Goal: Contribute content: Contribute content

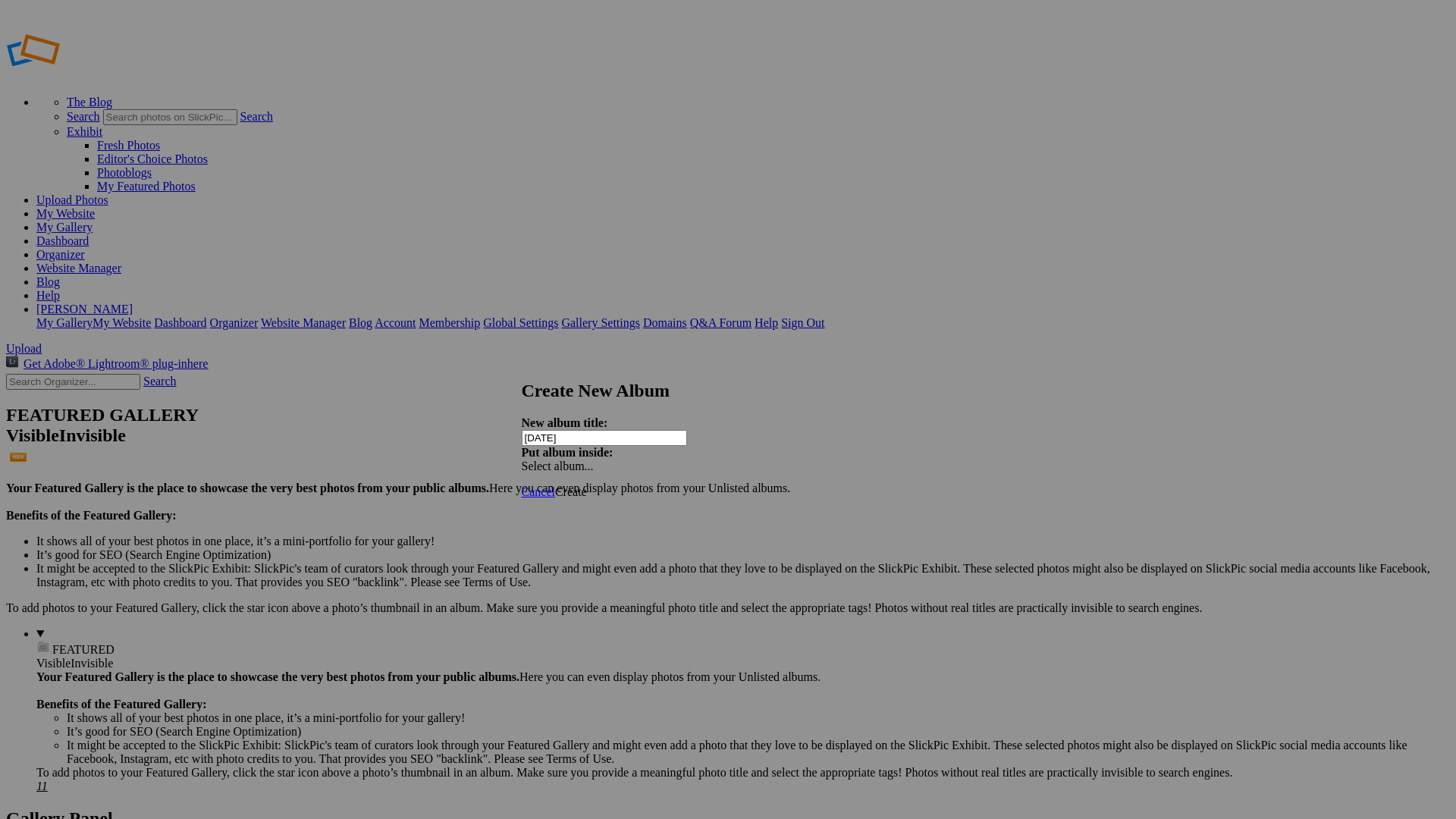
type input "[DATE]"
click at [587, 485] on span "Create" at bounding box center [571, 491] width 32 height 13
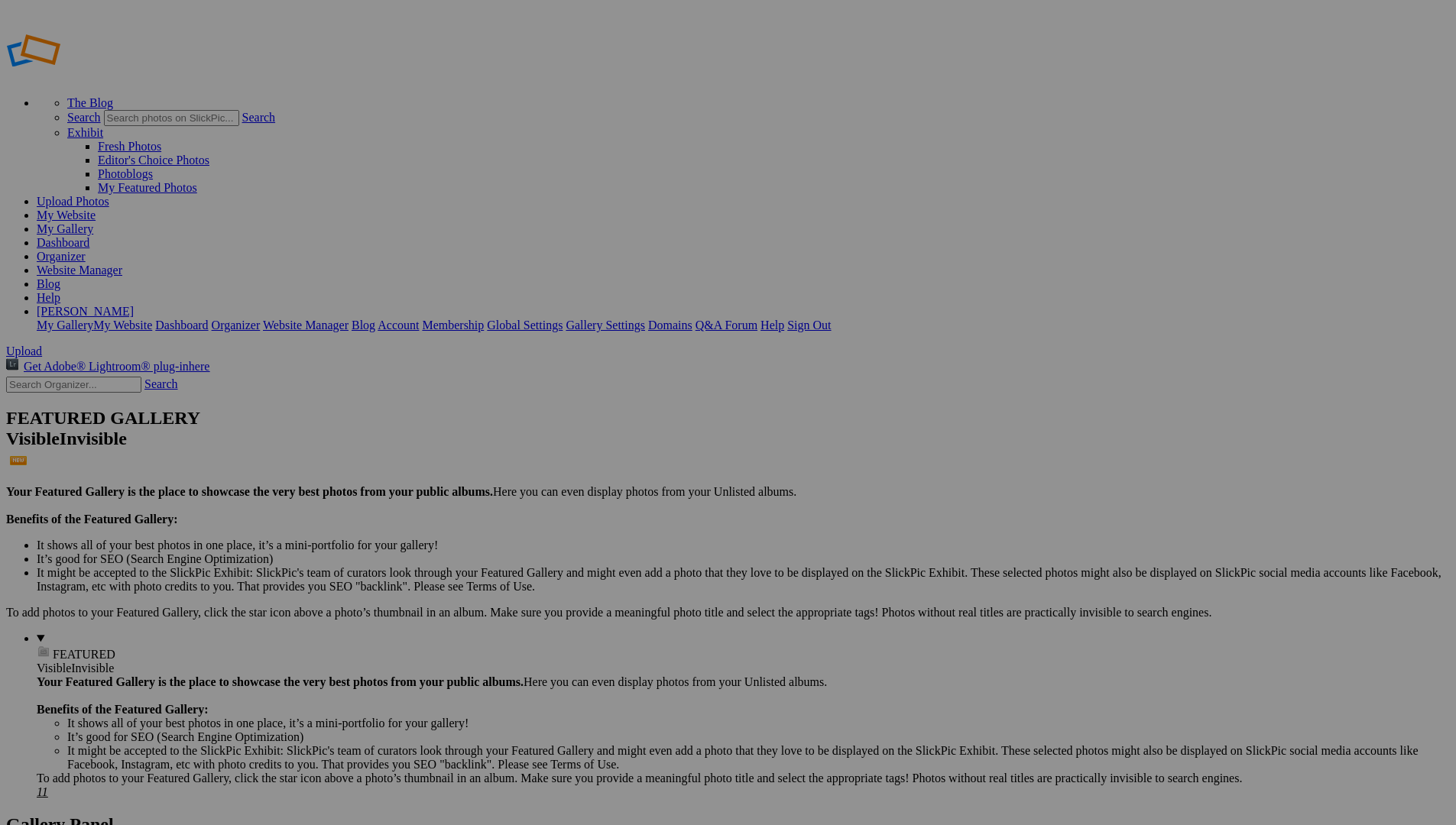
click at [588, 470] on span "Yes" at bounding box center [580, 472] width 18 height 13
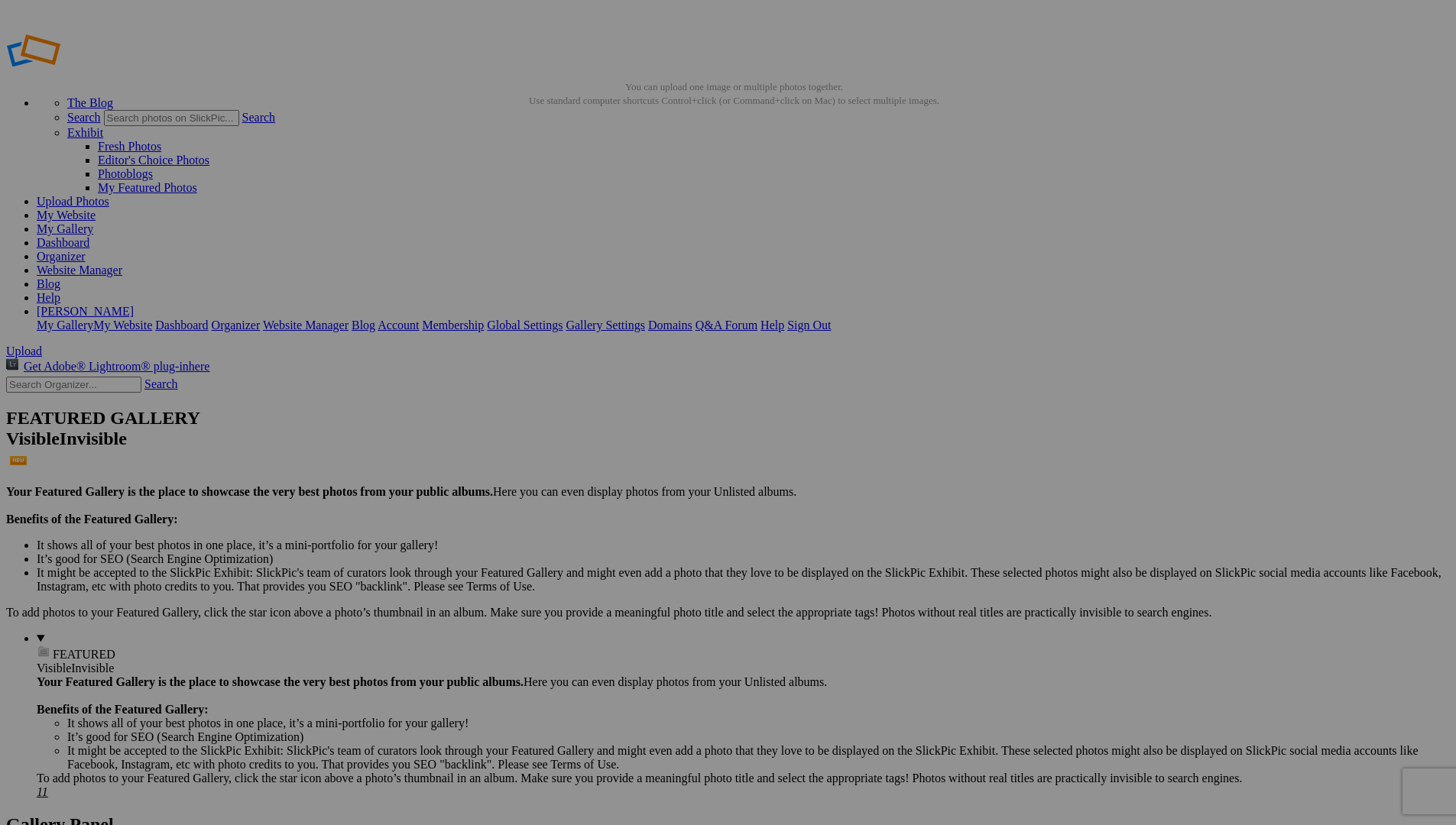
click at [93, 223] on link "My Gallery" at bounding box center [65, 229] width 57 height 13
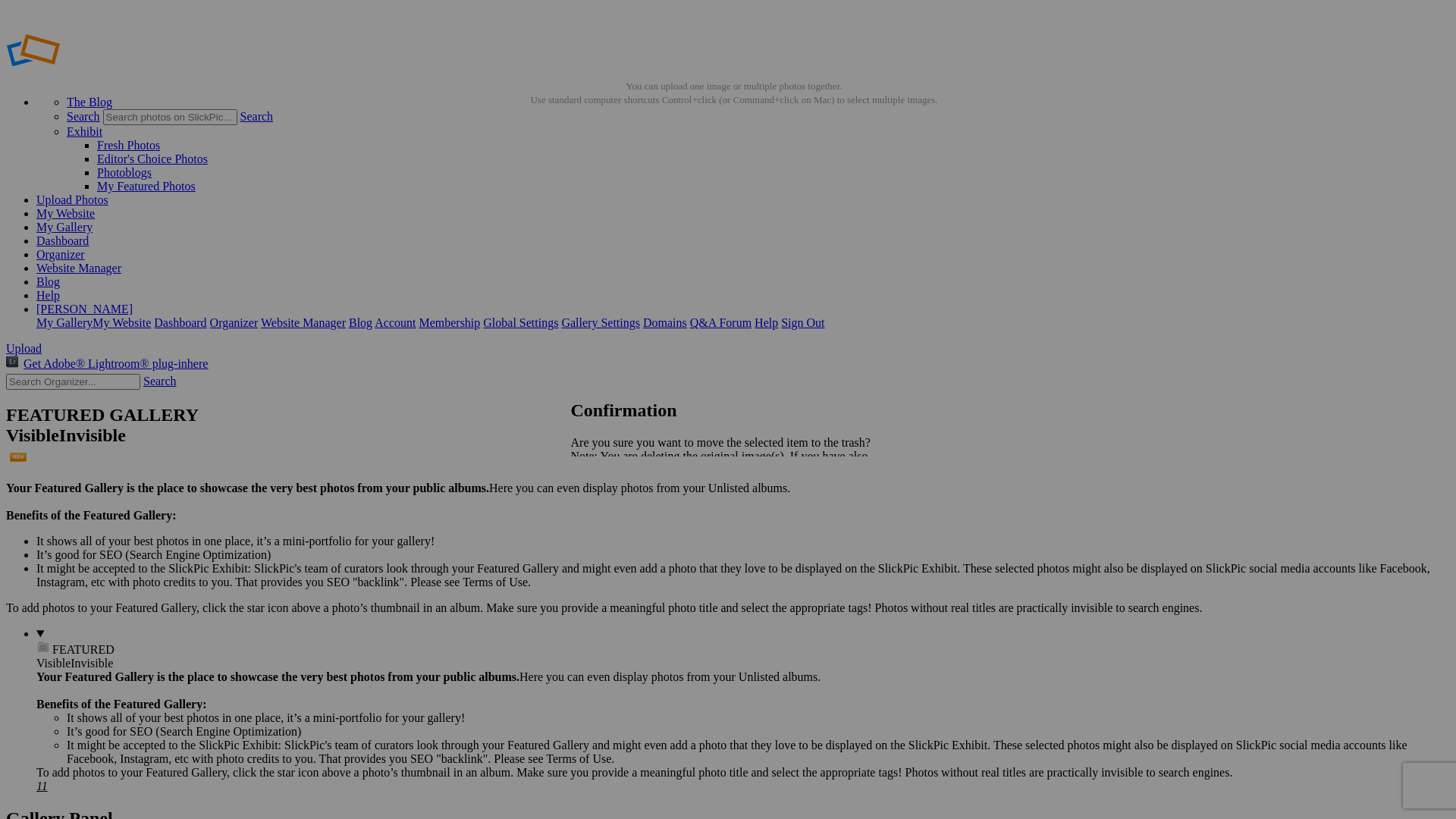
click at [621, 513] on span "Yes" at bounding box center [614, 509] width 18 height 13
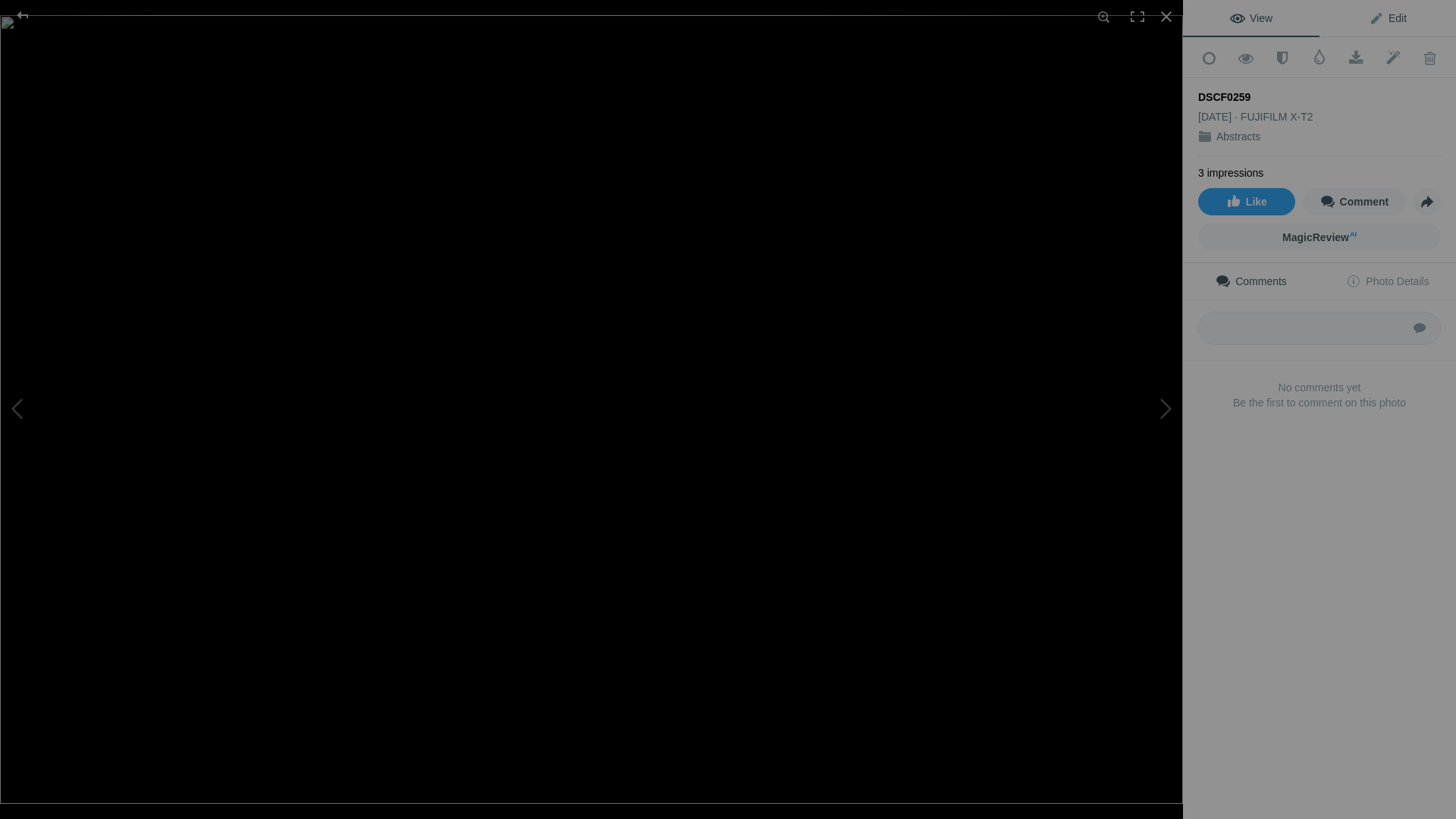
click at [1388, 19] on span "Edit" at bounding box center [1387, 18] width 38 height 12
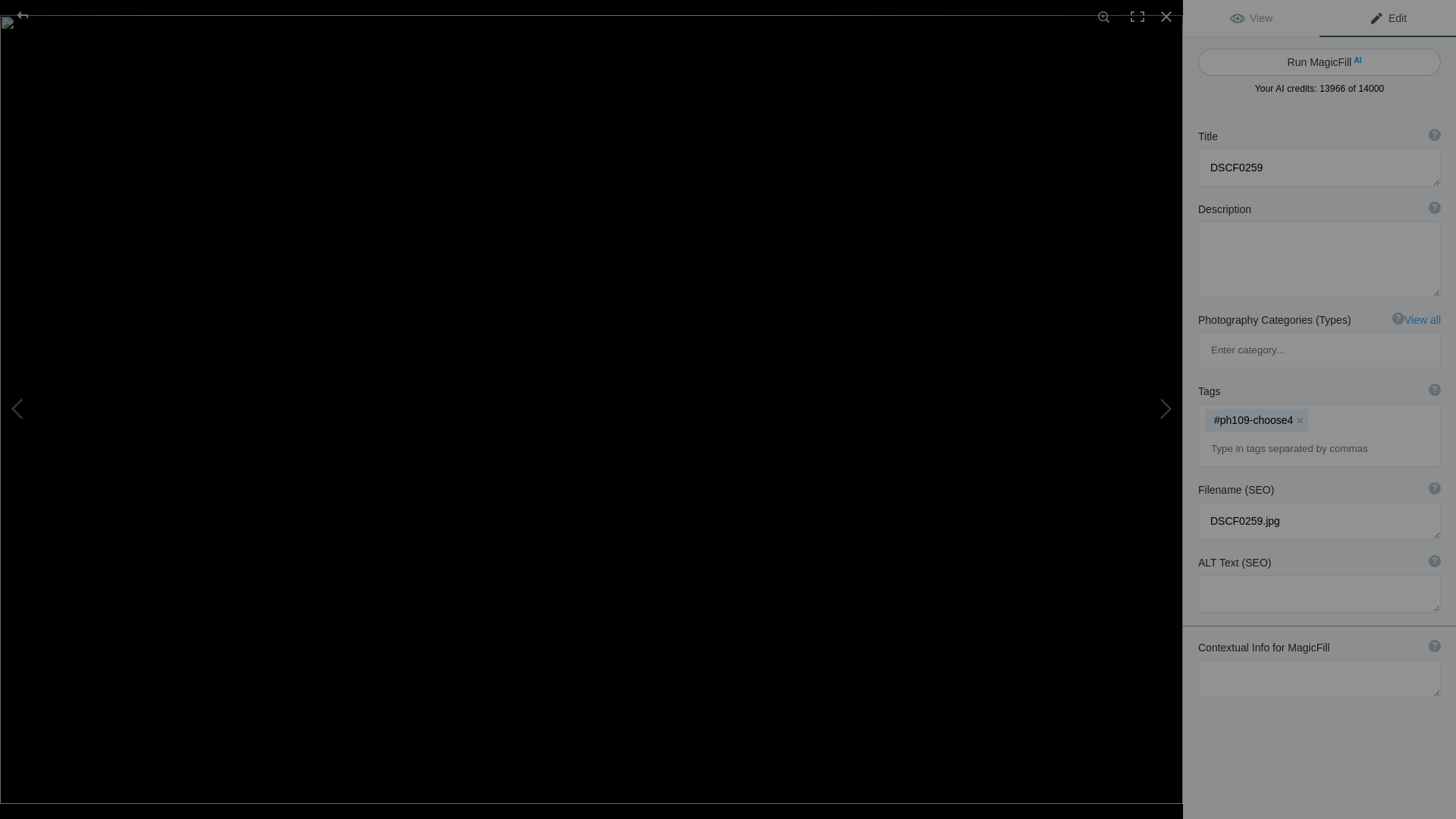
click at [1356, 56] on button "Run MagicFill AI" at bounding box center [1320, 62] width 243 height 27
type textarea "Intricate Thistle Plant Close-Up"
type textarea "This stunning close-up captures the intricate details of a thistle plant, showc…"
type textarea "thistle-plant-close-up.jpg"
type textarea "Close-up of a thistle plant showcasing intricate spiky leaves and silvery-green…"
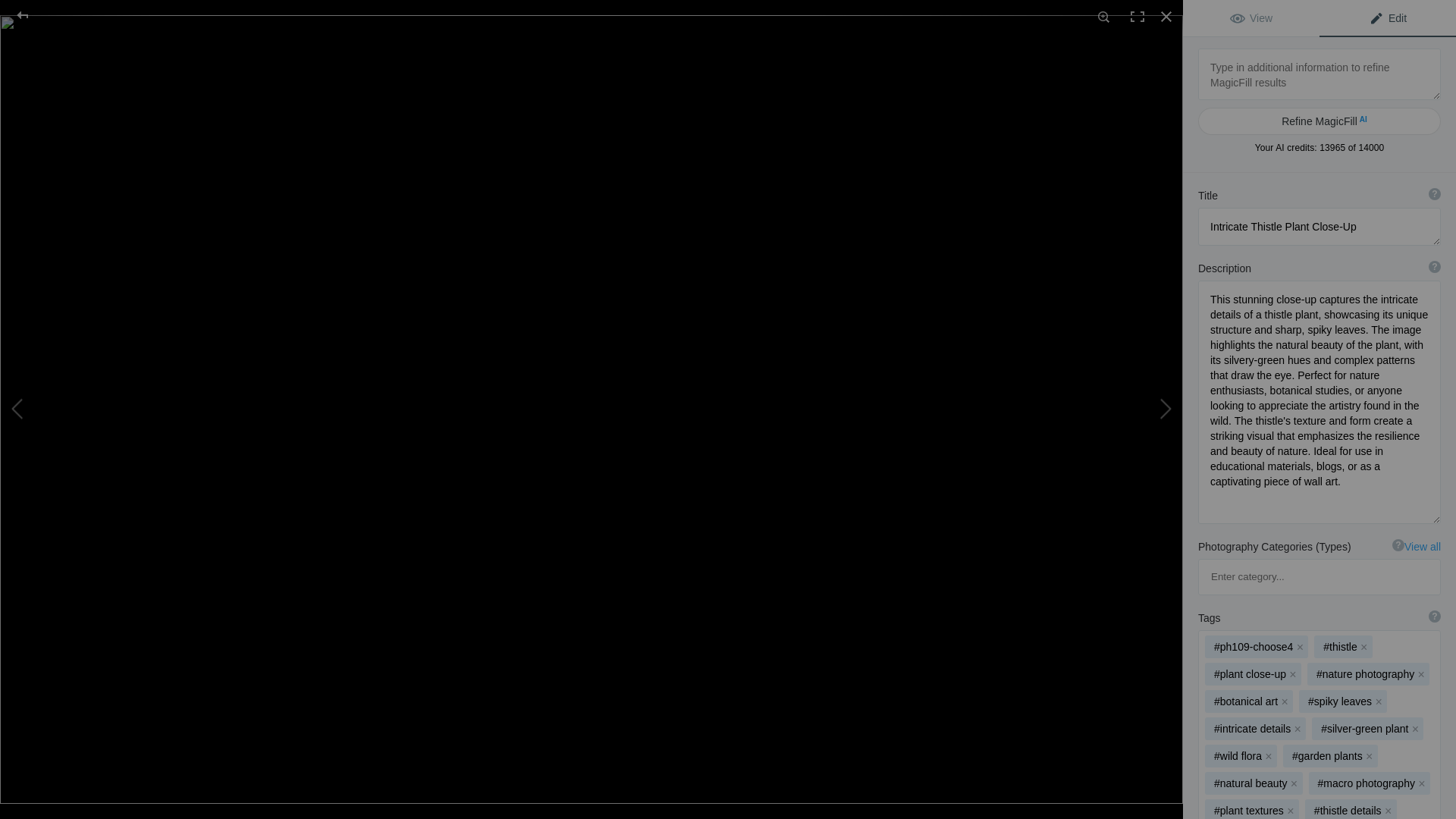
drag, startPoint x: 1425, startPoint y: 349, endPoint x: 1428, endPoint y: 517, distance: 168.0
click at [1428, 517] on textarea at bounding box center [1320, 402] width 243 height 244
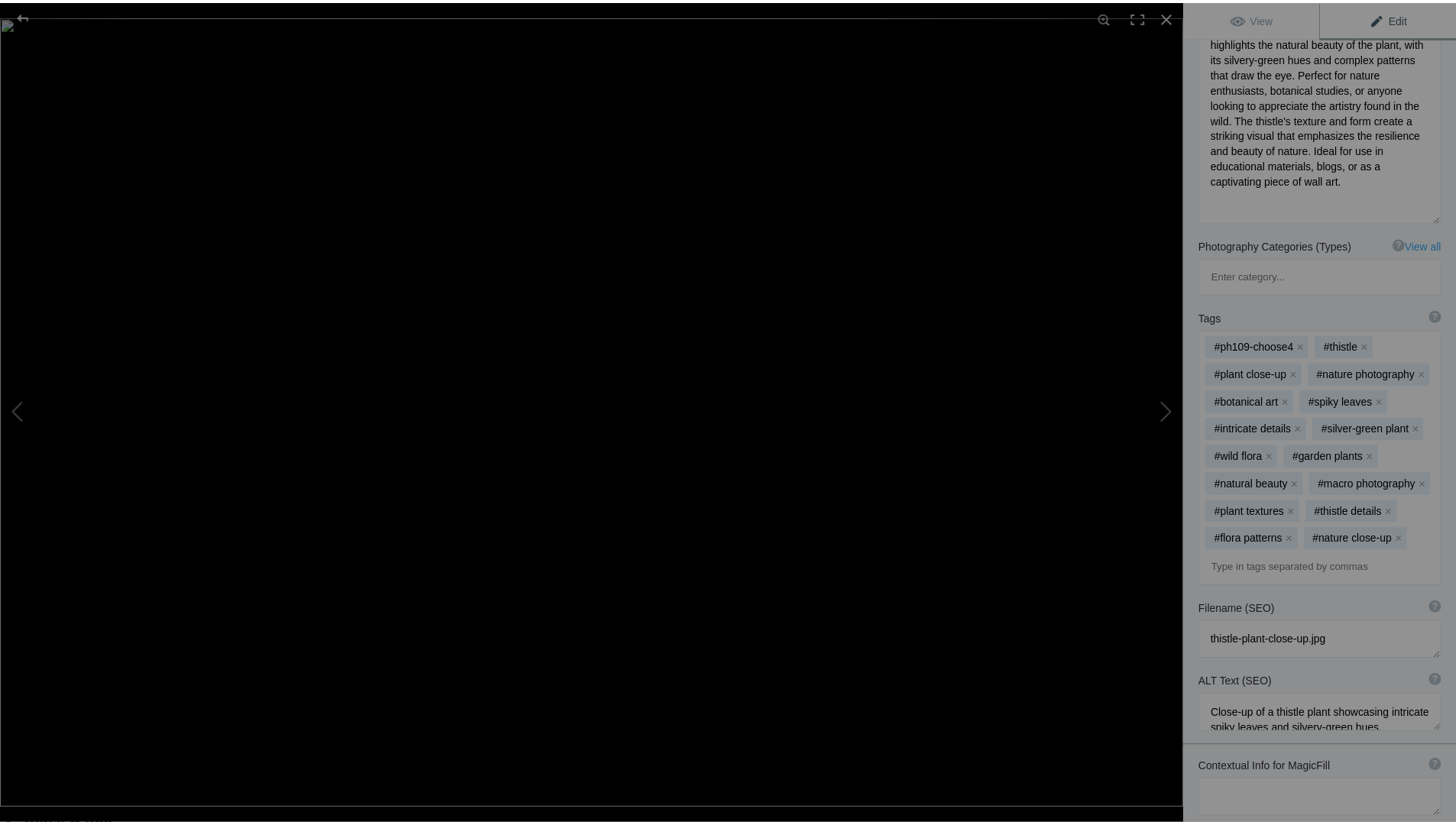
scroll to position [311, 0]
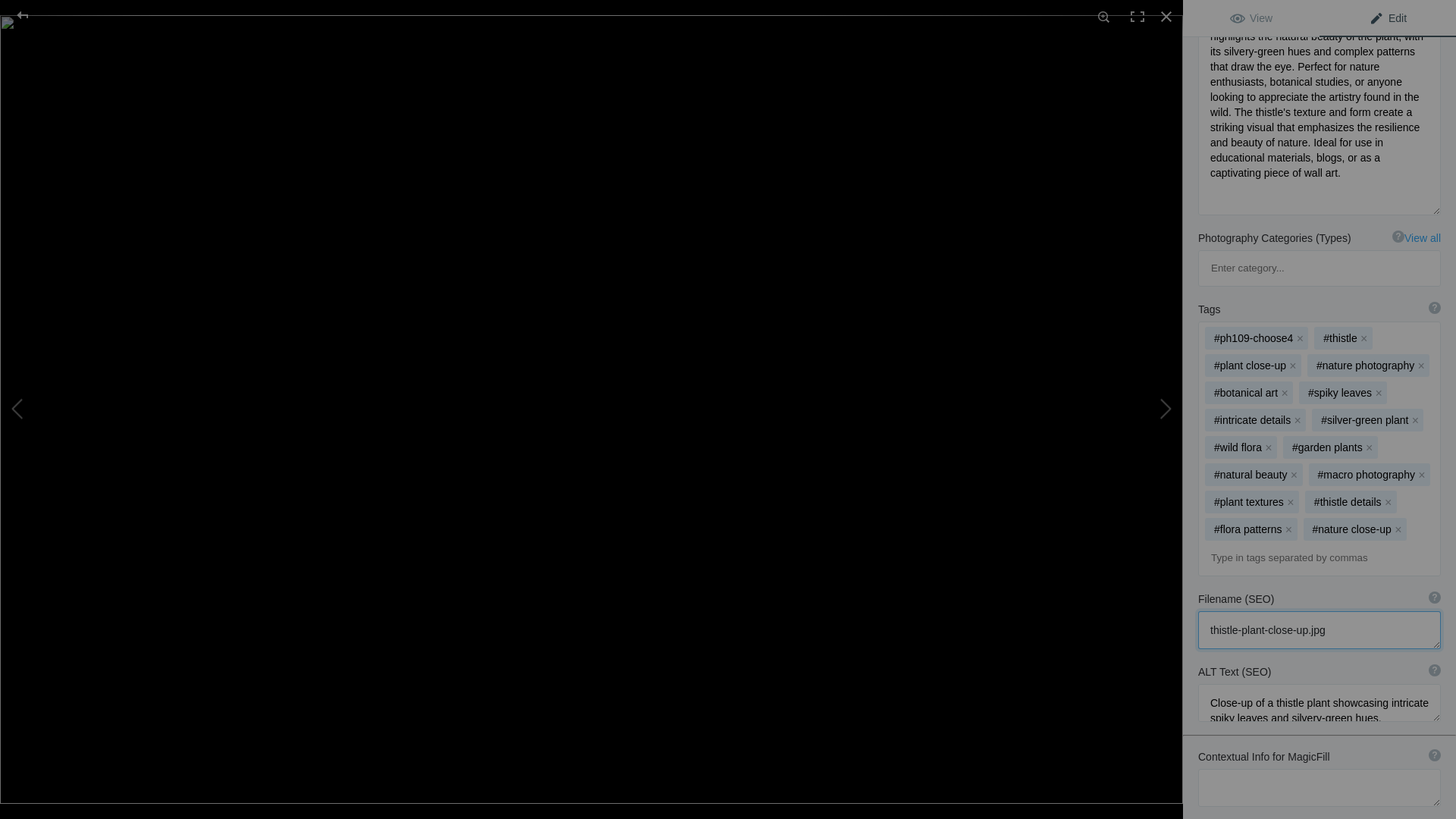
drag, startPoint x: 1207, startPoint y: 586, endPoint x: 1379, endPoint y: 589, distance: 172.0
click at [1379, 611] on textarea at bounding box center [1320, 630] width 243 height 38
click at [1276, 684] on textarea at bounding box center [1320, 703] width 243 height 38
drag, startPoint x: 1426, startPoint y: 675, endPoint x: 1421, endPoint y: 769, distance: 94.1
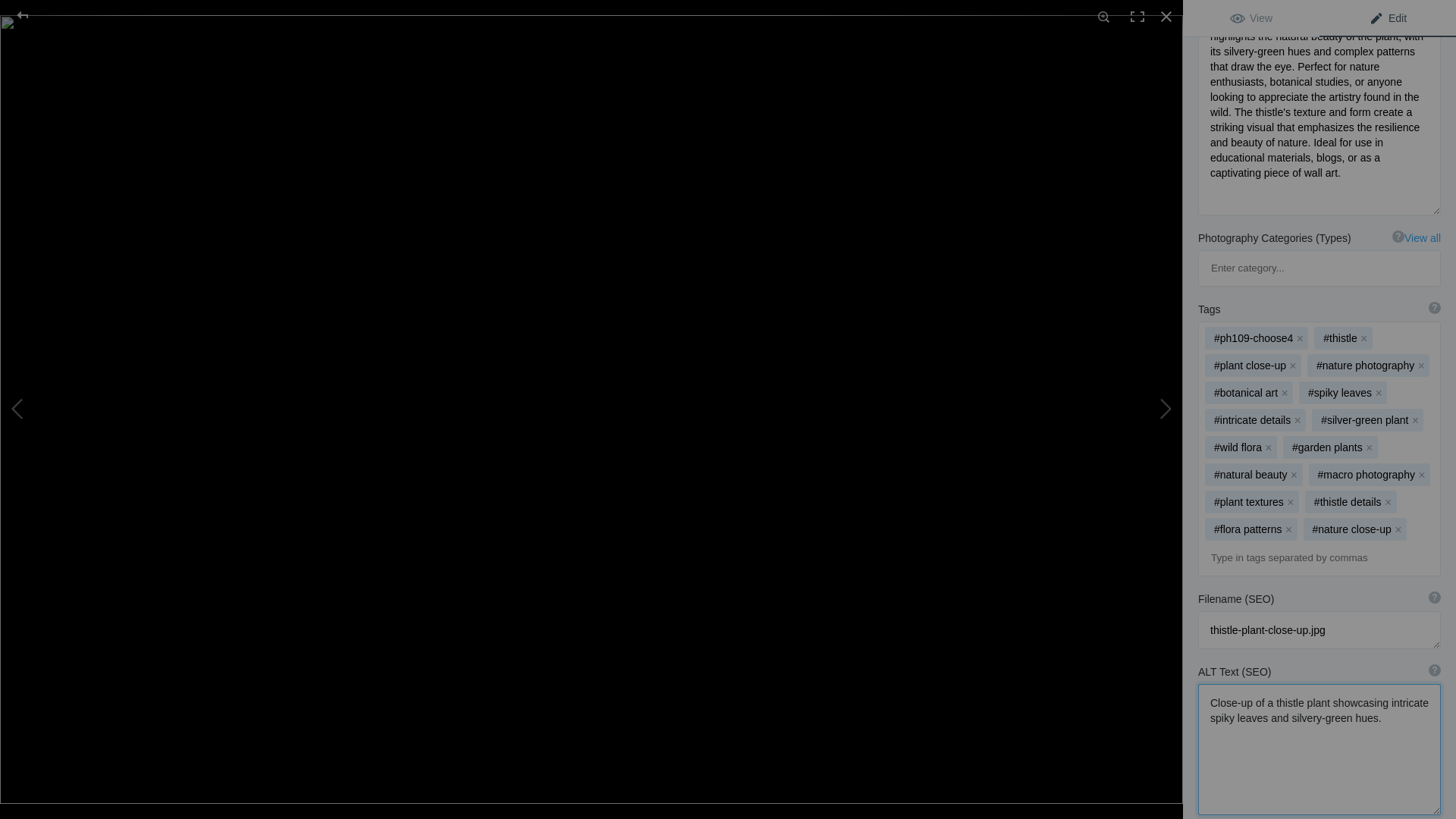
click at [1421, 769] on textarea at bounding box center [1320, 749] width 243 height 131
click at [1165, 18] on div at bounding box center [1166, 17] width 33 height 33
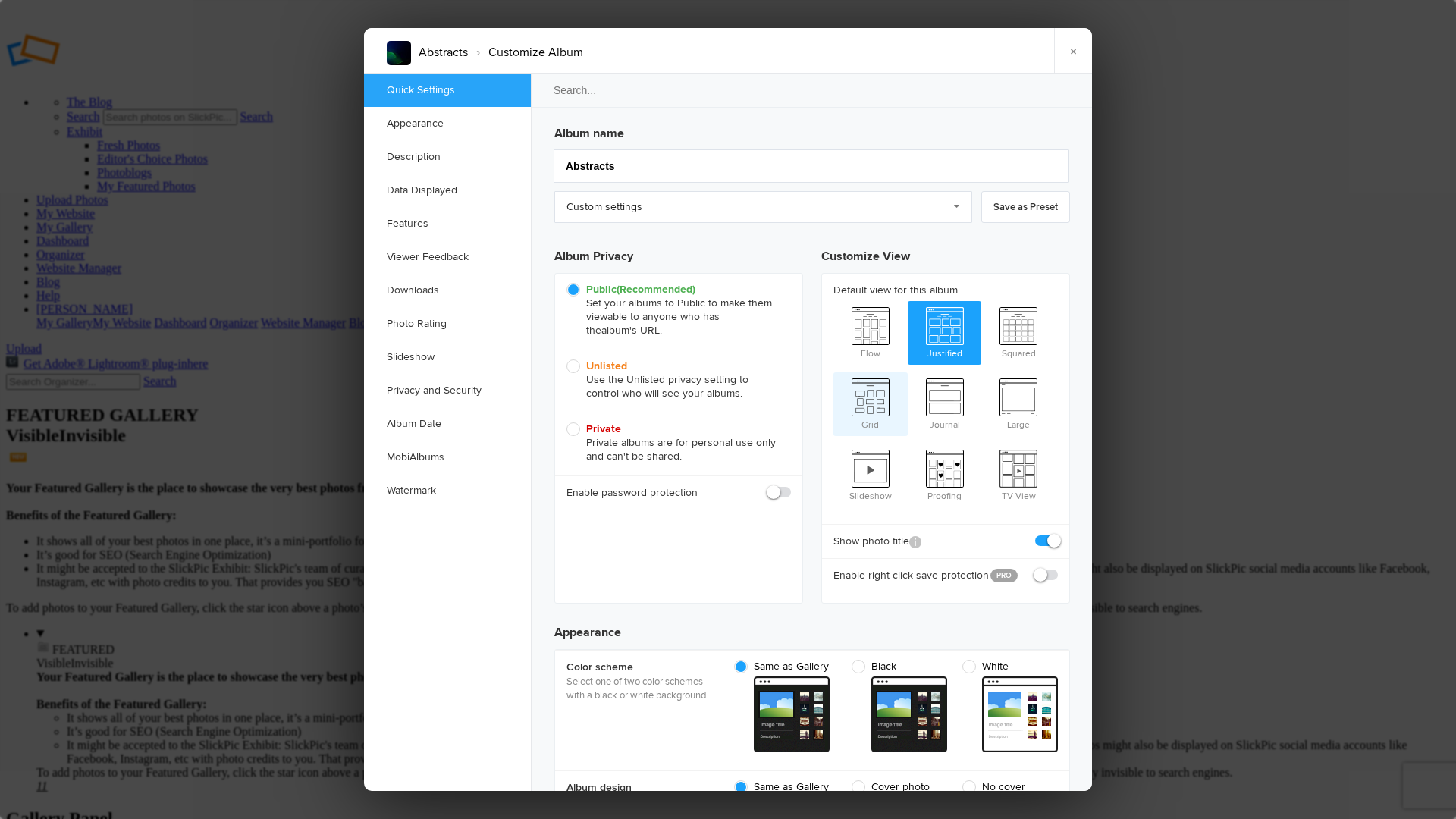
click at [867, 392] on span "Grid" at bounding box center [871, 402] width 74 height 61
click at [834, 373] on input "Grid" at bounding box center [833, 372] width 1 height 1
radio input "true"
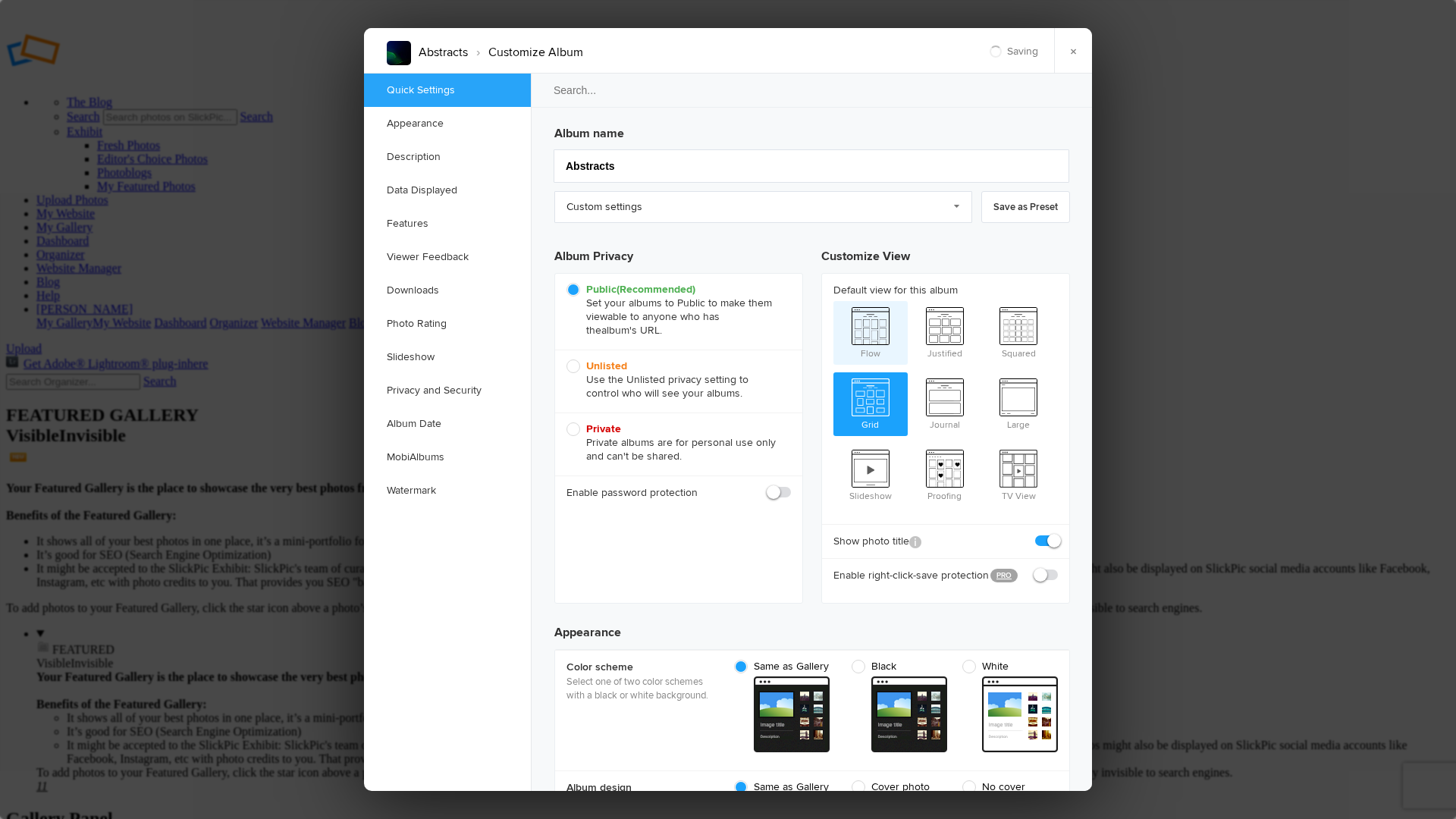
click at [873, 335] on span "Flow" at bounding box center [871, 331] width 74 height 61
click at [834, 301] on input "Flow" at bounding box center [833, 300] width 1 height 1
radio input "true"
click at [1058, 535] on span at bounding box center [1058, 535] width 0 height 0
click at [1057, 534] on input "checkbox" at bounding box center [1057, 534] width 1 height 1
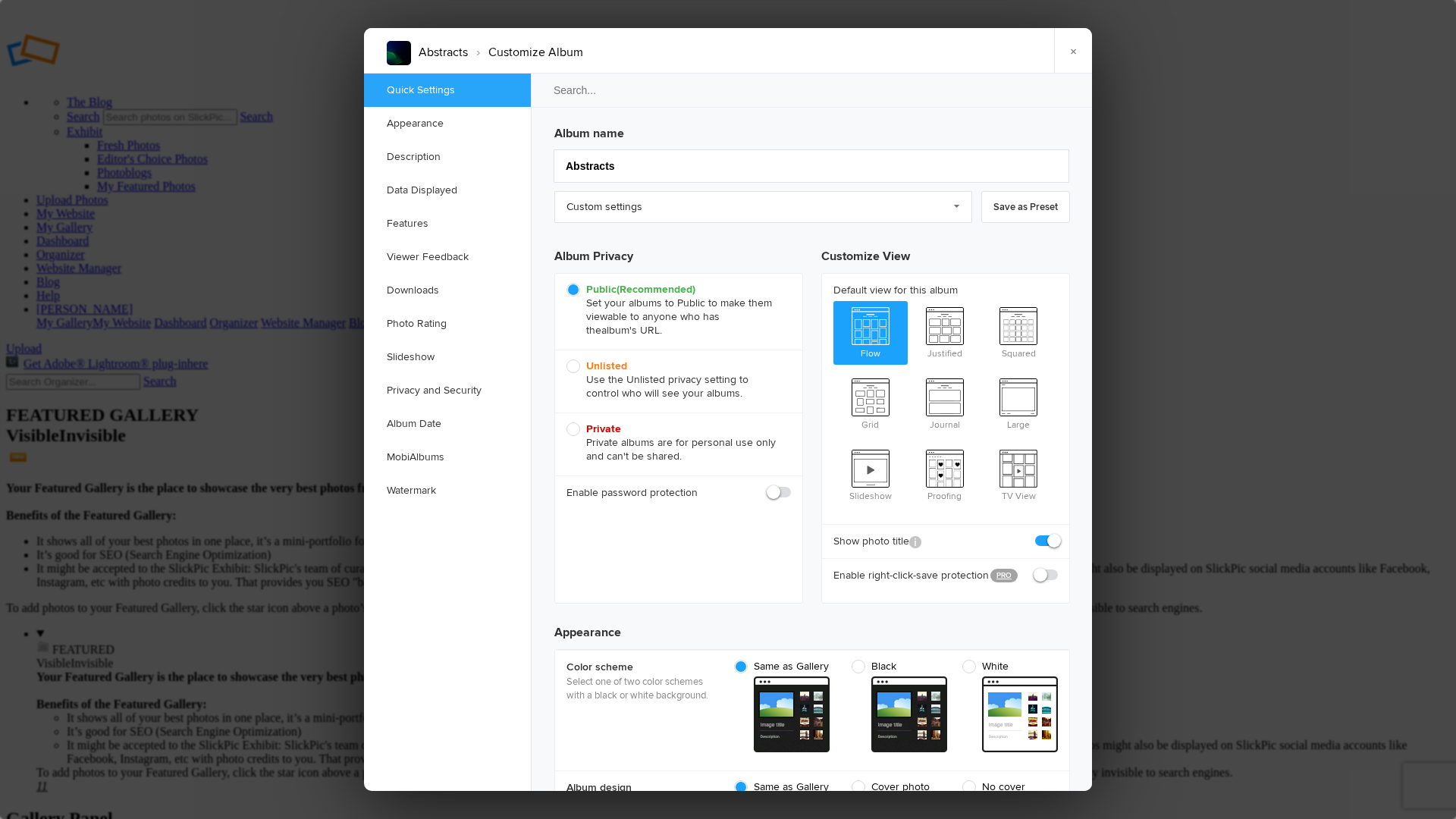
checkbox input "false"
click at [1058, 568] on span at bounding box center [1058, 568] width 0 height 0
click at [1057, 567] on input "checkbox" at bounding box center [1057, 567] width 1 height 1
checkbox input "true"
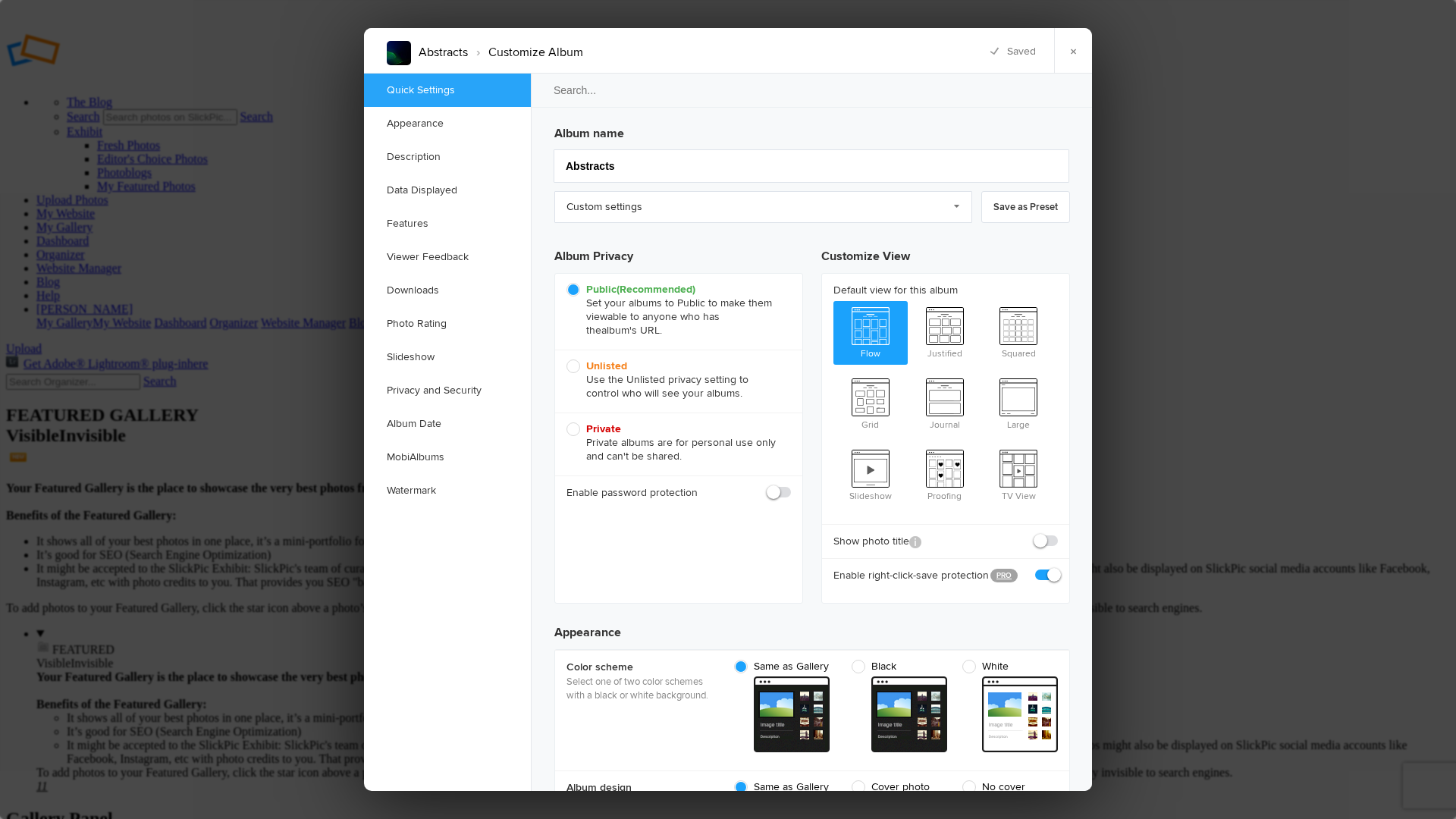
checkbox input "true"
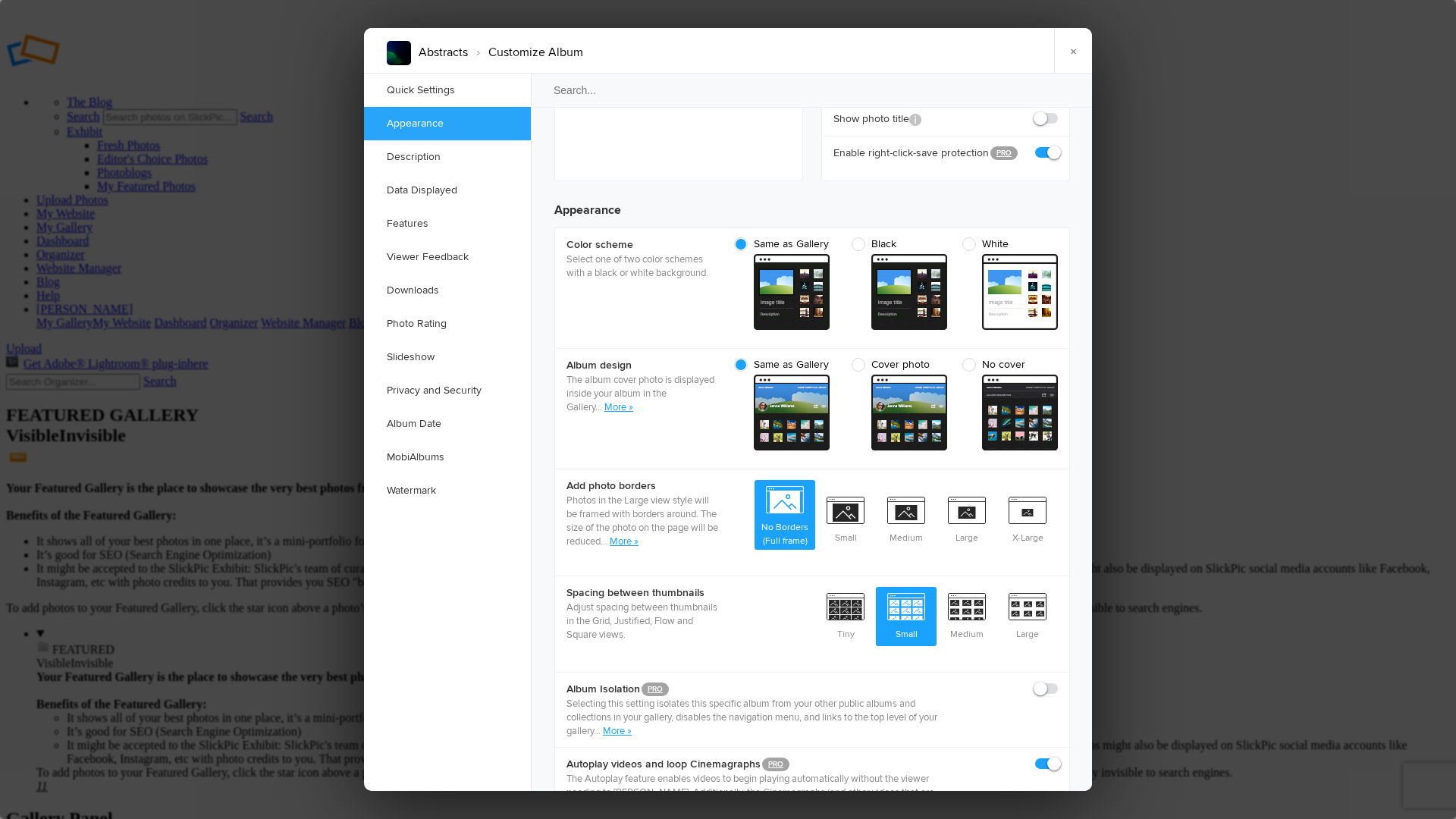
scroll to position [428, 0]
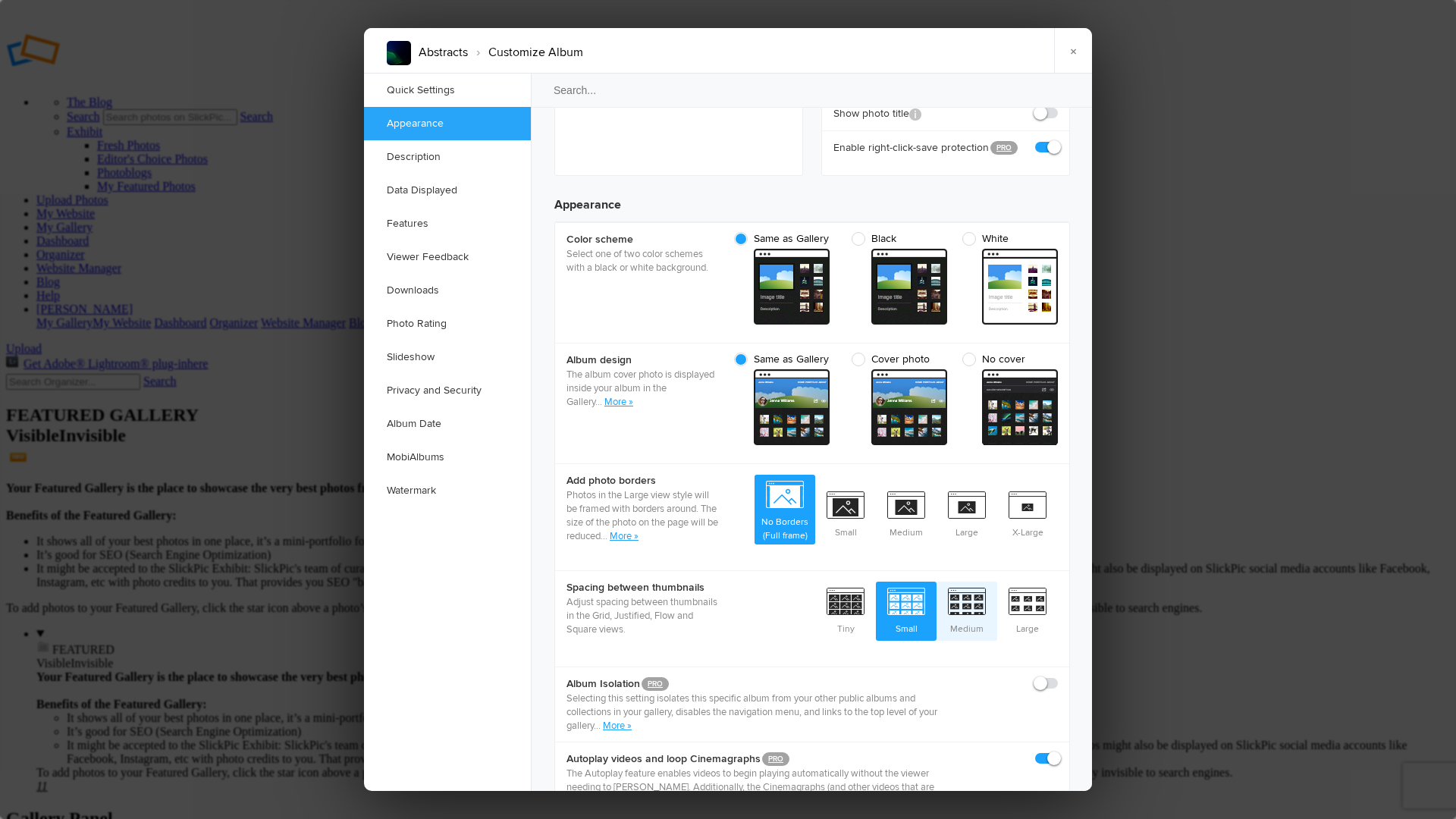
click at [967, 582] on span "Medium" at bounding box center [967, 610] width 61 height 56
click at [996, 581] on input "Medium" at bounding box center [996, 581] width 1 height 1
radio input "true"
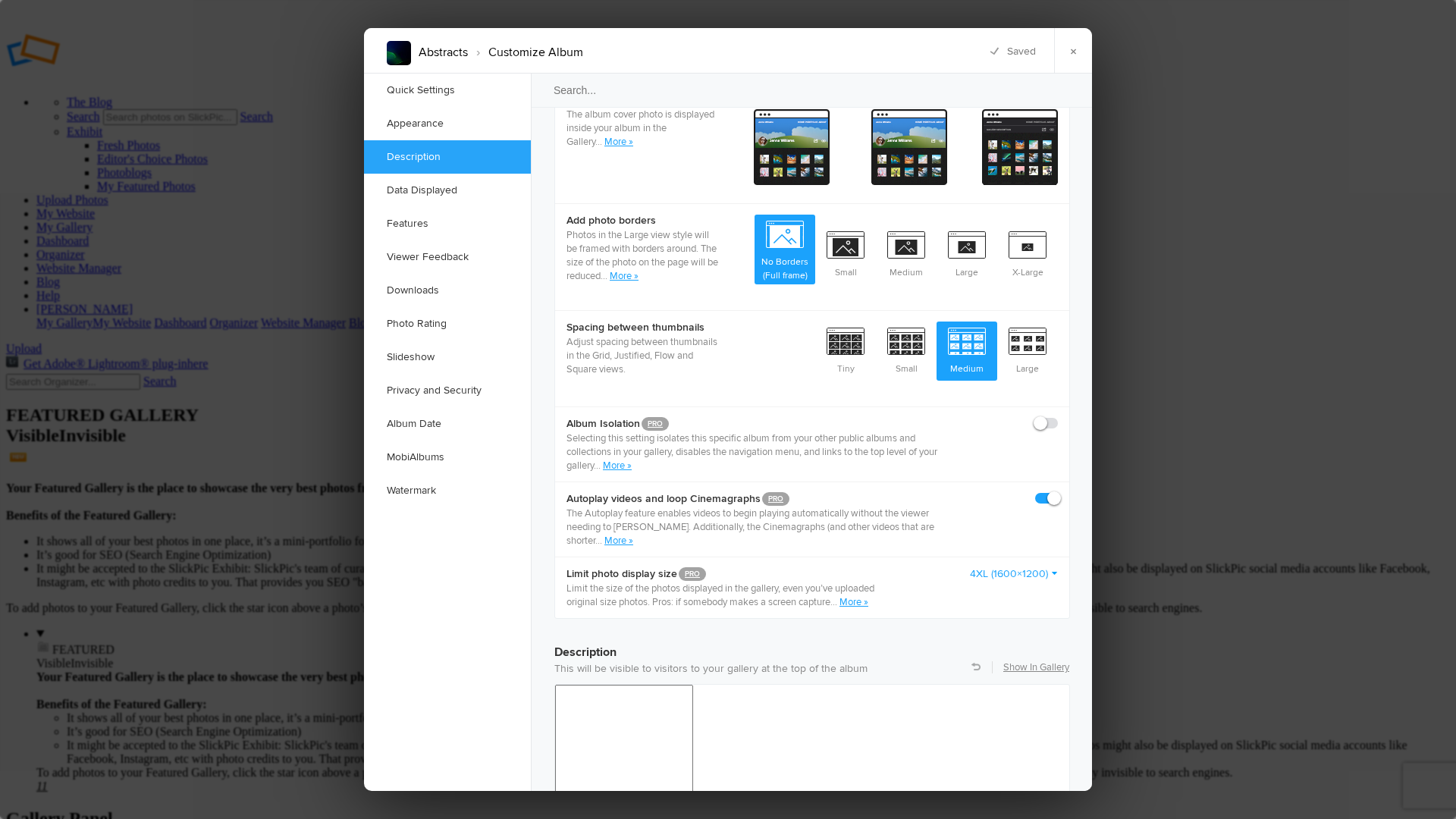
scroll to position [721, 0]
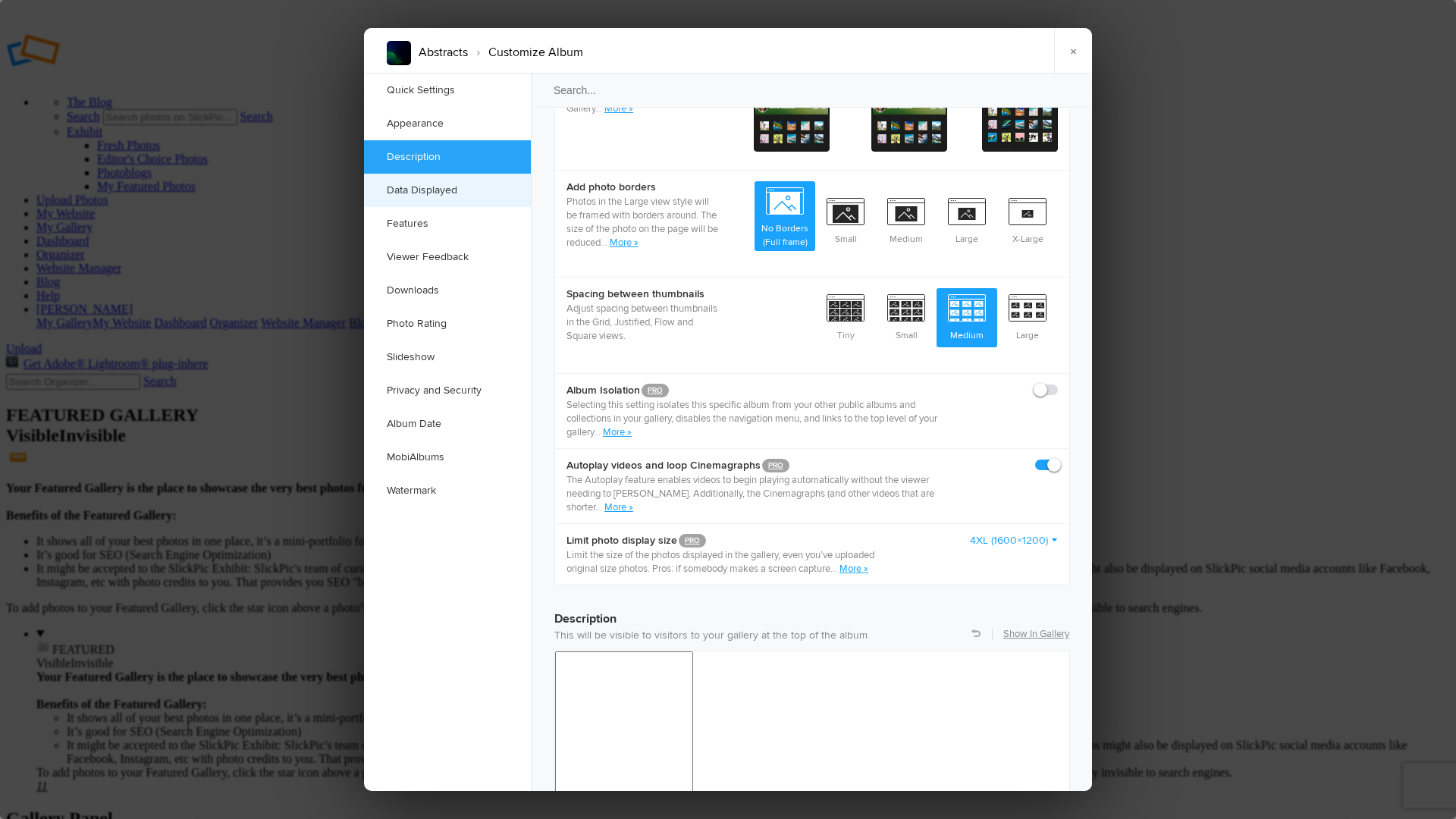
click at [427, 185] on link "Data Displayed" at bounding box center [448, 190] width 167 height 33
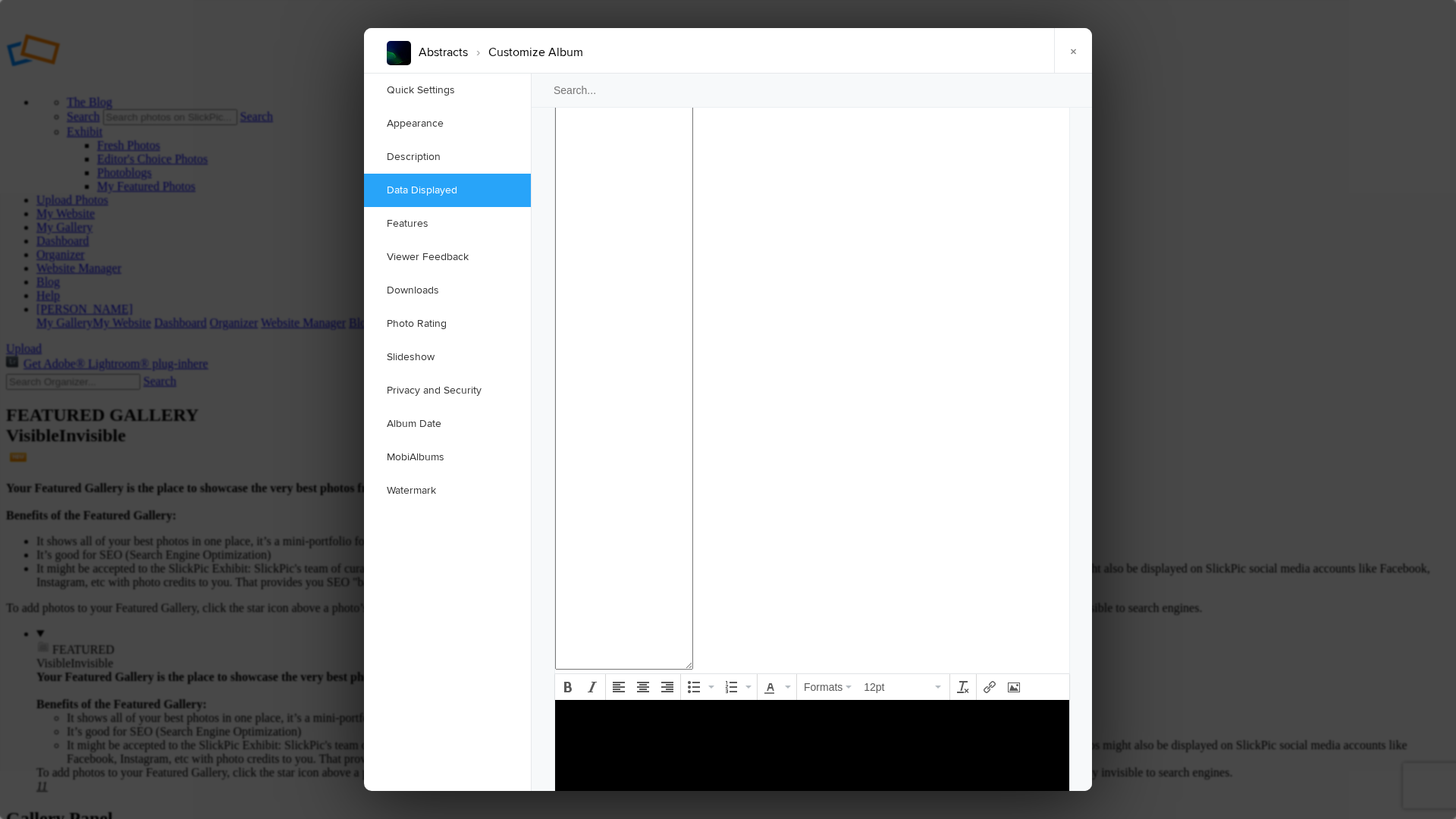
scroll to position [1387, 0]
checkbox input "false"
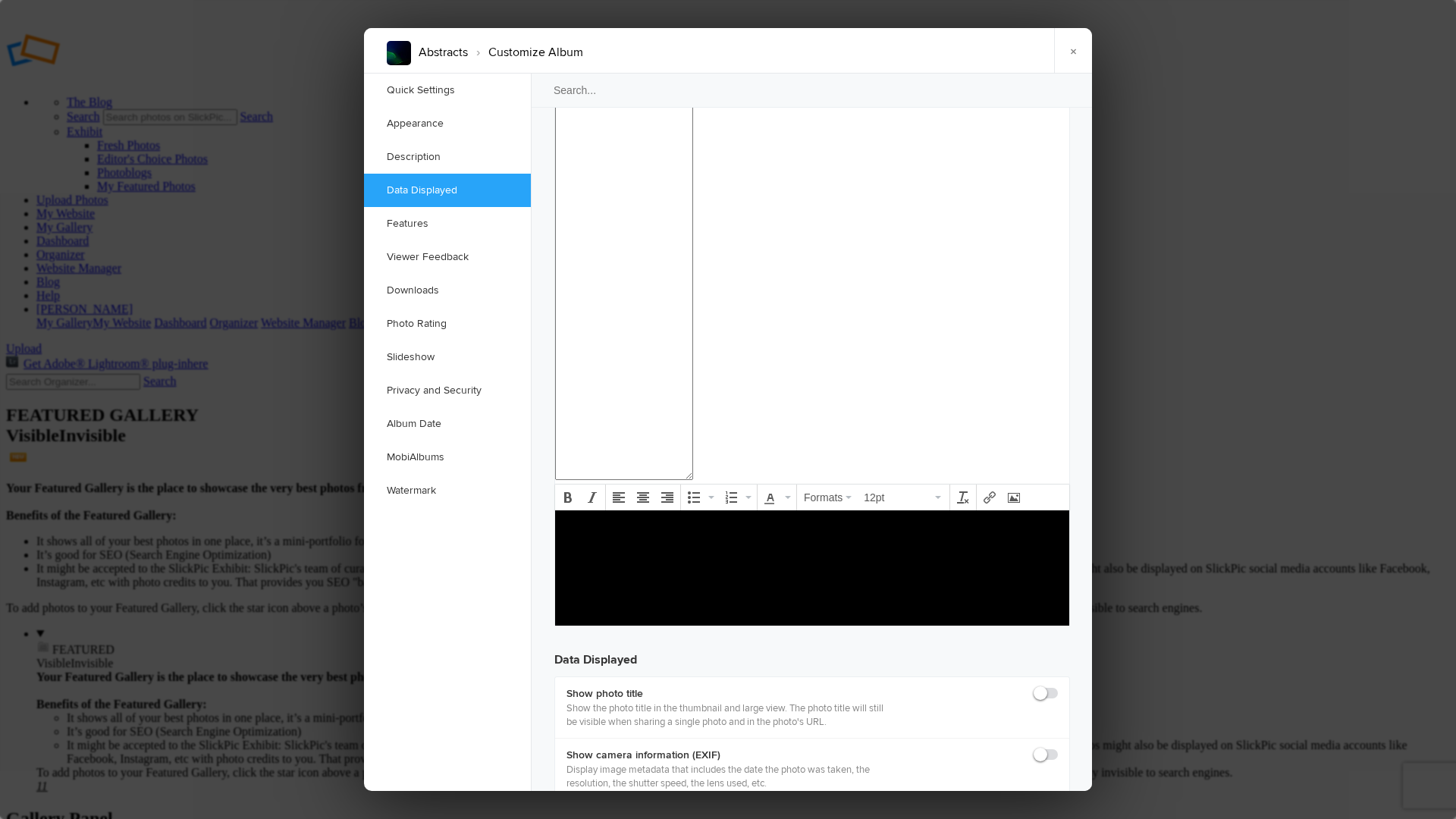
scroll to position [1581, 0]
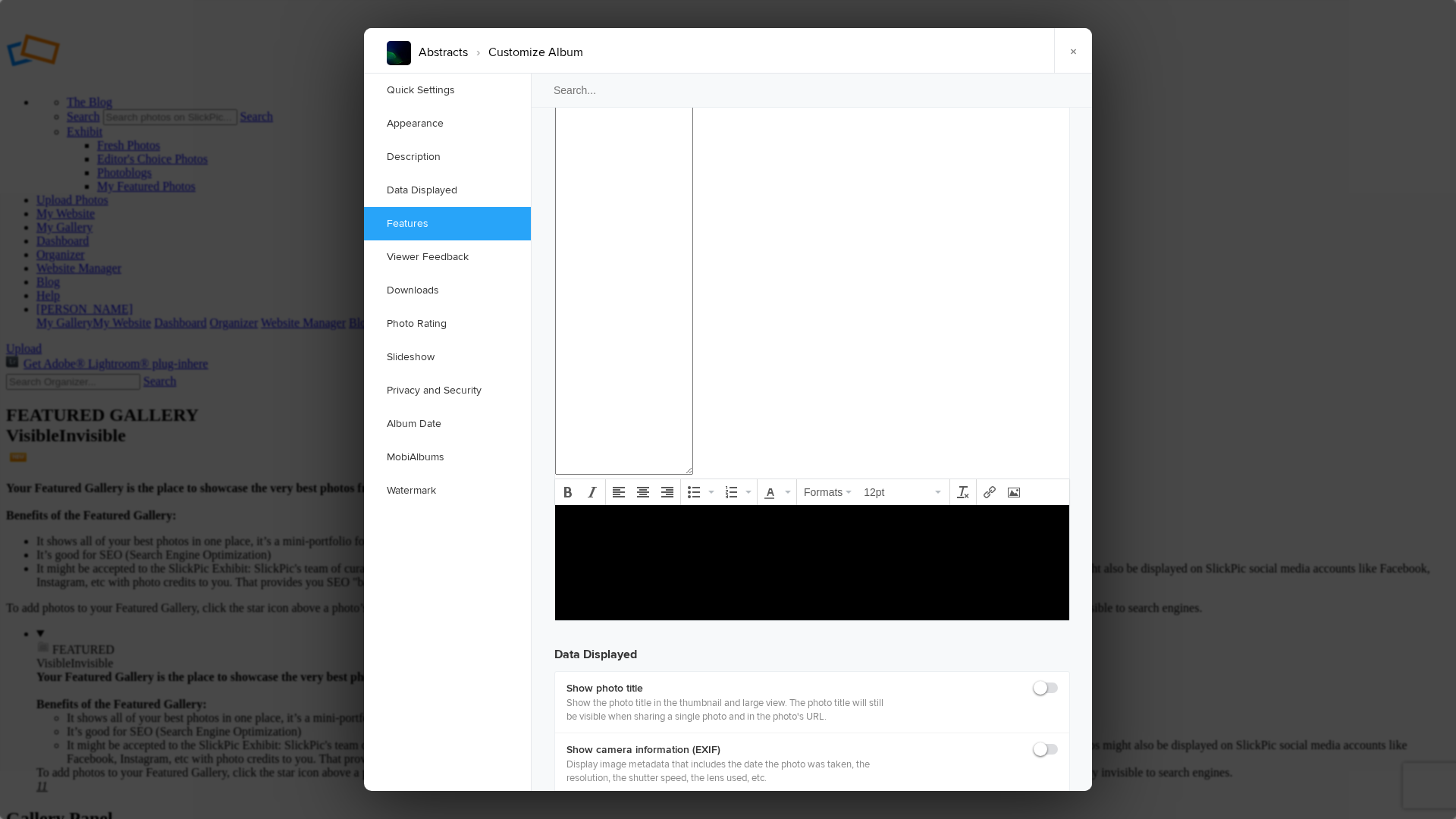
checkbox input "false"
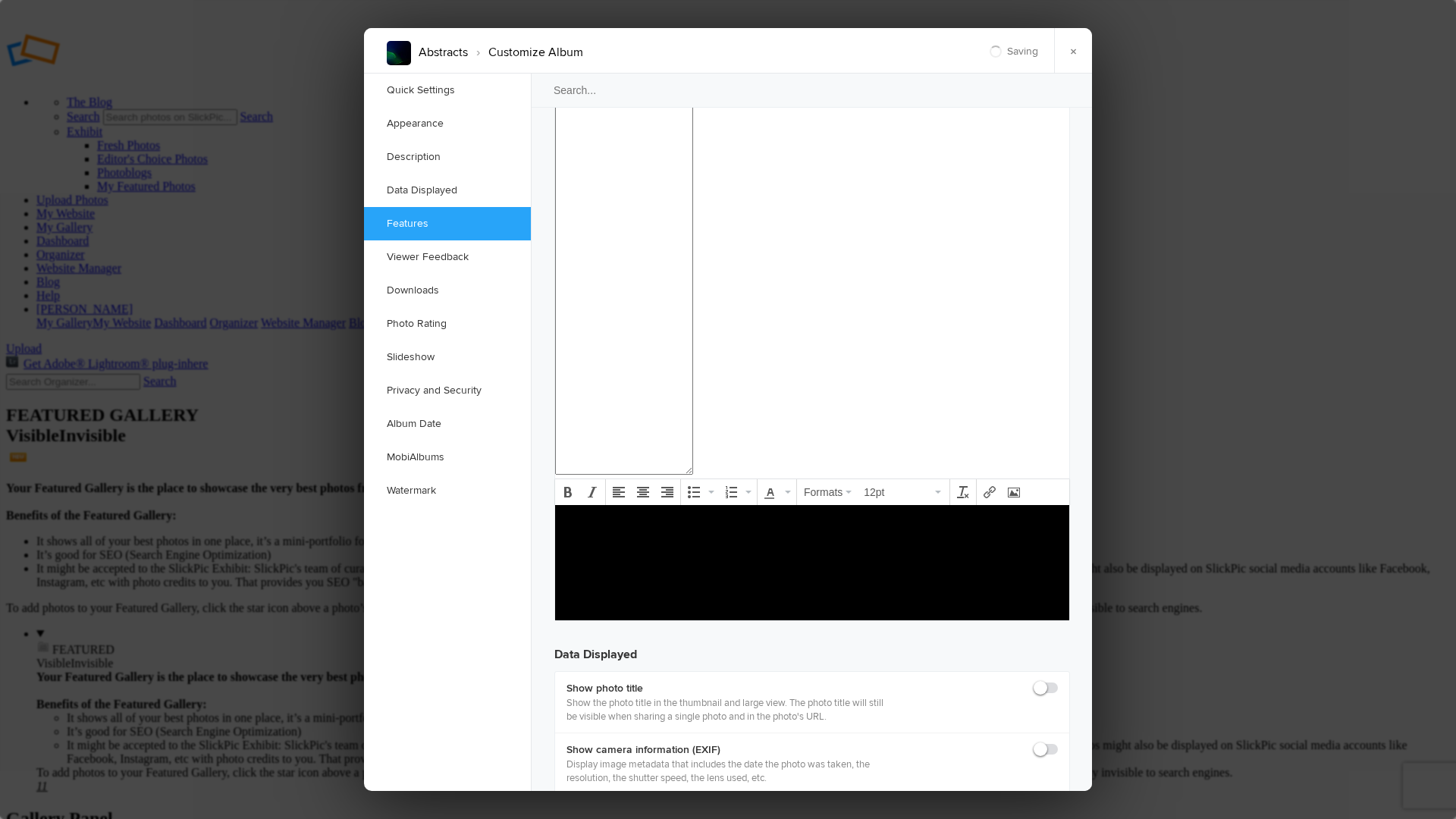
checkbox input "false"
drag, startPoint x: 1041, startPoint y: 531, endPoint x: 1038, endPoint y: 540, distance: 9.5
checkbox input "false"
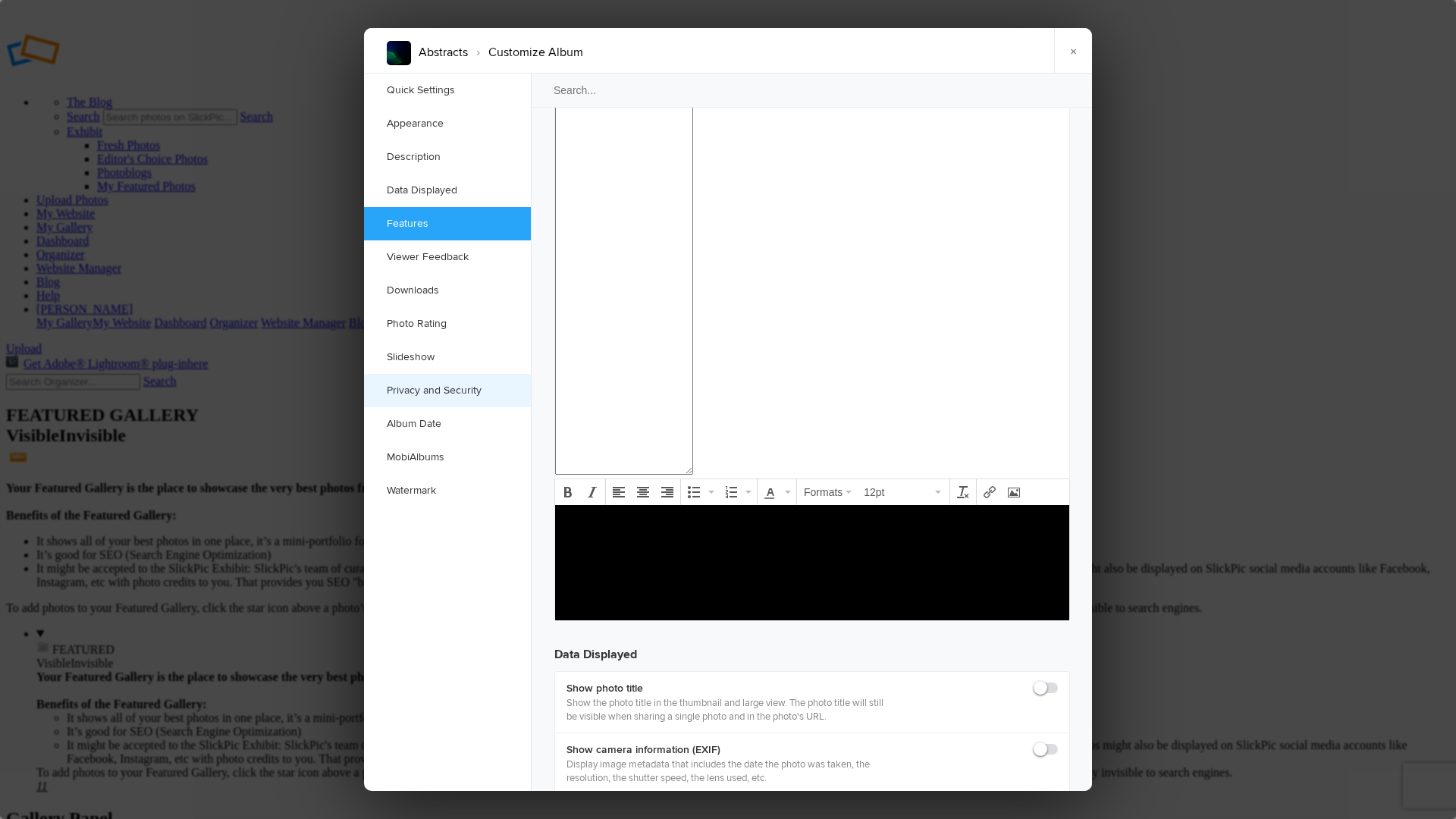
click at [460, 388] on link "Privacy and Security" at bounding box center [448, 391] width 167 height 33
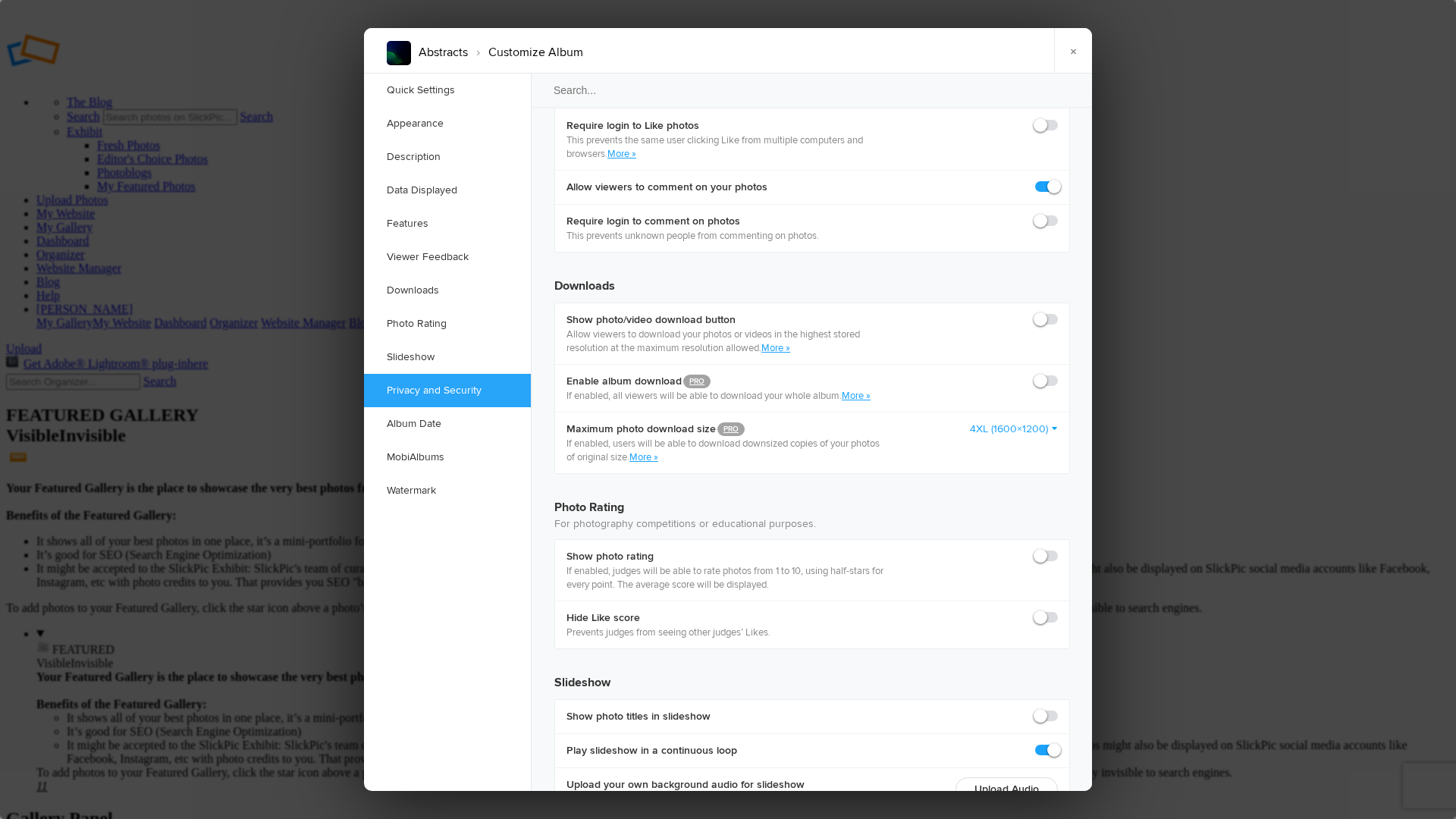
scroll to position [2929, 0]
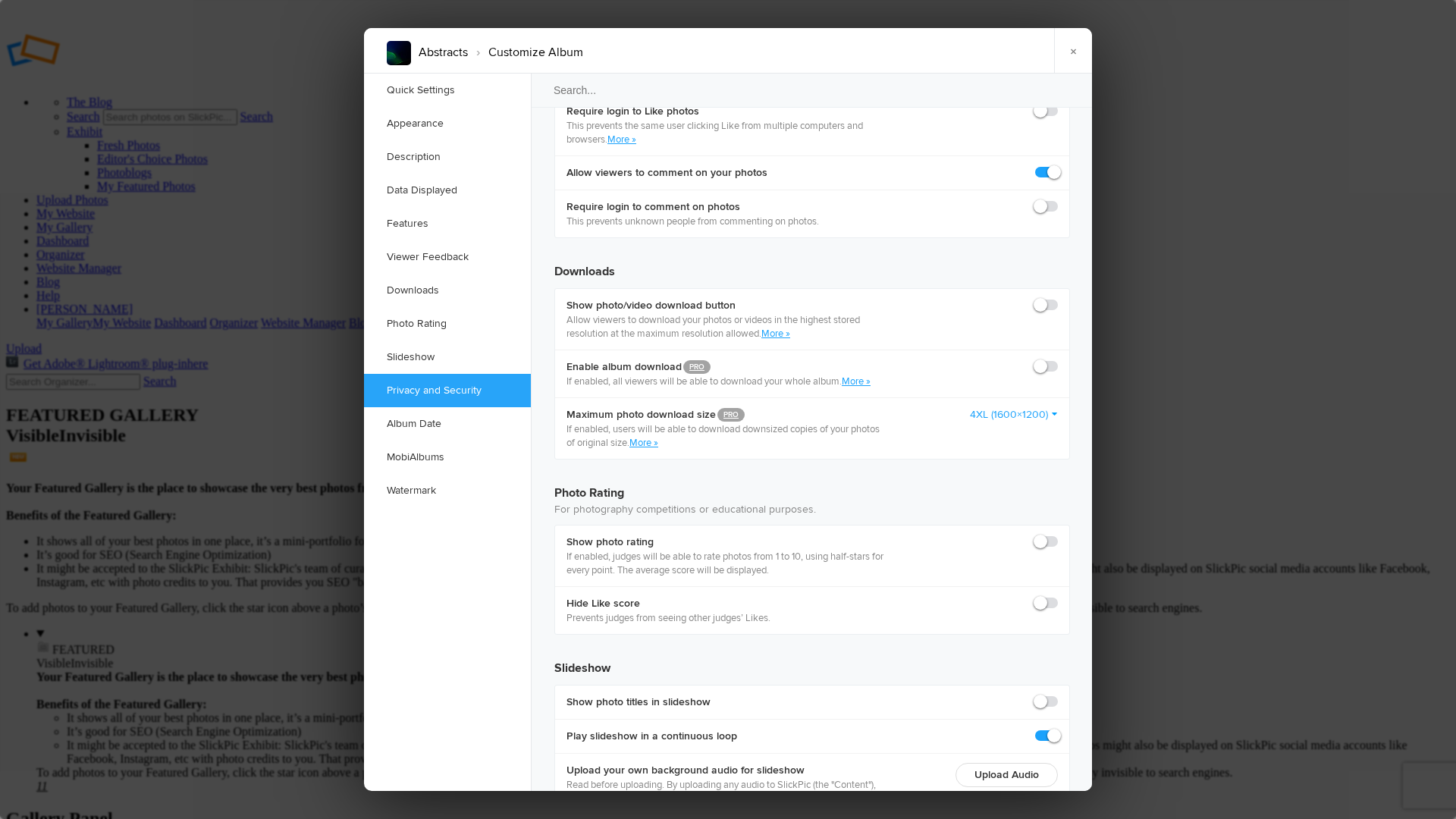
checkbox input "true"
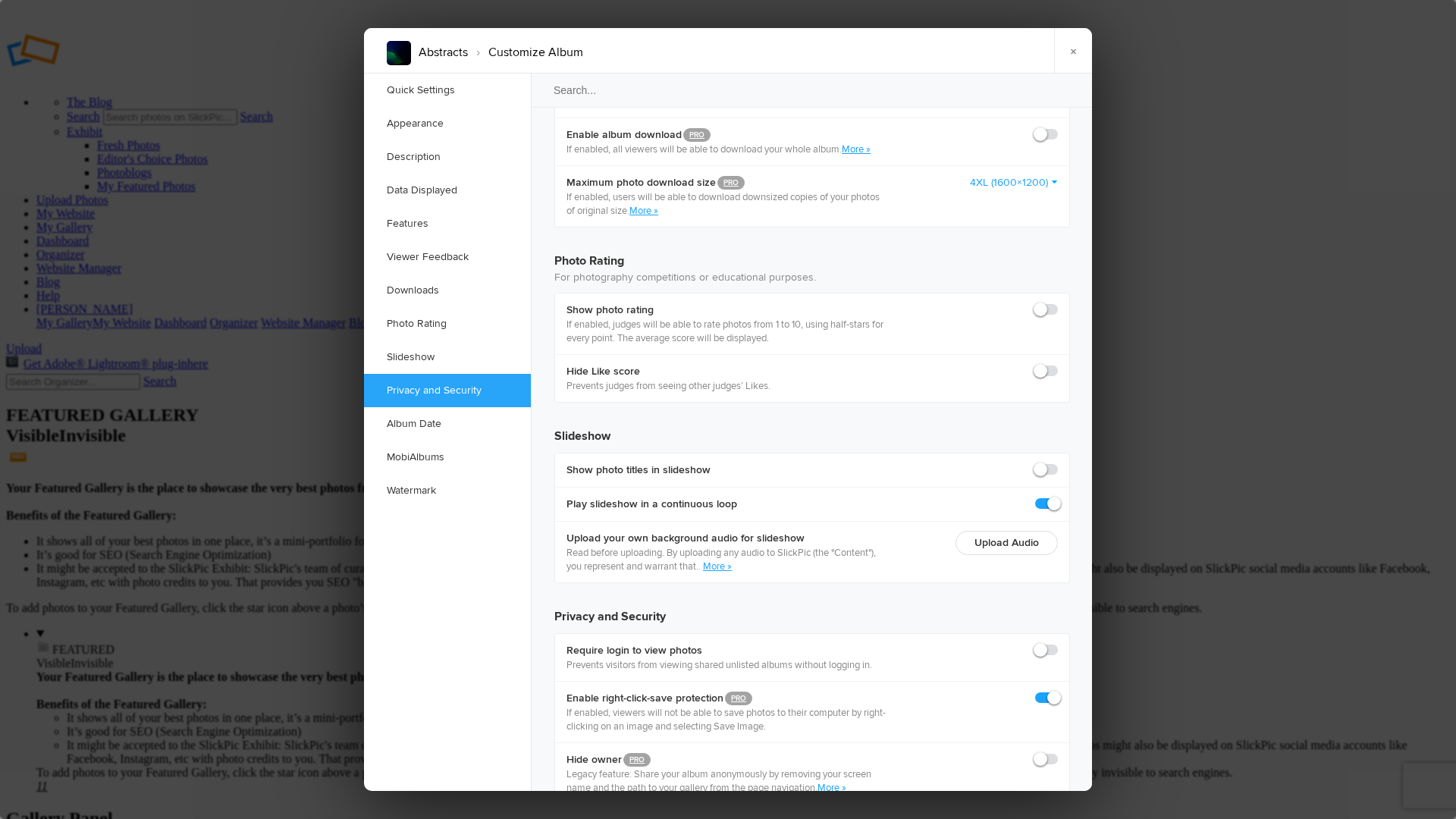
scroll to position [3163, 0]
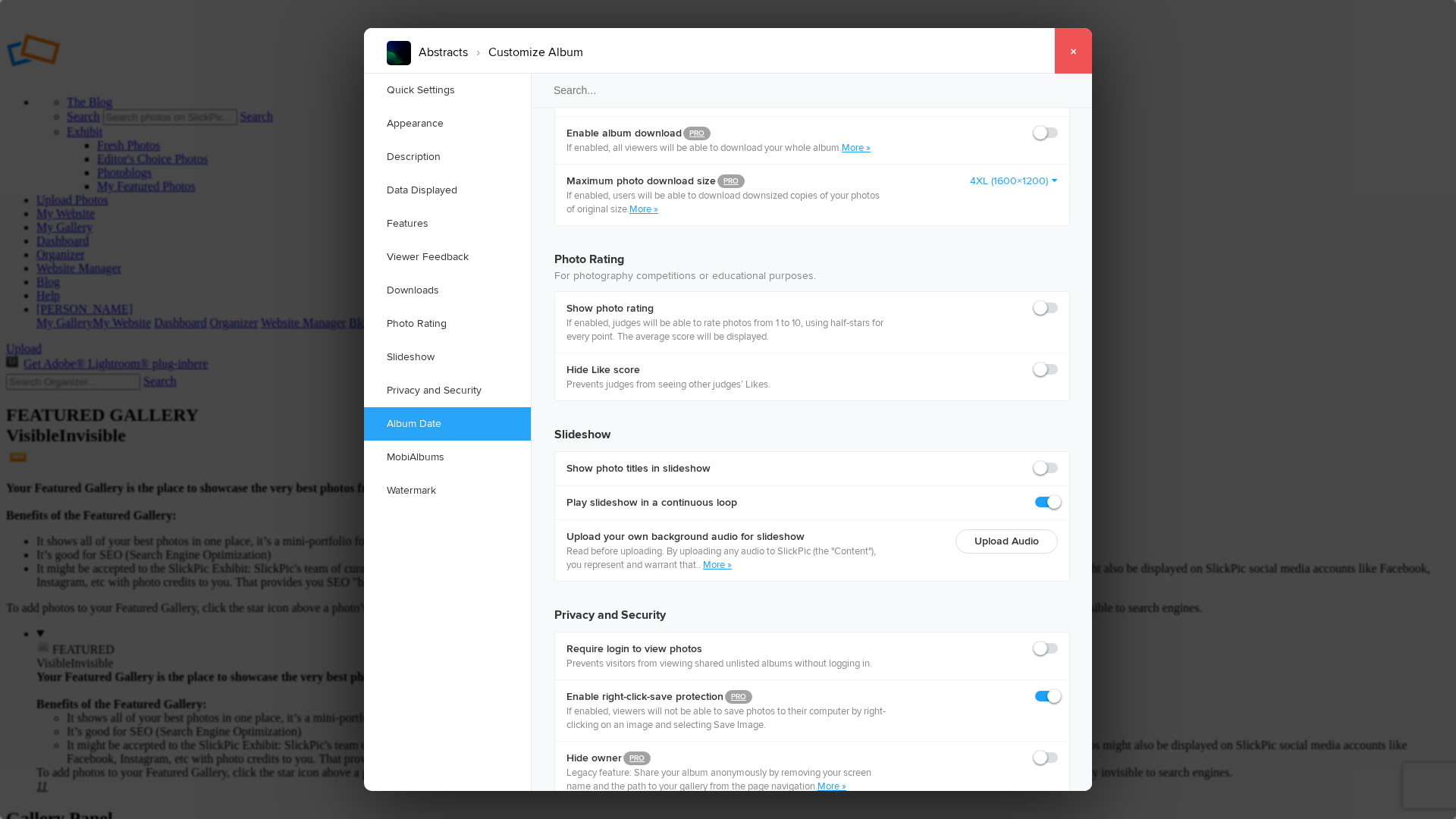
click at [1075, 54] on link "×" at bounding box center [1072, 51] width 38 height 46
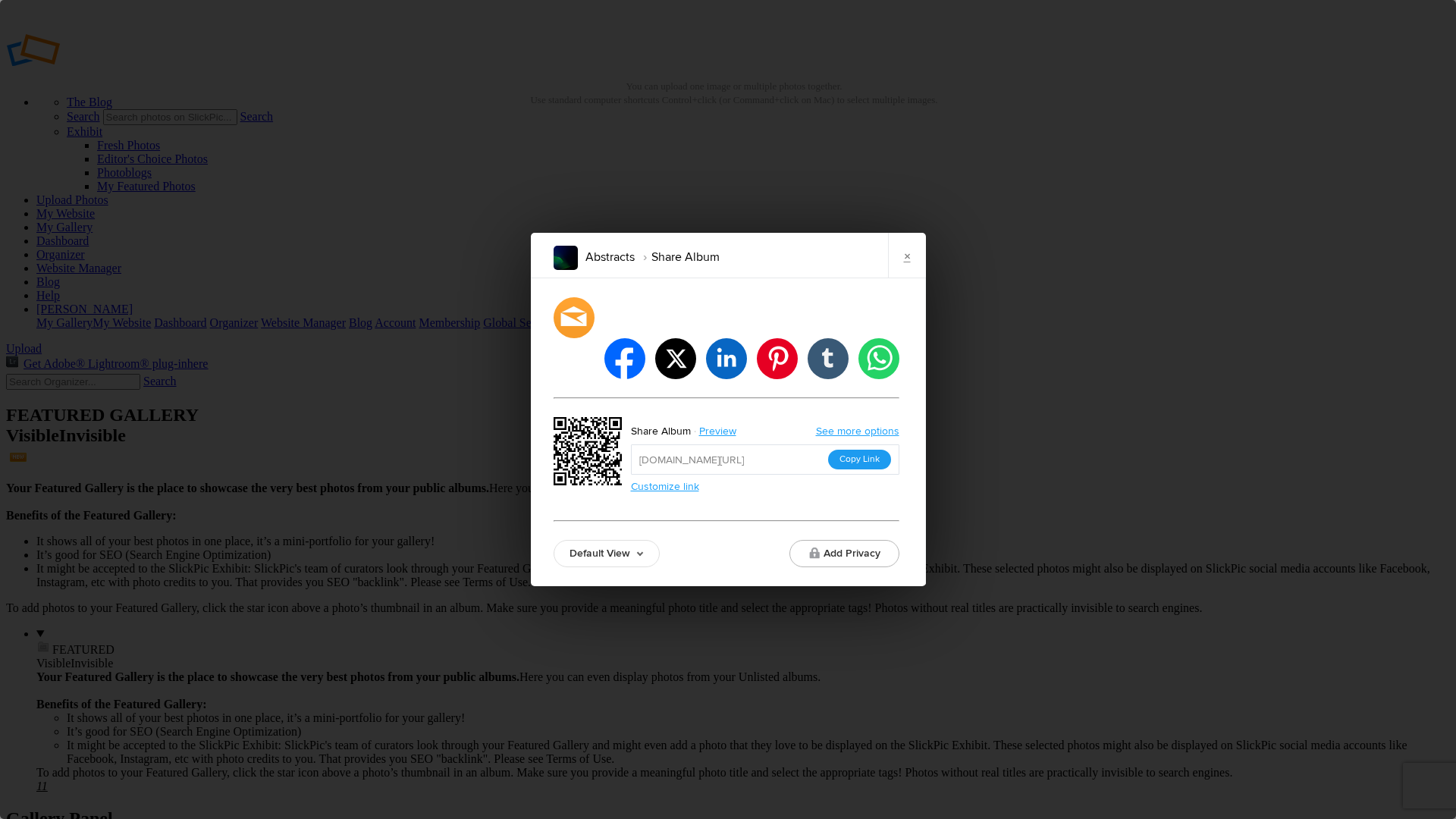
click at [861, 450] on button "Copy Link" at bounding box center [860, 460] width 63 height 19
click at [844, 540] on button "Add Privacy" at bounding box center [844, 553] width 110 height 27
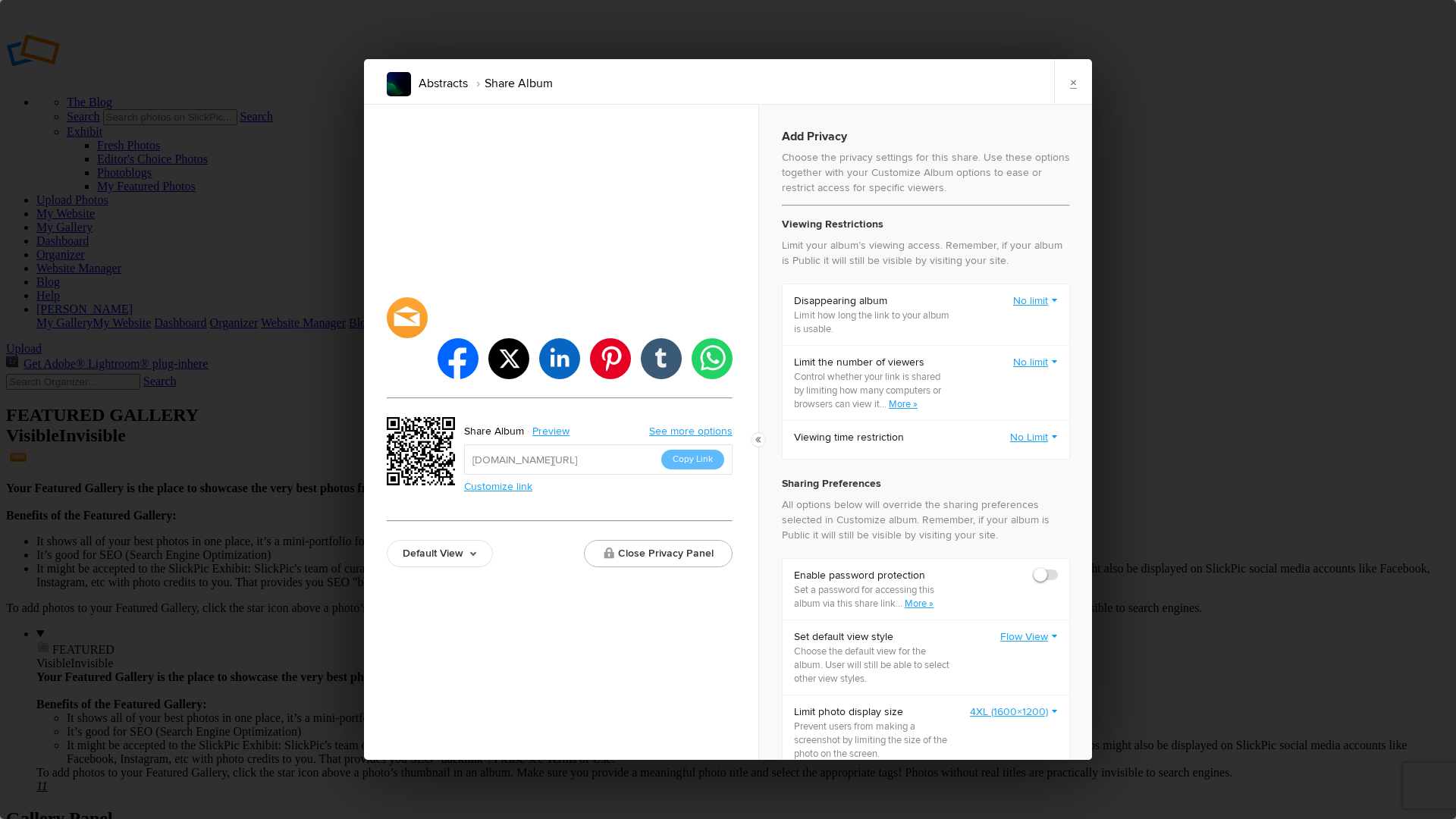
click at [1023, 363] on link "No limit" at bounding box center [1035, 362] width 45 height 15
click at [934, 443] on link "2 users" at bounding box center [989, 444] width 136 height 25
click at [1018, 435] on link "No Limit" at bounding box center [1034, 437] width 48 height 15
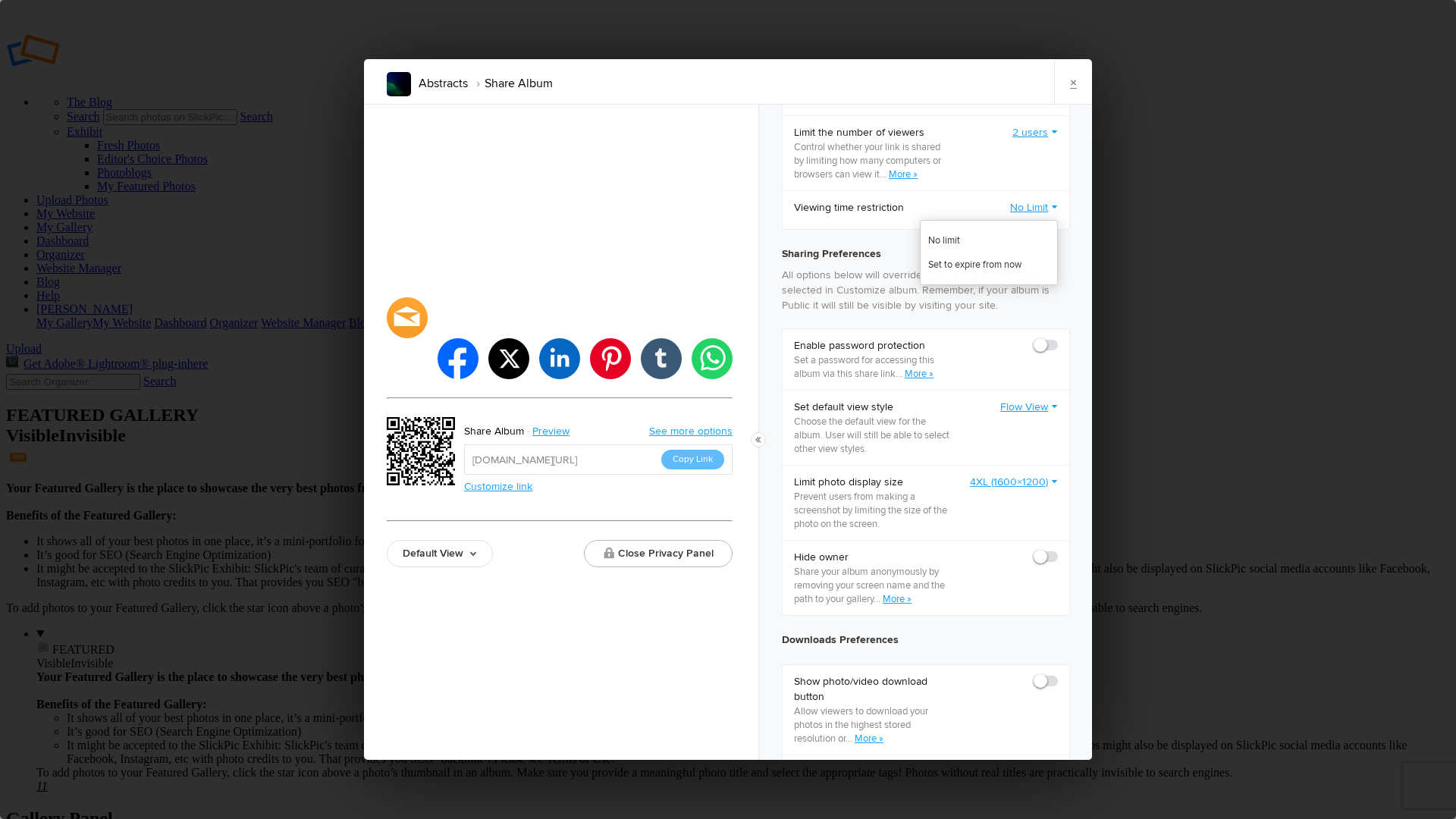
scroll to position [235, 0]
click at [1008, 408] on link "Flow View" at bounding box center [1028, 402] width 57 height 15
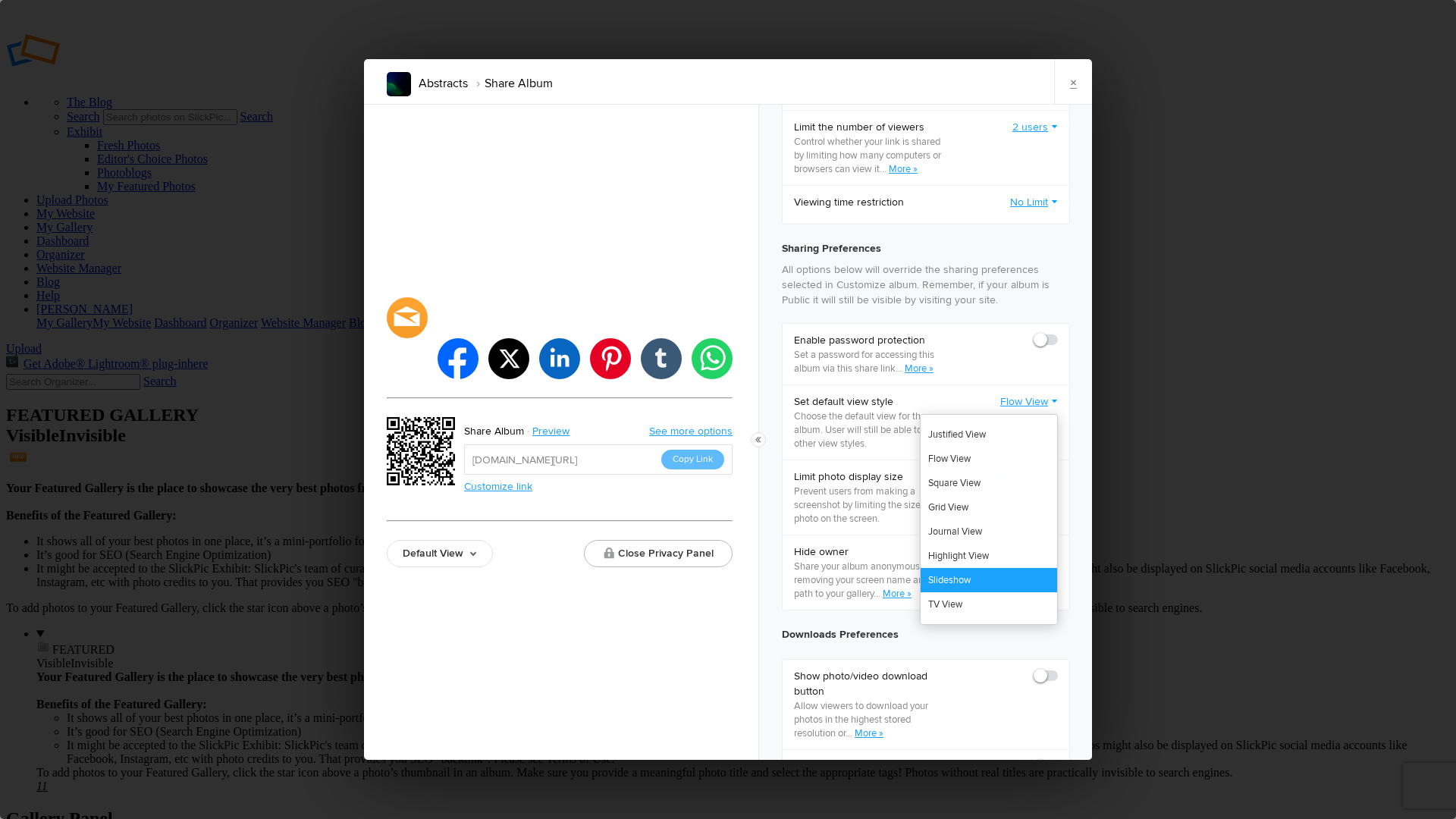
click at [971, 584] on link "Slideshow" at bounding box center [989, 580] width 136 height 25
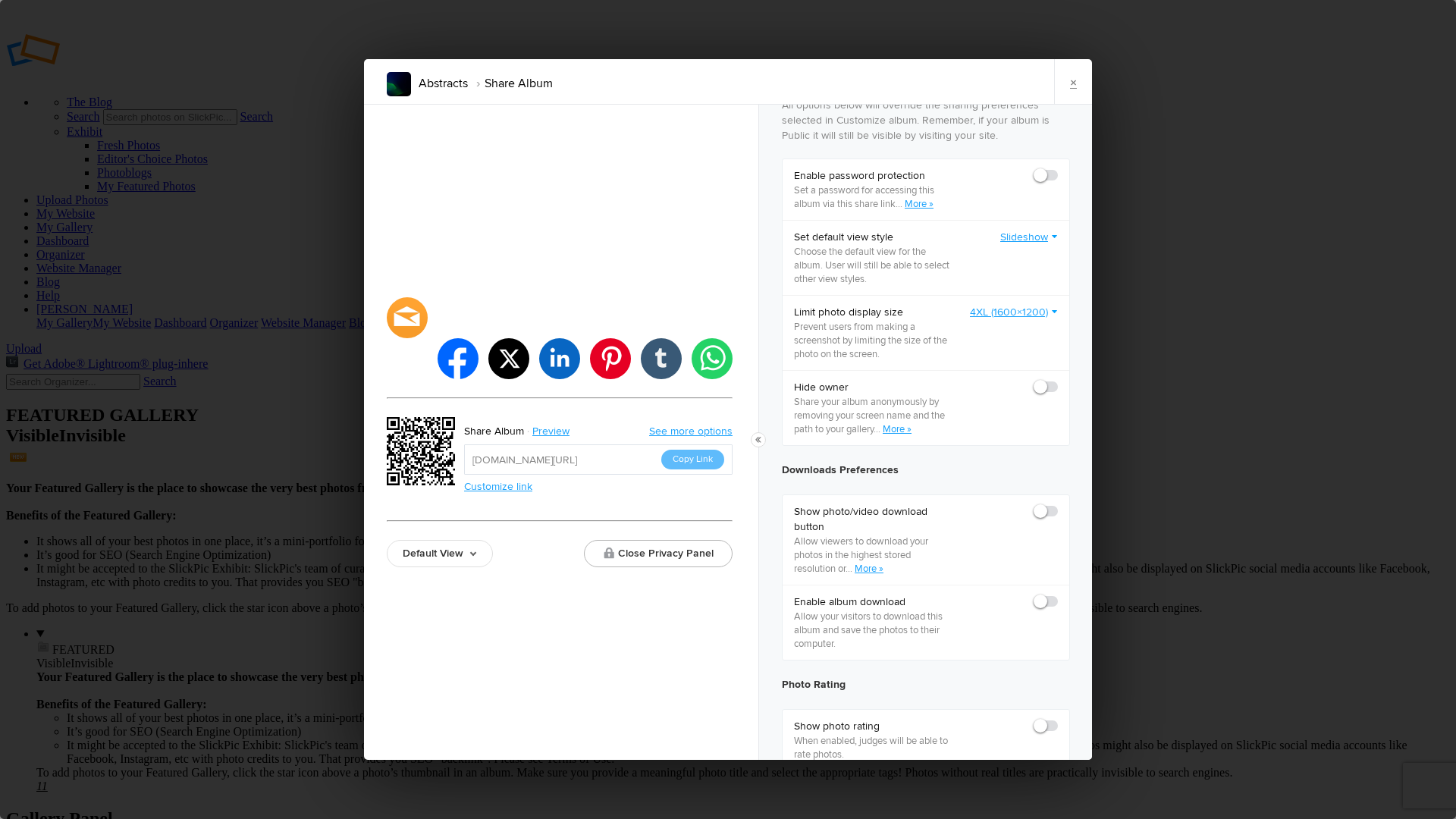
scroll to position [402, 0]
click at [1058, 594] on span at bounding box center [1058, 594] width 0 height 0
click at [1057, 594] on input "checkbox" at bounding box center [1057, 593] width 1 height 1
checkbox input "true"
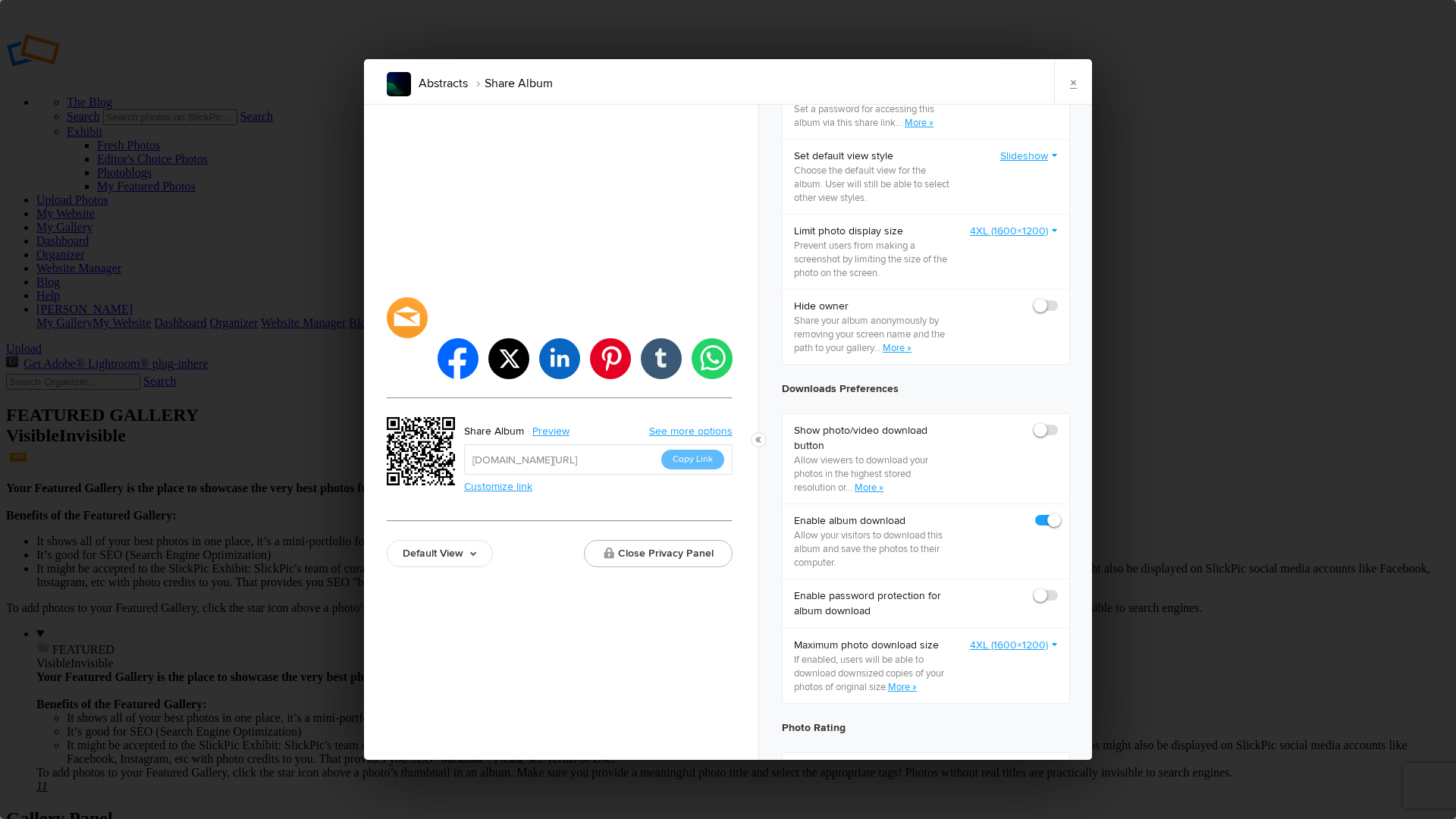
scroll to position [530, 0]
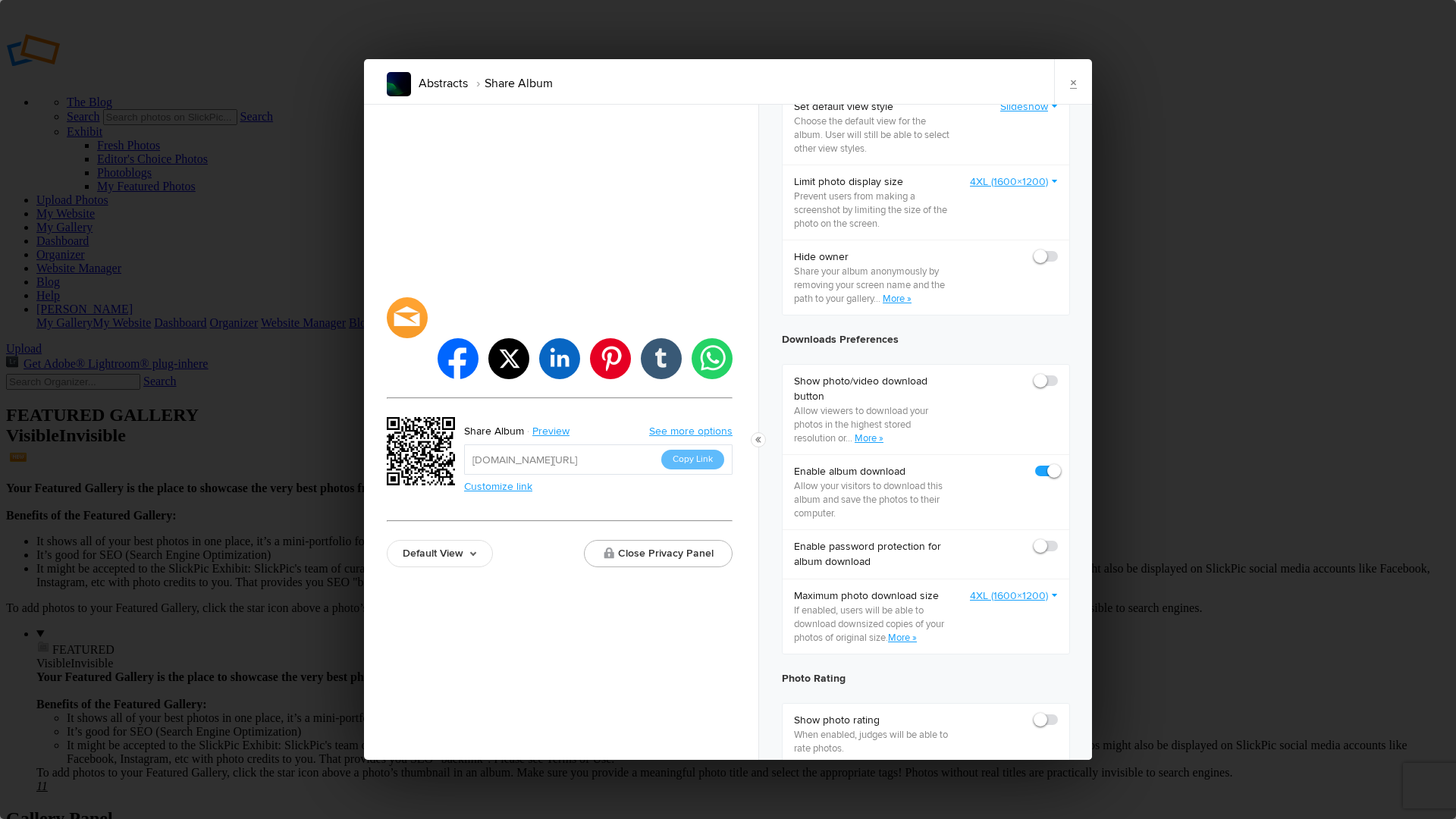
click at [1016, 597] on link "4XL (1600×1200)" at bounding box center [1014, 596] width 88 height 15
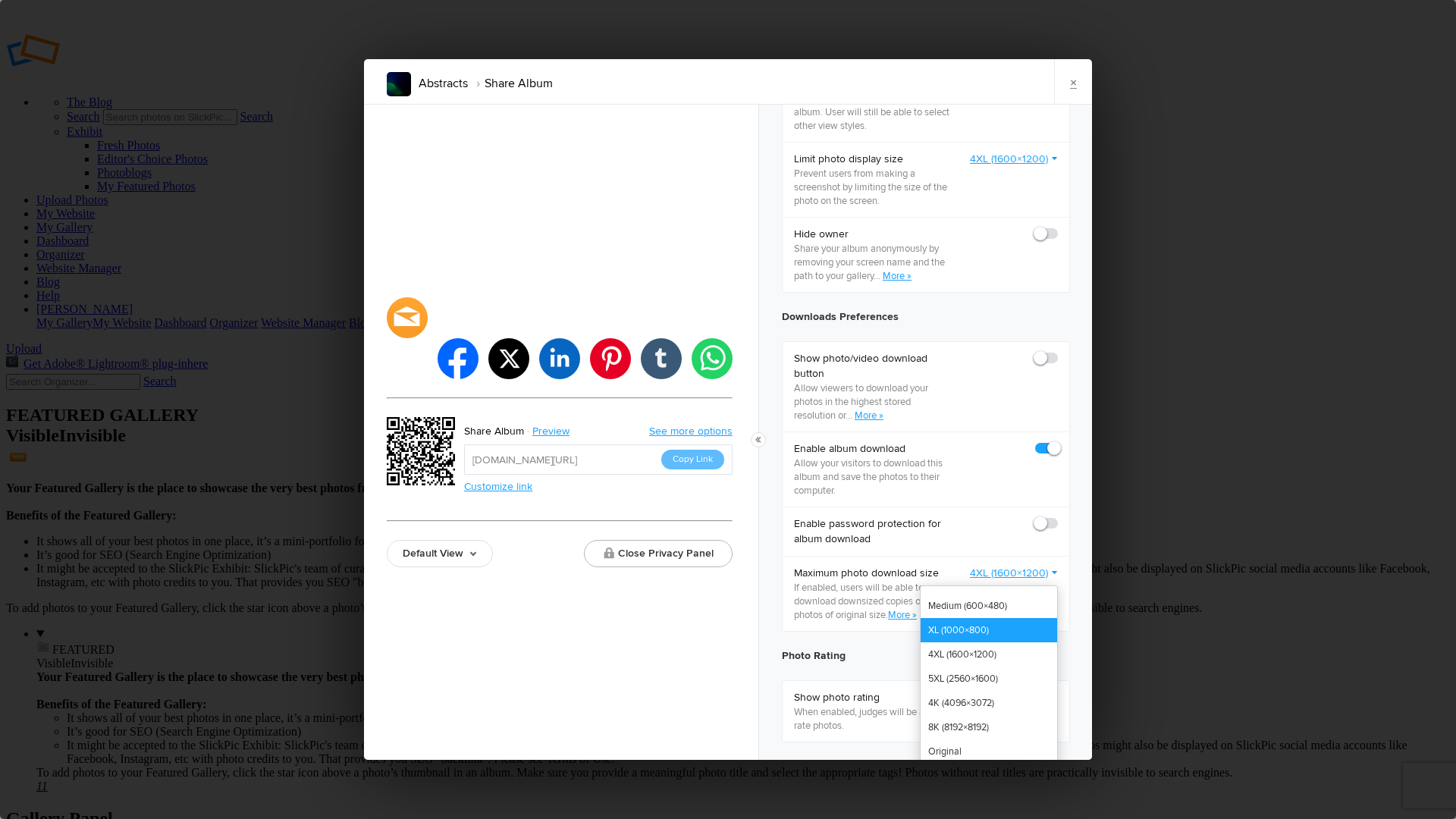
scroll to position [572, 0]
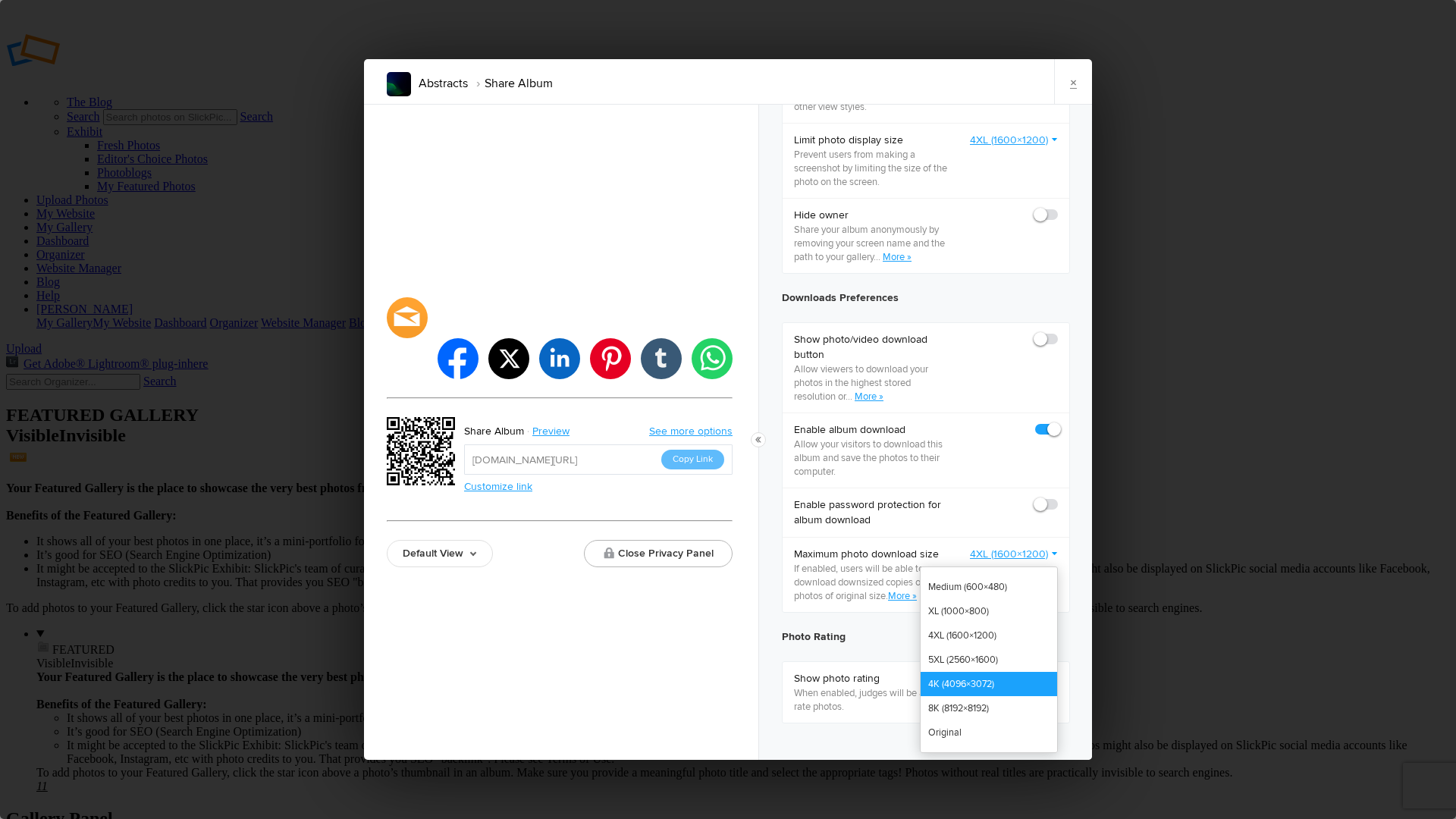
click at [957, 688] on link "4K (4096×3072)" at bounding box center [989, 684] width 136 height 25
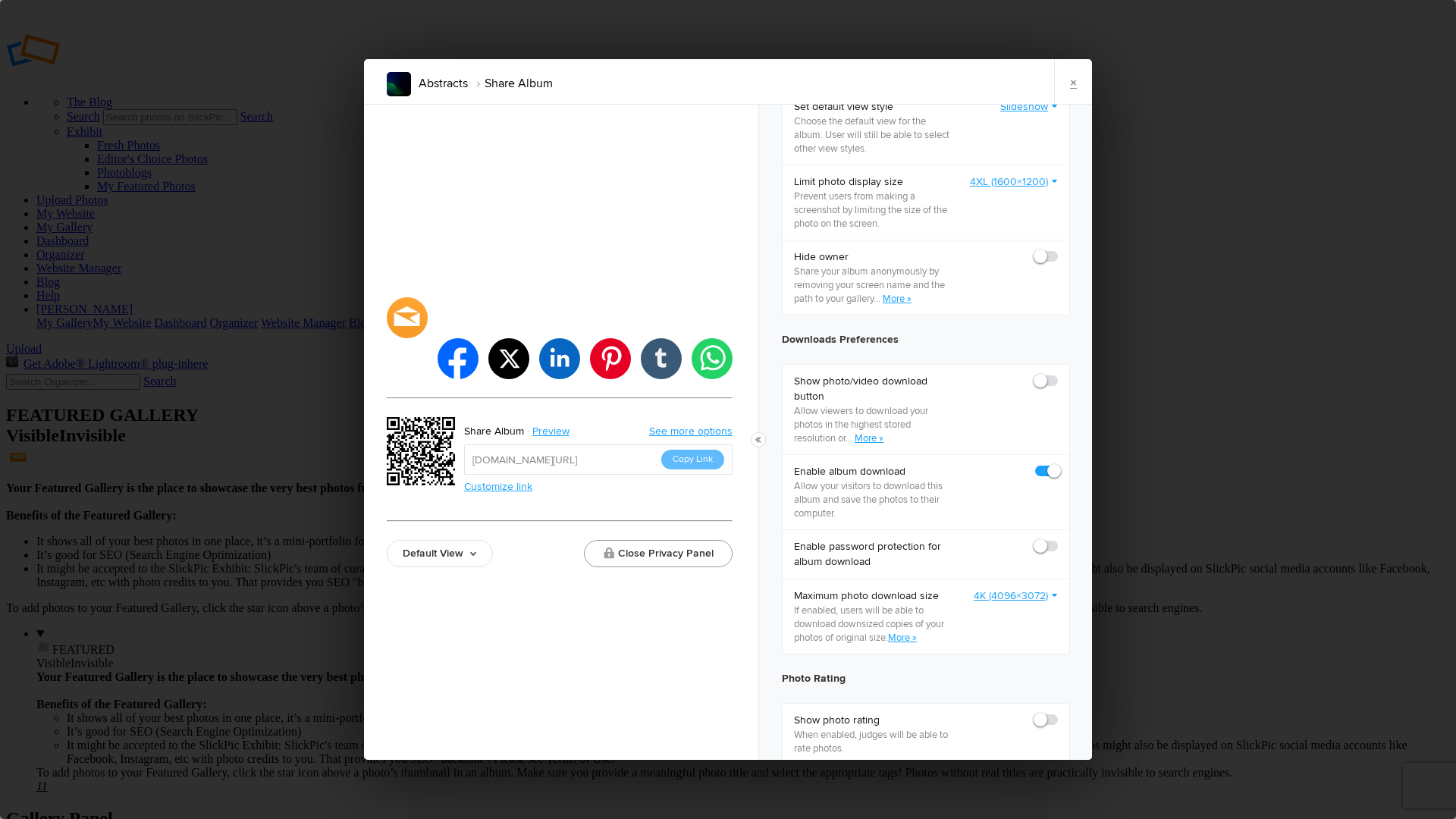
click at [697, 540] on button "Close Privacy Panel" at bounding box center [658, 553] width 149 height 27
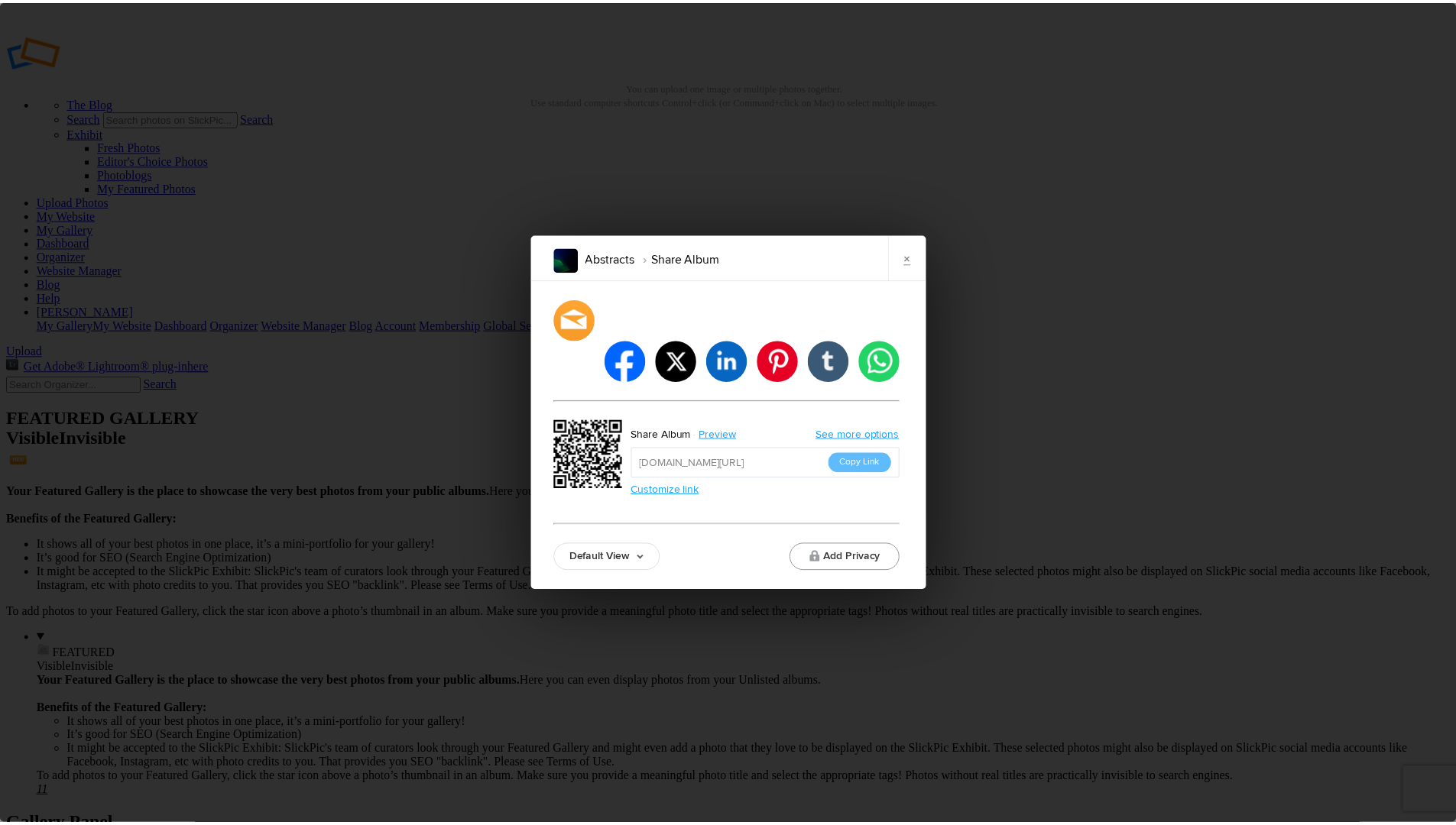
scroll to position [0, 0]
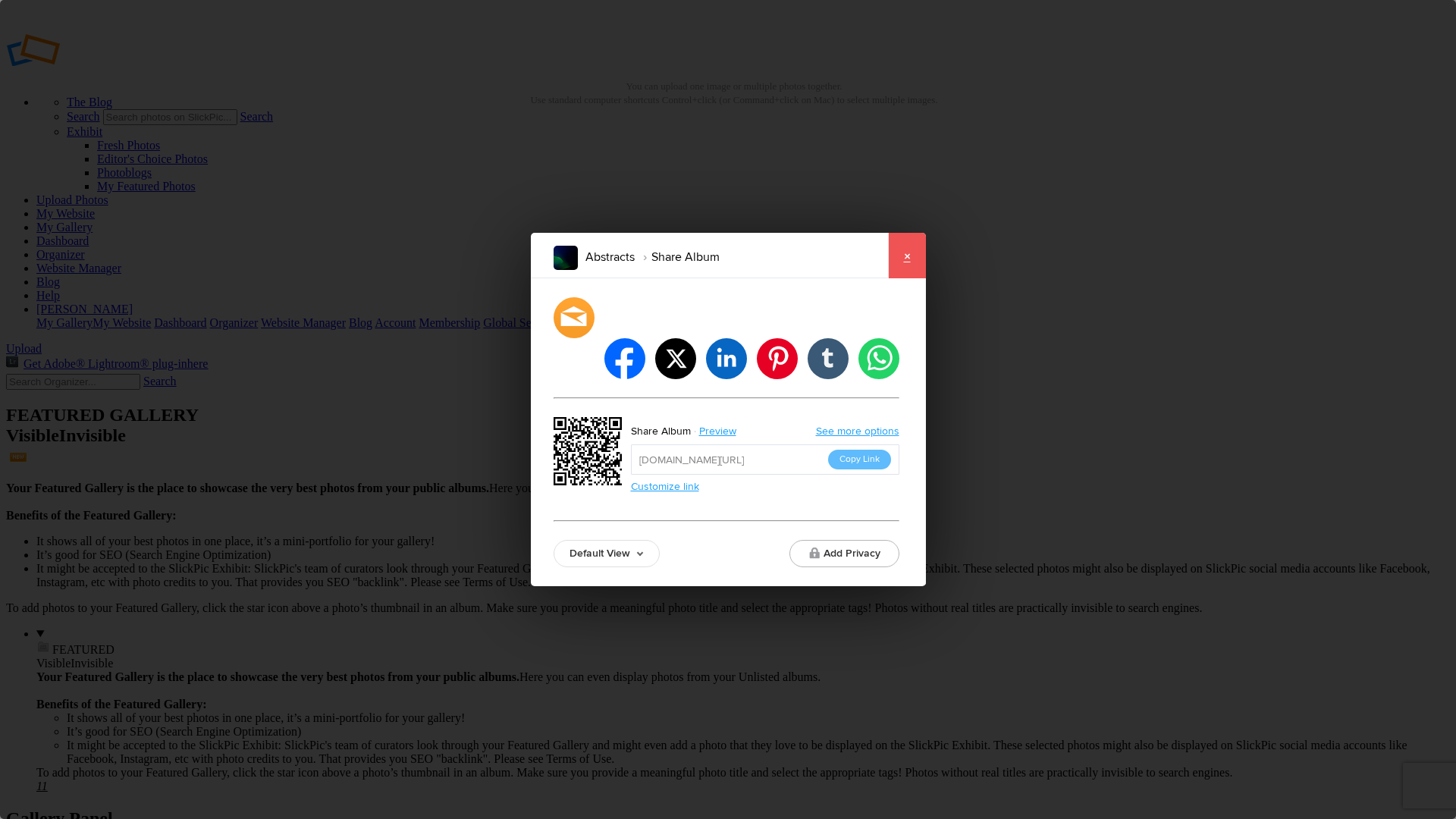
click at [906, 278] on link "×" at bounding box center [907, 255] width 38 height 46
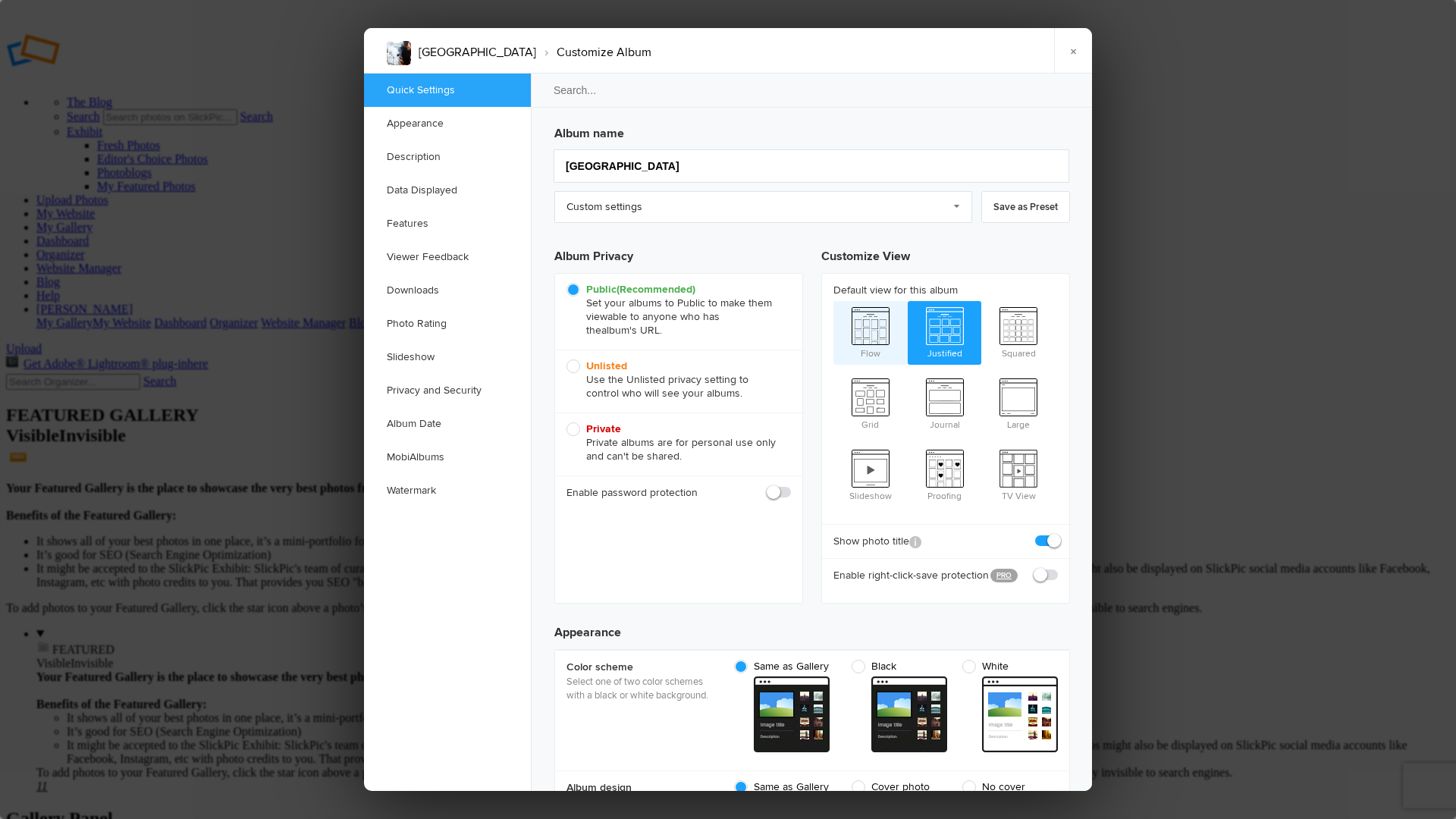
click at [871, 321] on span "Flow" at bounding box center [871, 331] width 74 height 61
click at [834, 301] on input "Flow" at bounding box center [833, 300] width 1 height 1
radio input "true"
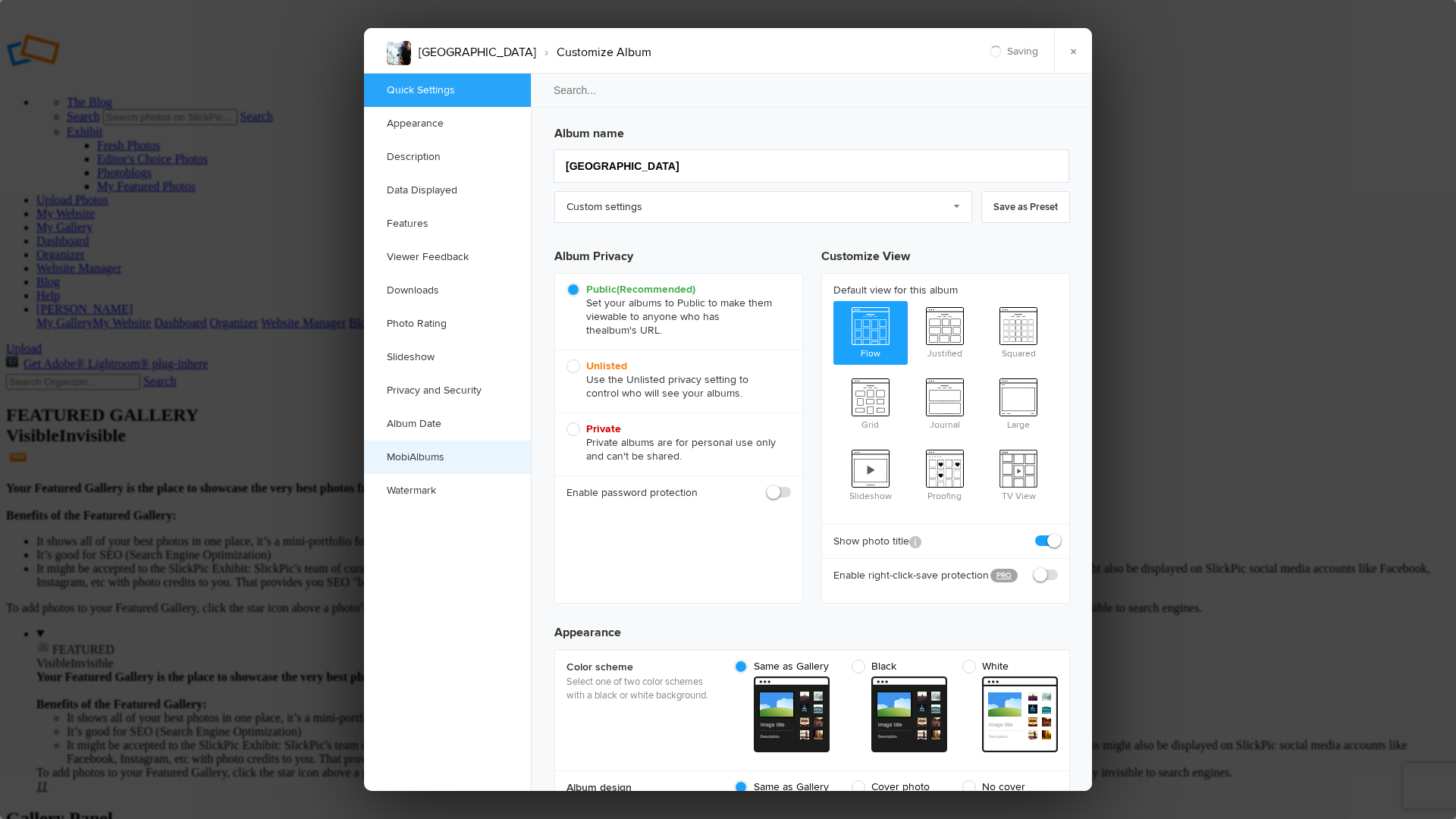
click at [417, 459] on link "MobiAlbums" at bounding box center [448, 458] width 167 height 33
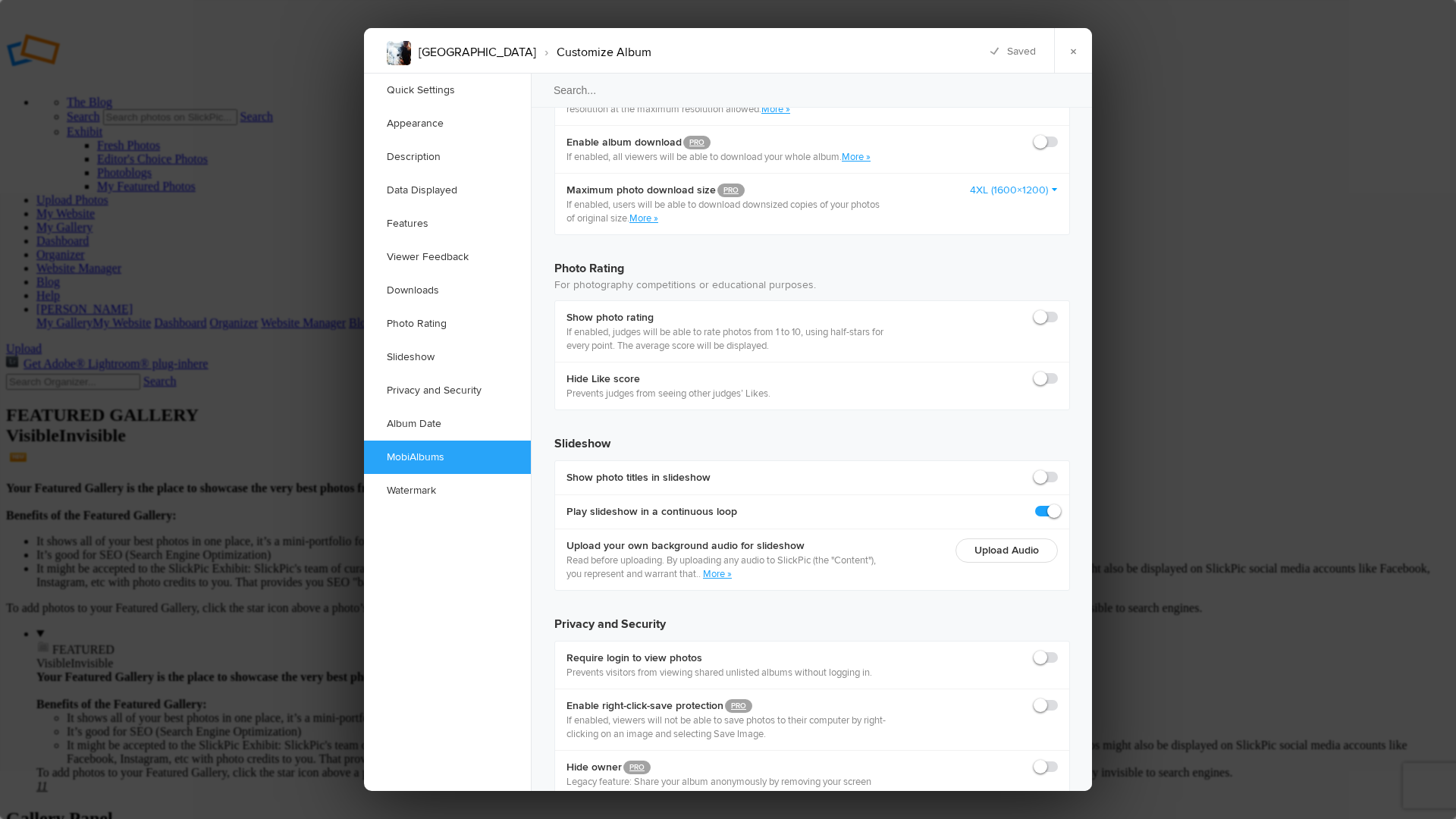
scroll to position [3169, 0]
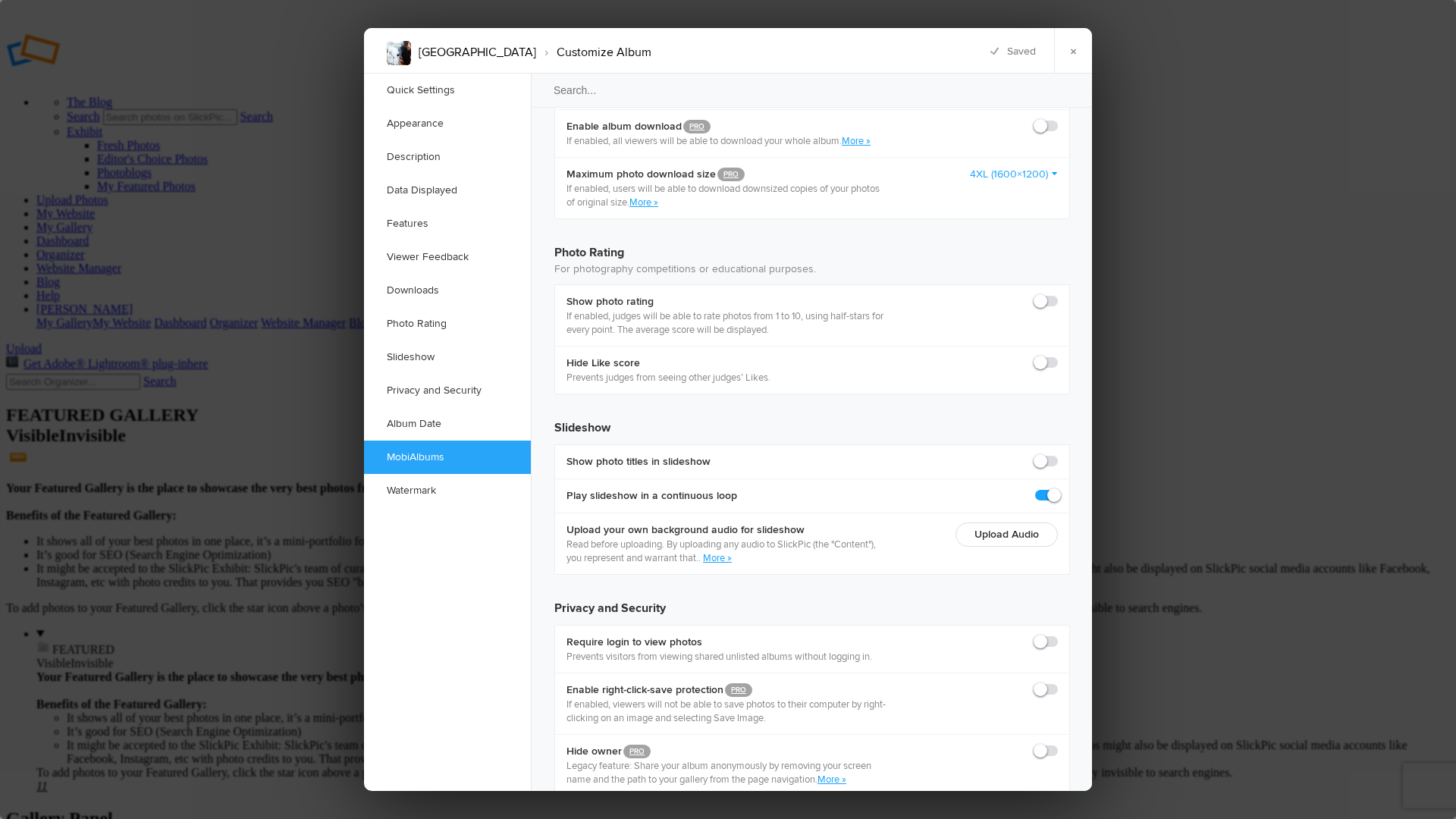
checkbox input "true"
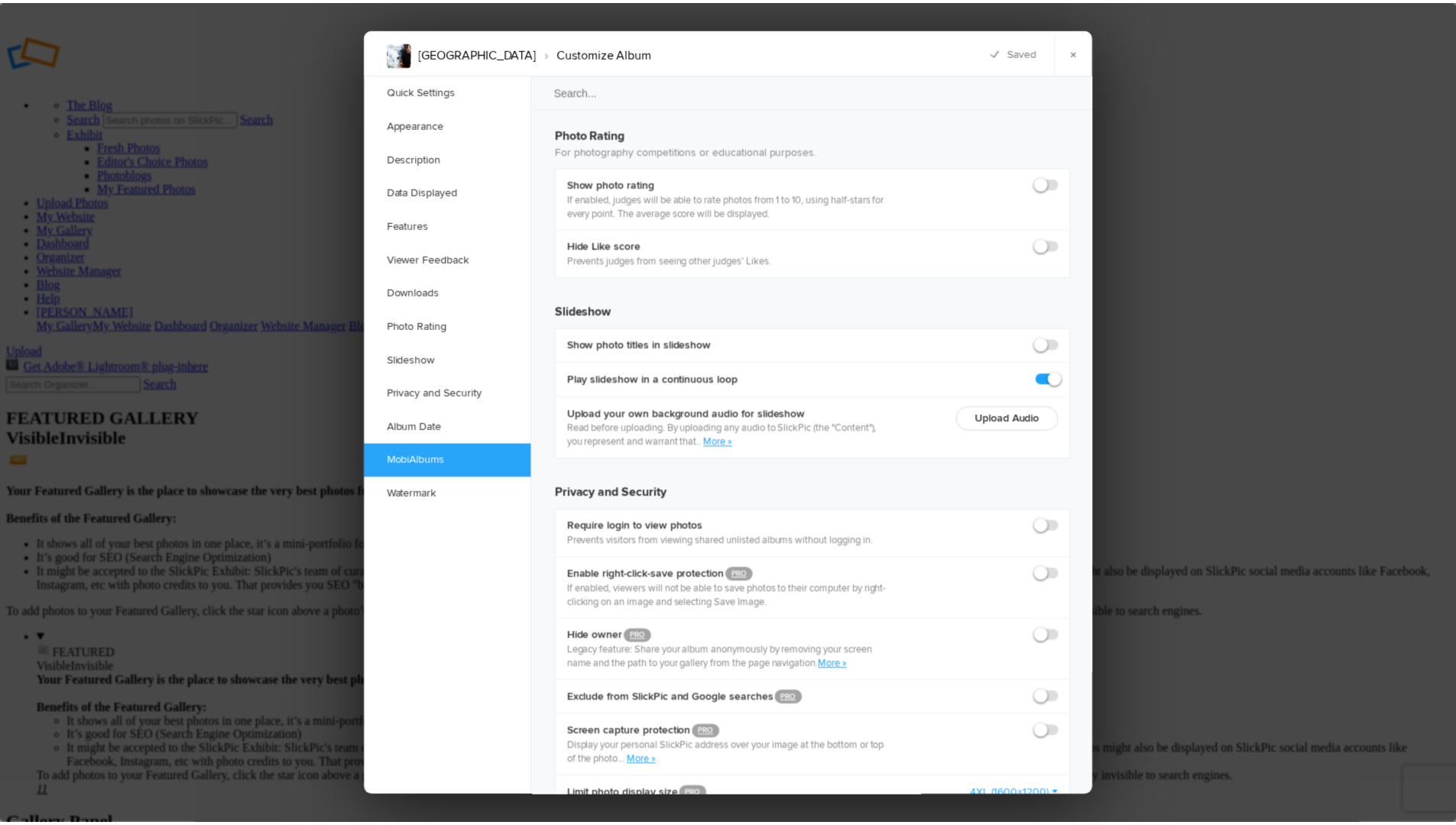
scroll to position [3314, 0]
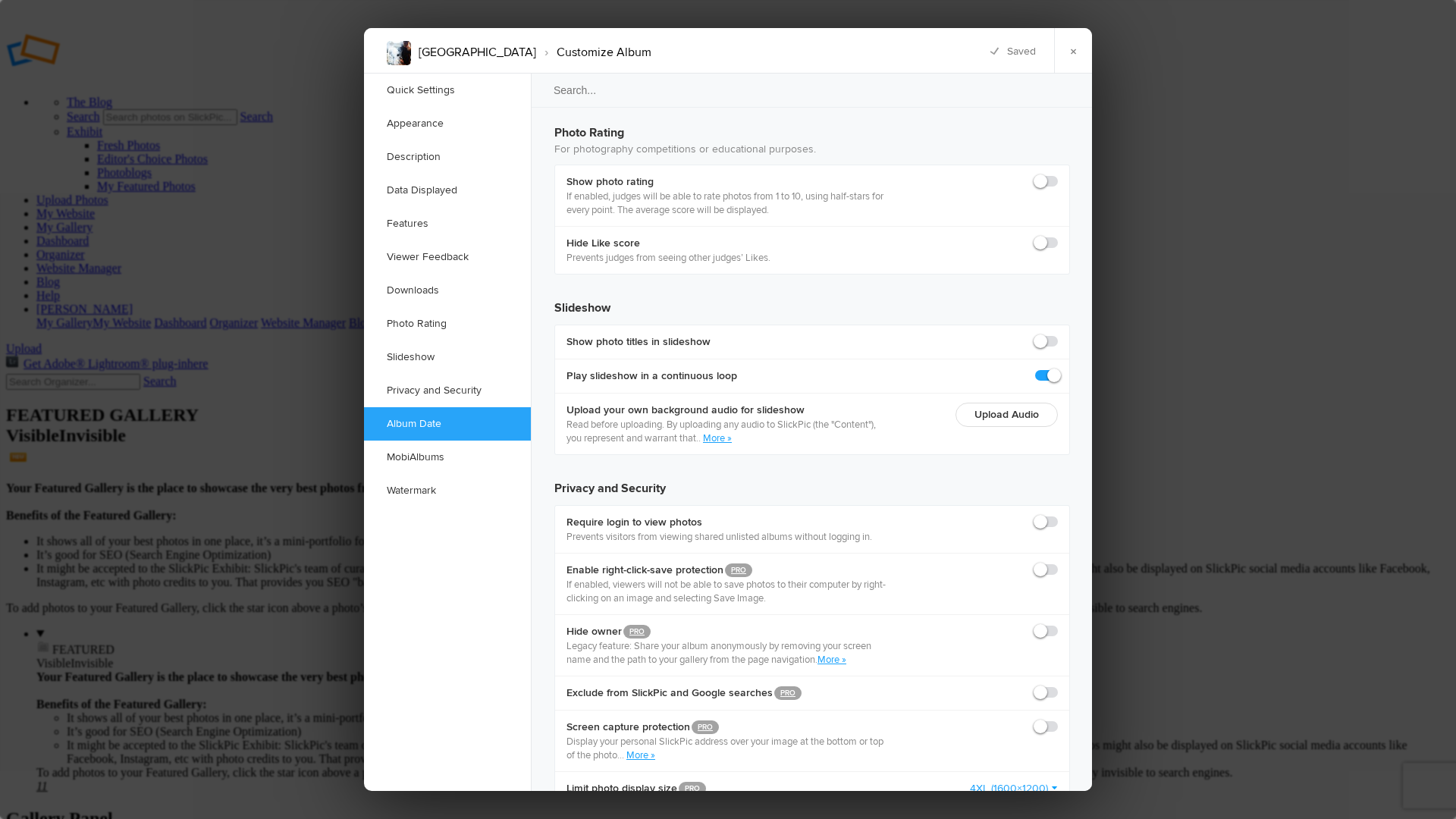
click at [1072, 55] on link "×" at bounding box center [1072, 51] width 38 height 46
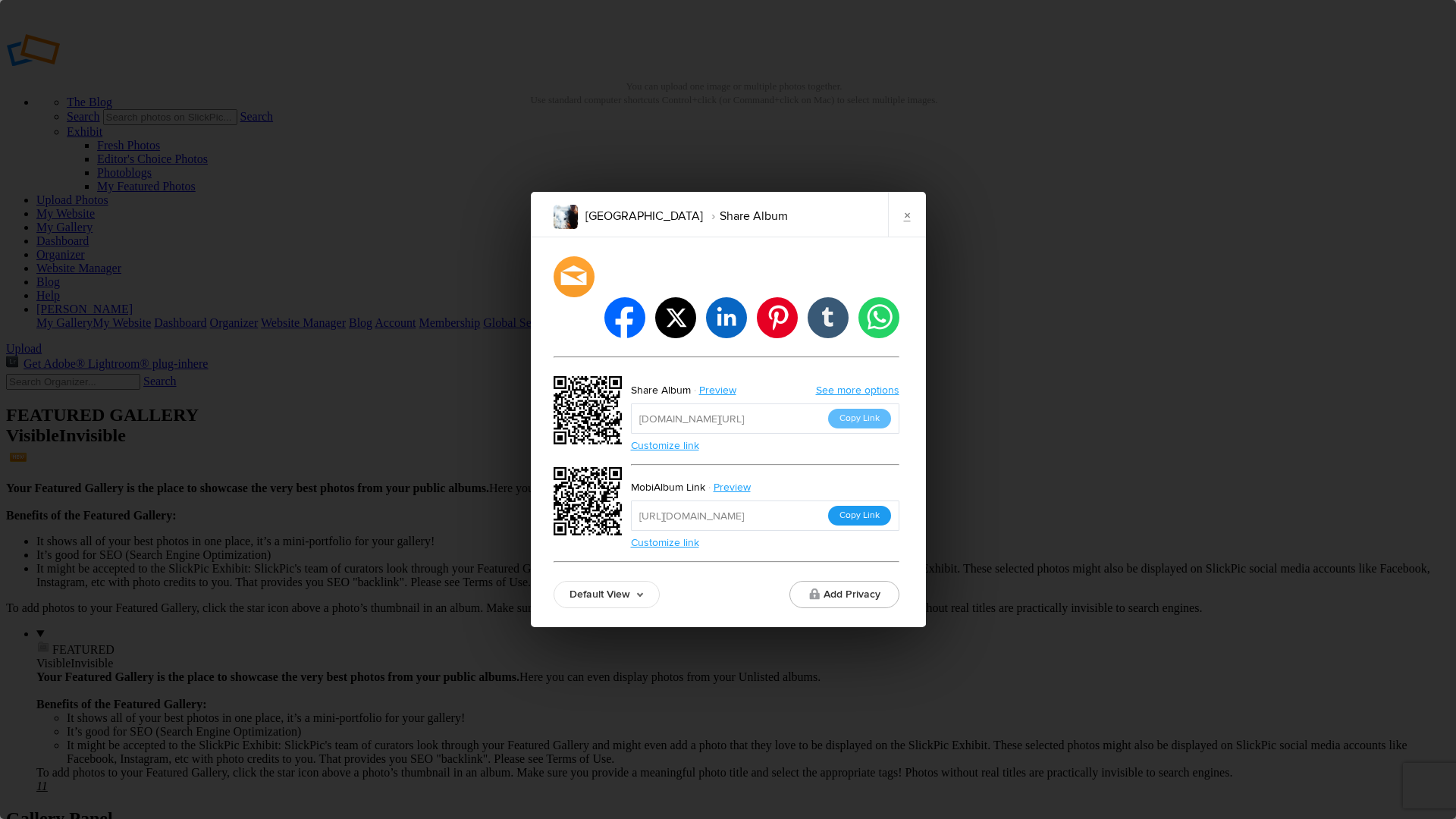
click at [857, 506] on button "Copy Link" at bounding box center [860, 516] width 63 height 19
click at [911, 238] on link "×" at bounding box center [907, 215] width 38 height 46
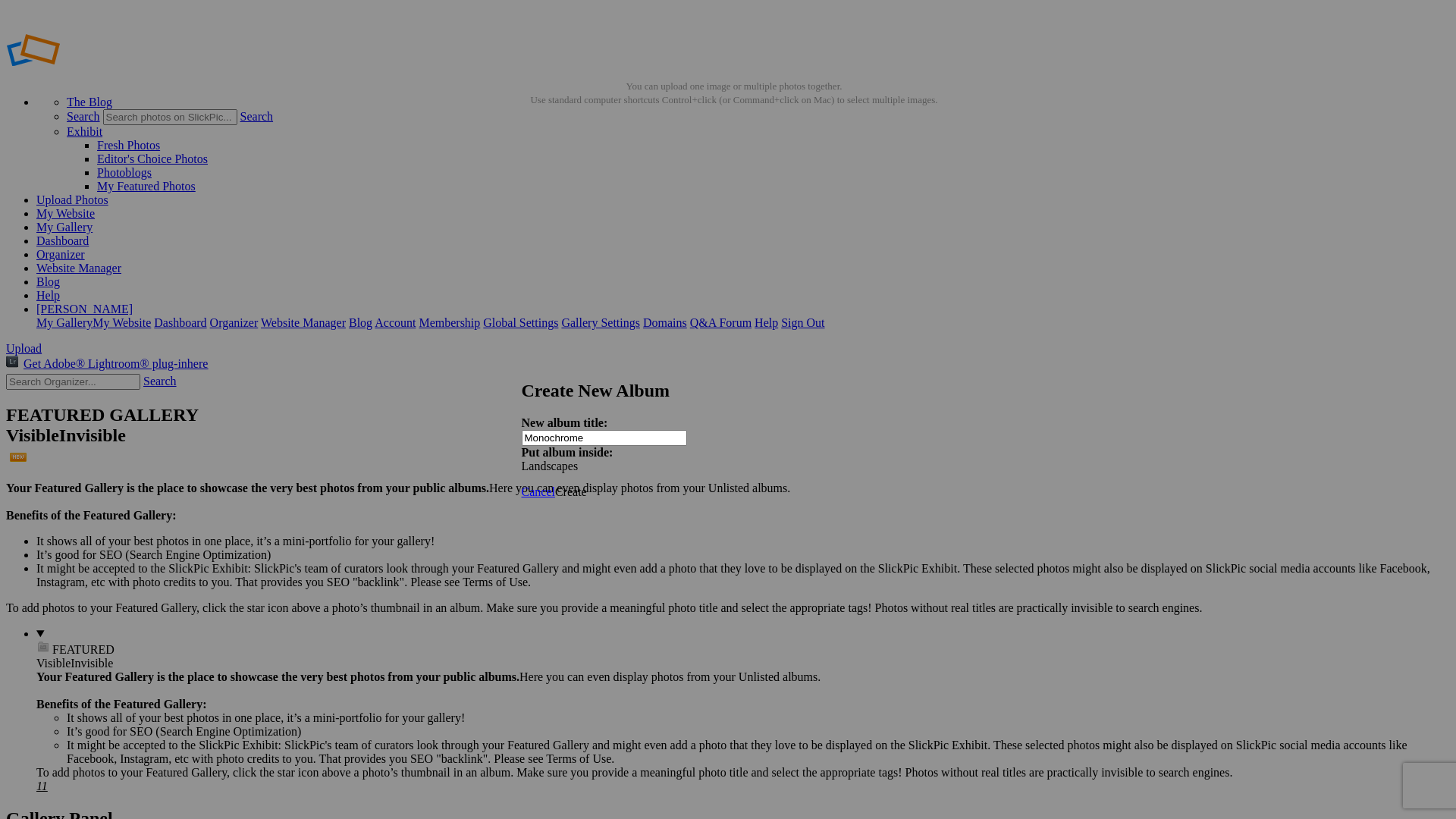
type input "Monochrome"
click at [587, 485] on span "Create" at bounding box center [571, 491] width 32 height 13
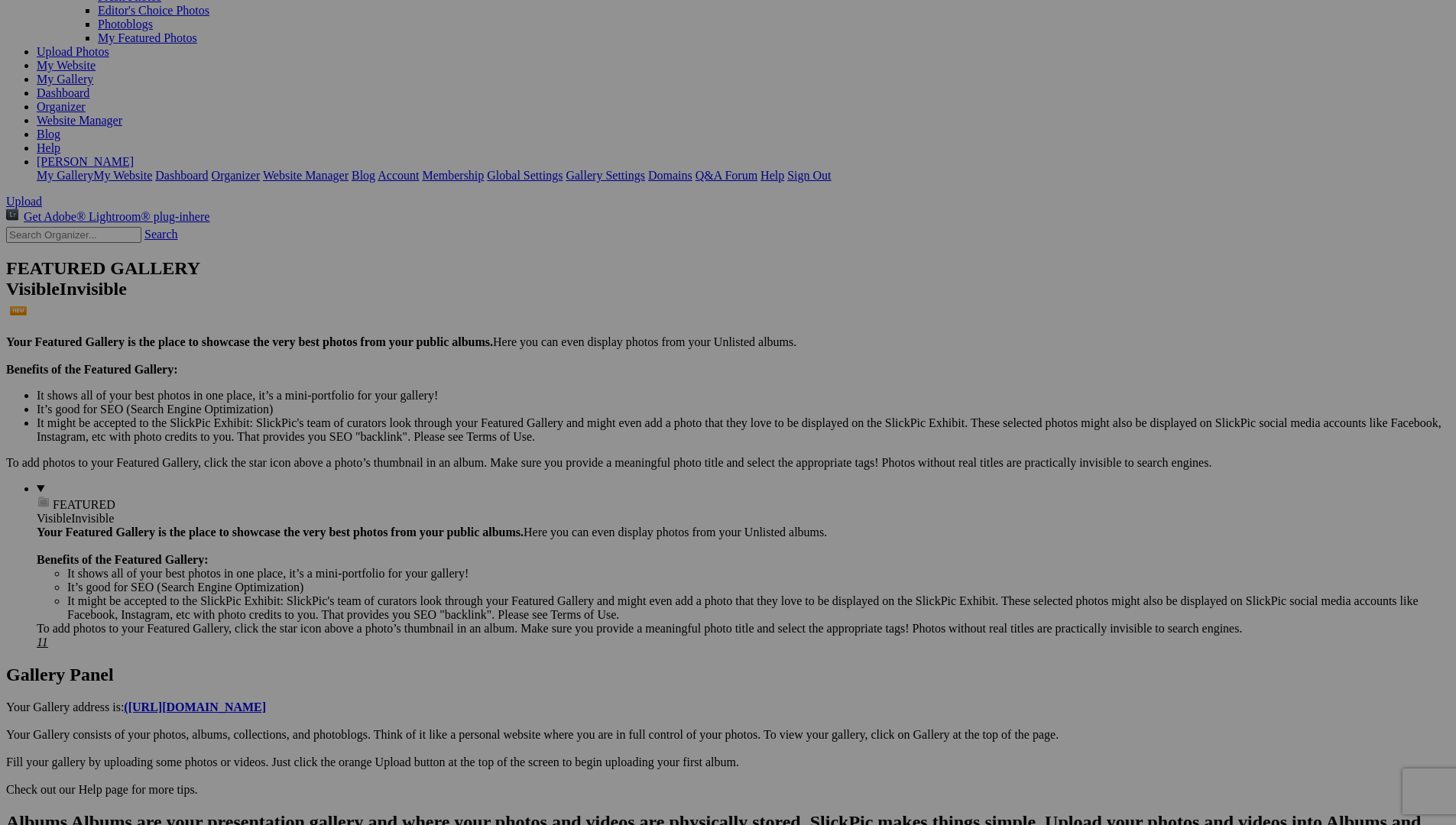
scroll to position [156, 0]
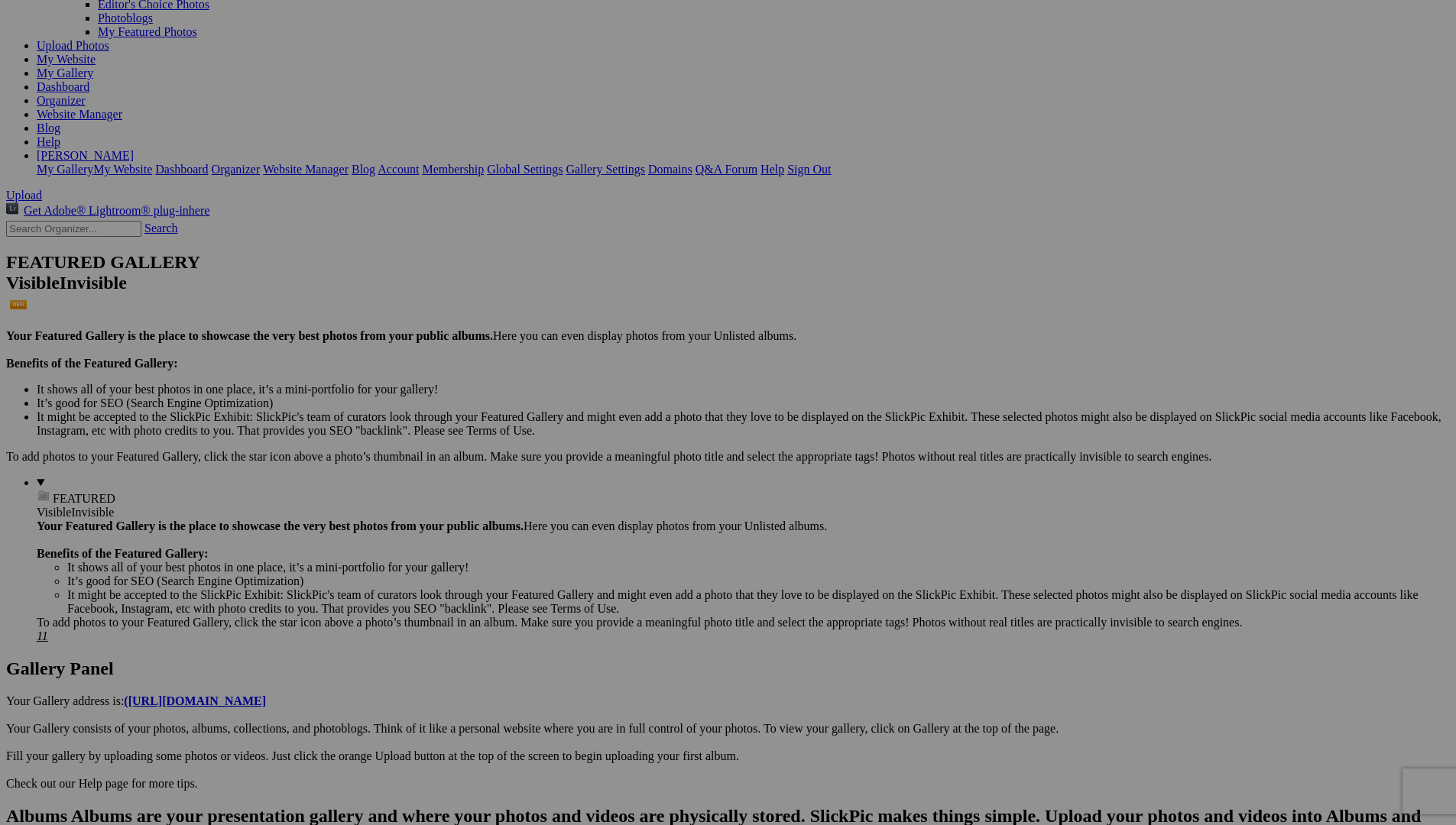
drag, startPoint x: 947, startPoint y: 672, endPoint x: 75, endPoint y: 194, distance: 994.4
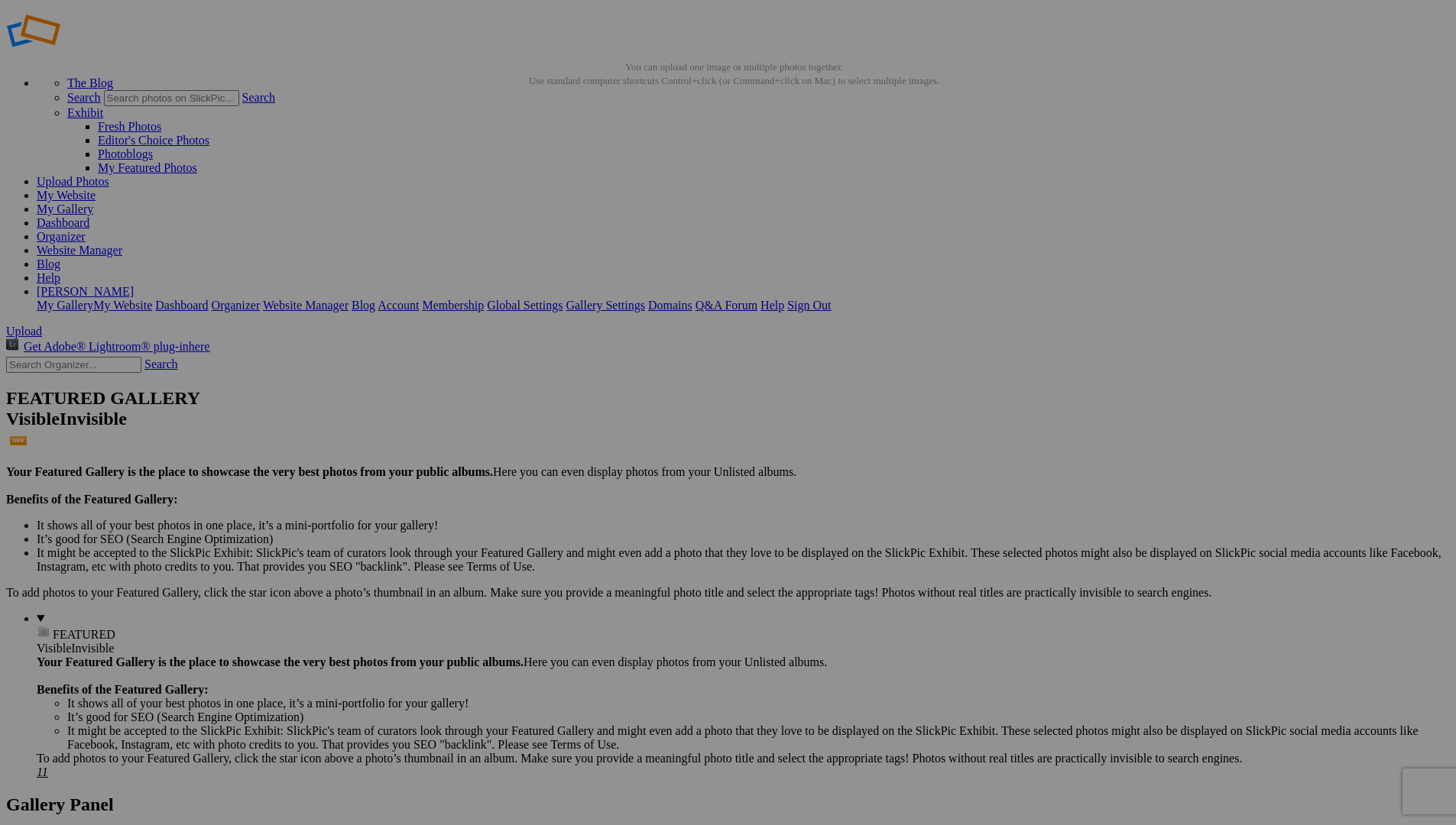
scroll to position [0, 0]
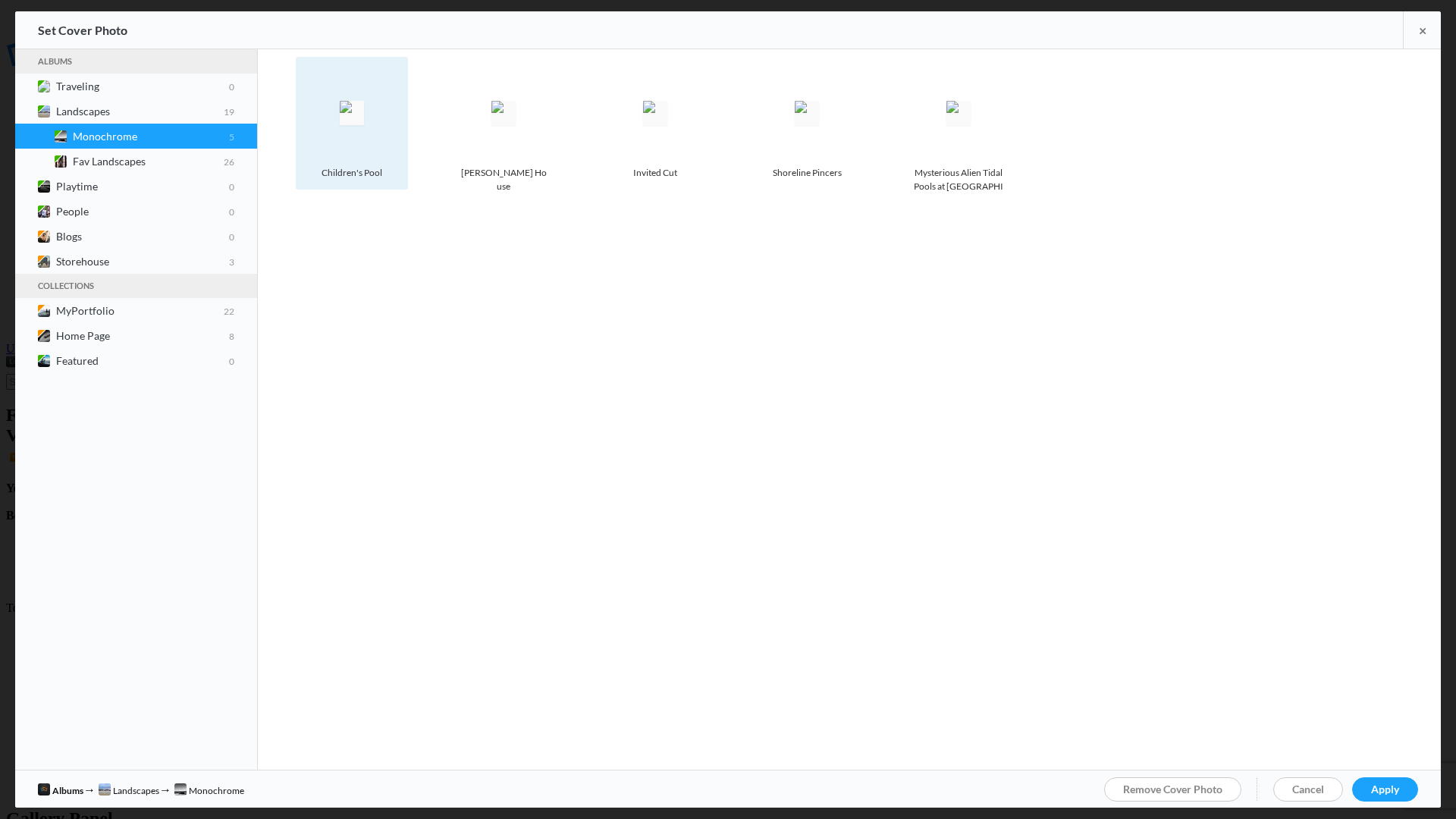
click at [346, 123] on img at bounding box center [352, 114] width 25 height 25
click at [1386, 786] on span "Apply" at bounding box center [1386, 789] width 28 height 13
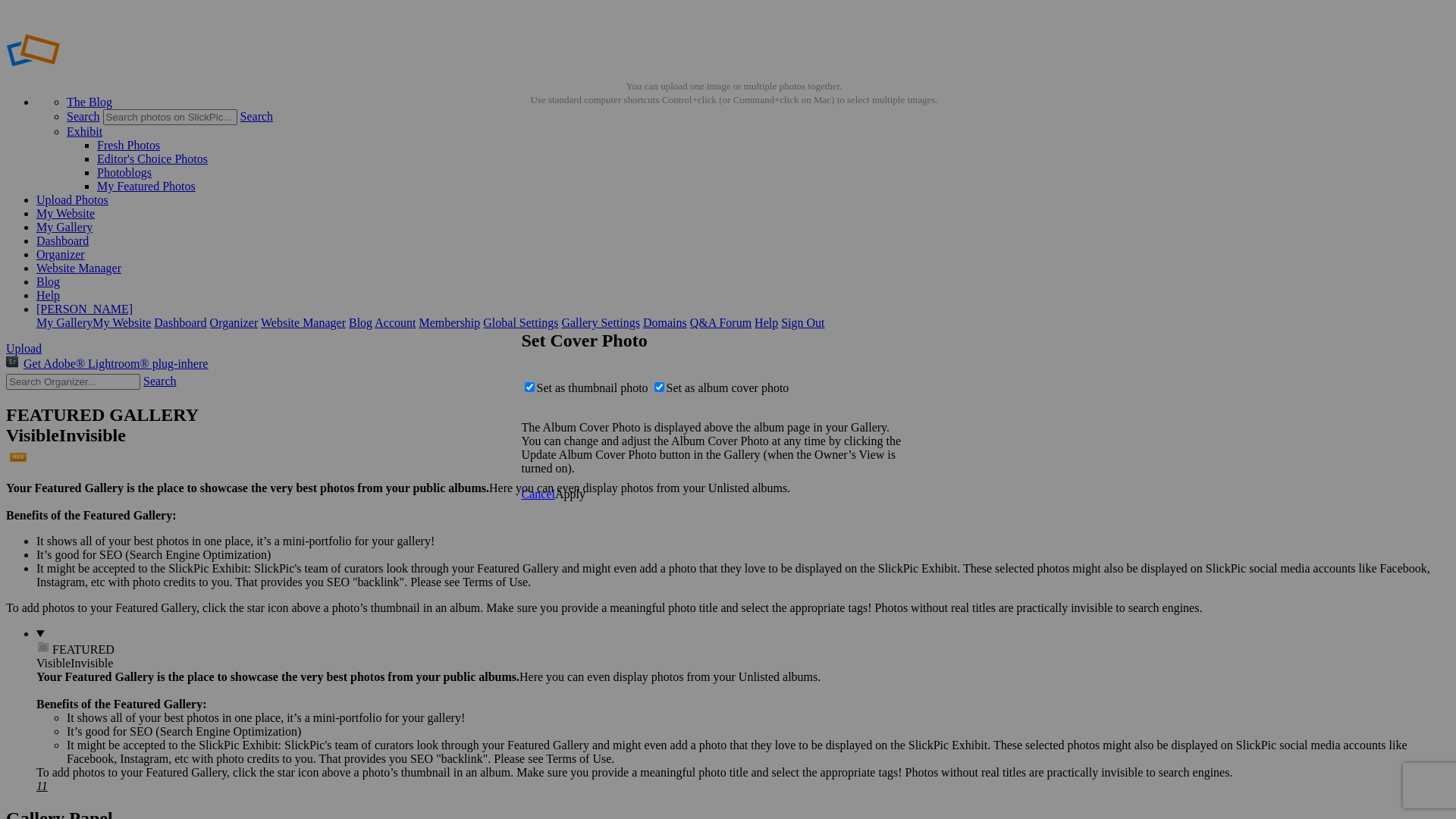
click at [585, 501] on span "Apply" at bounding box center [570, 494] width 30 height 13
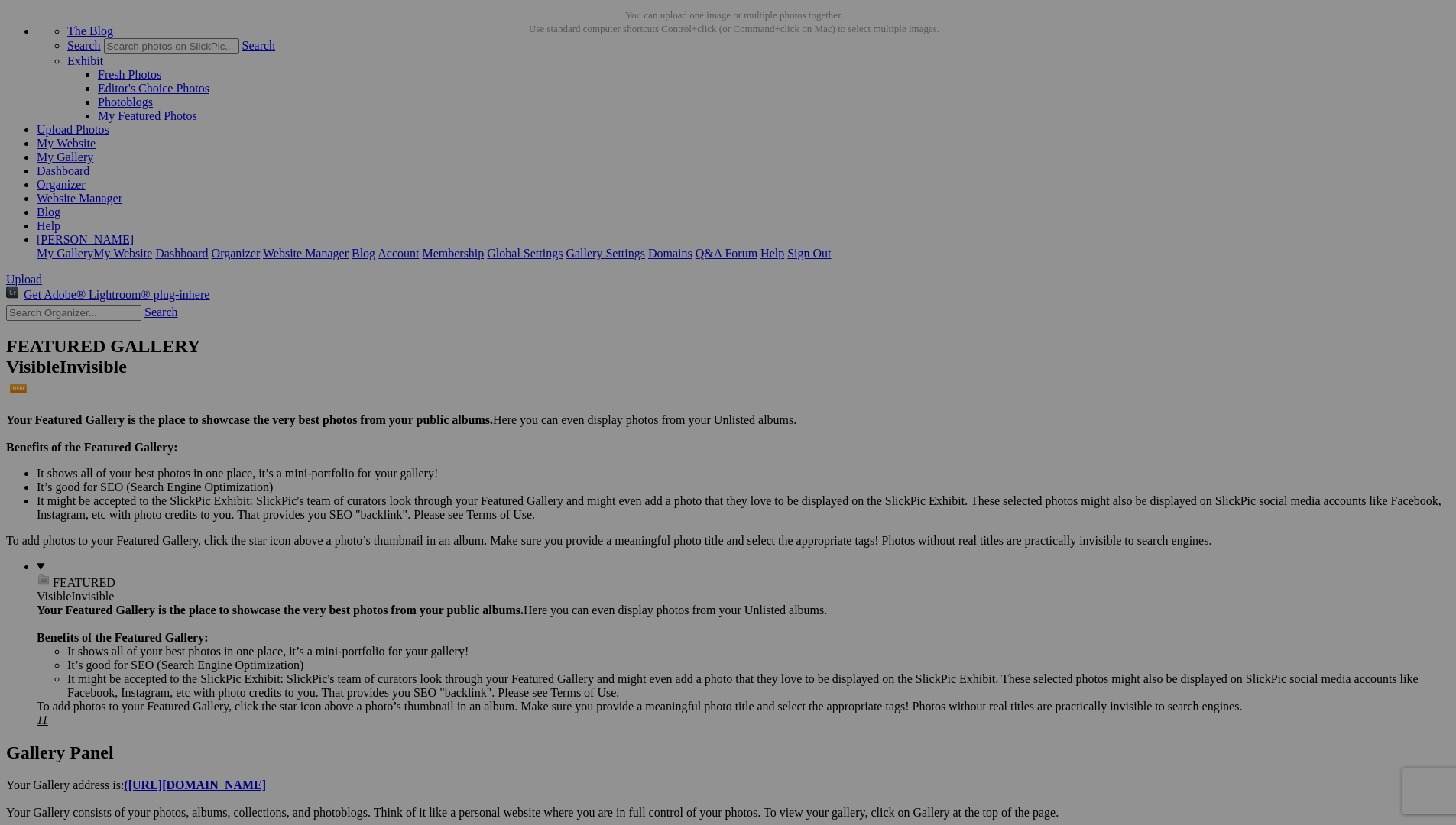
scroll to position [173, 0]
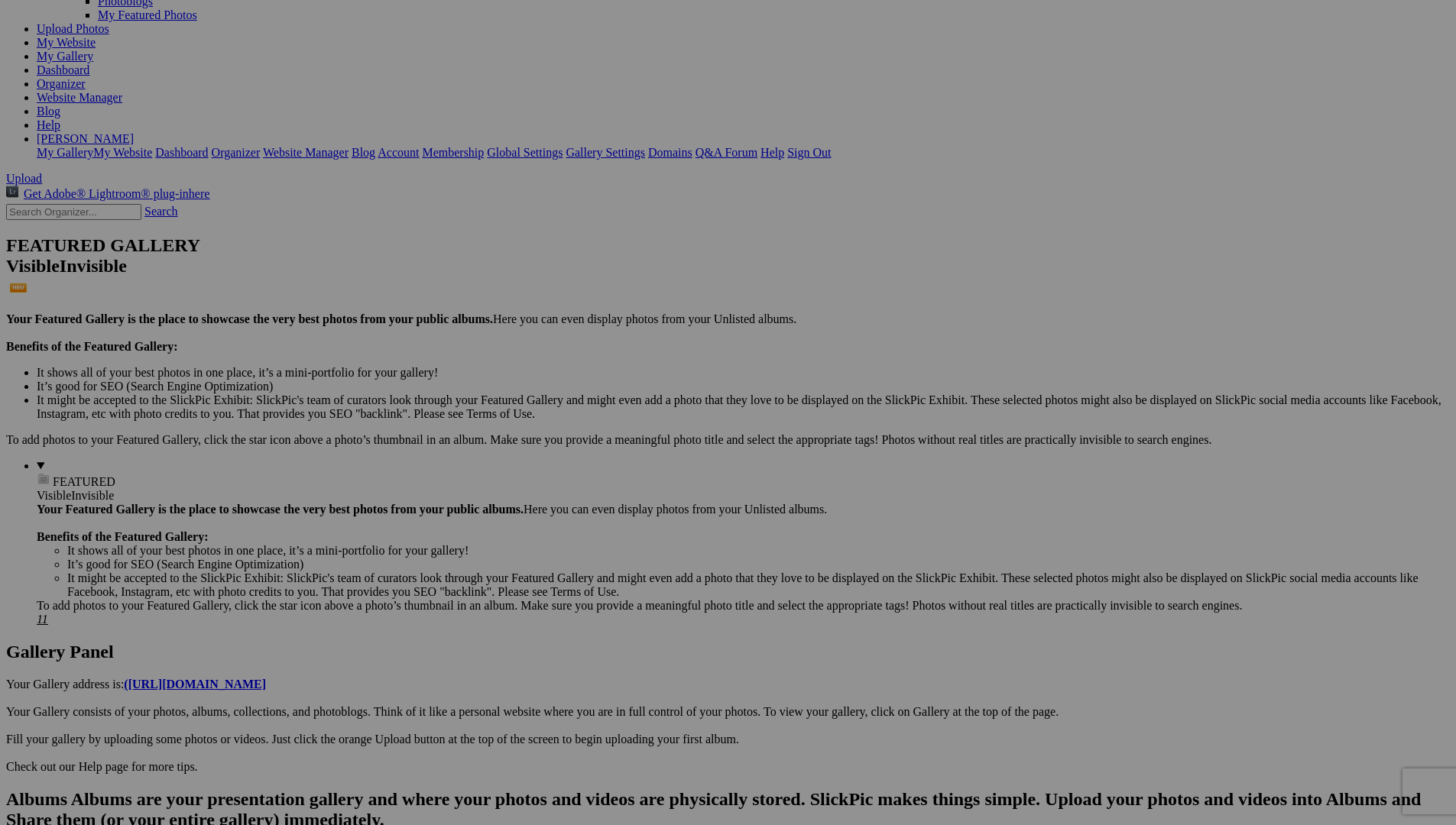
drag, startPoint x: 275, startPoint y: 442, endPoint x: 83, endPoint y: 178, distance: 326.4
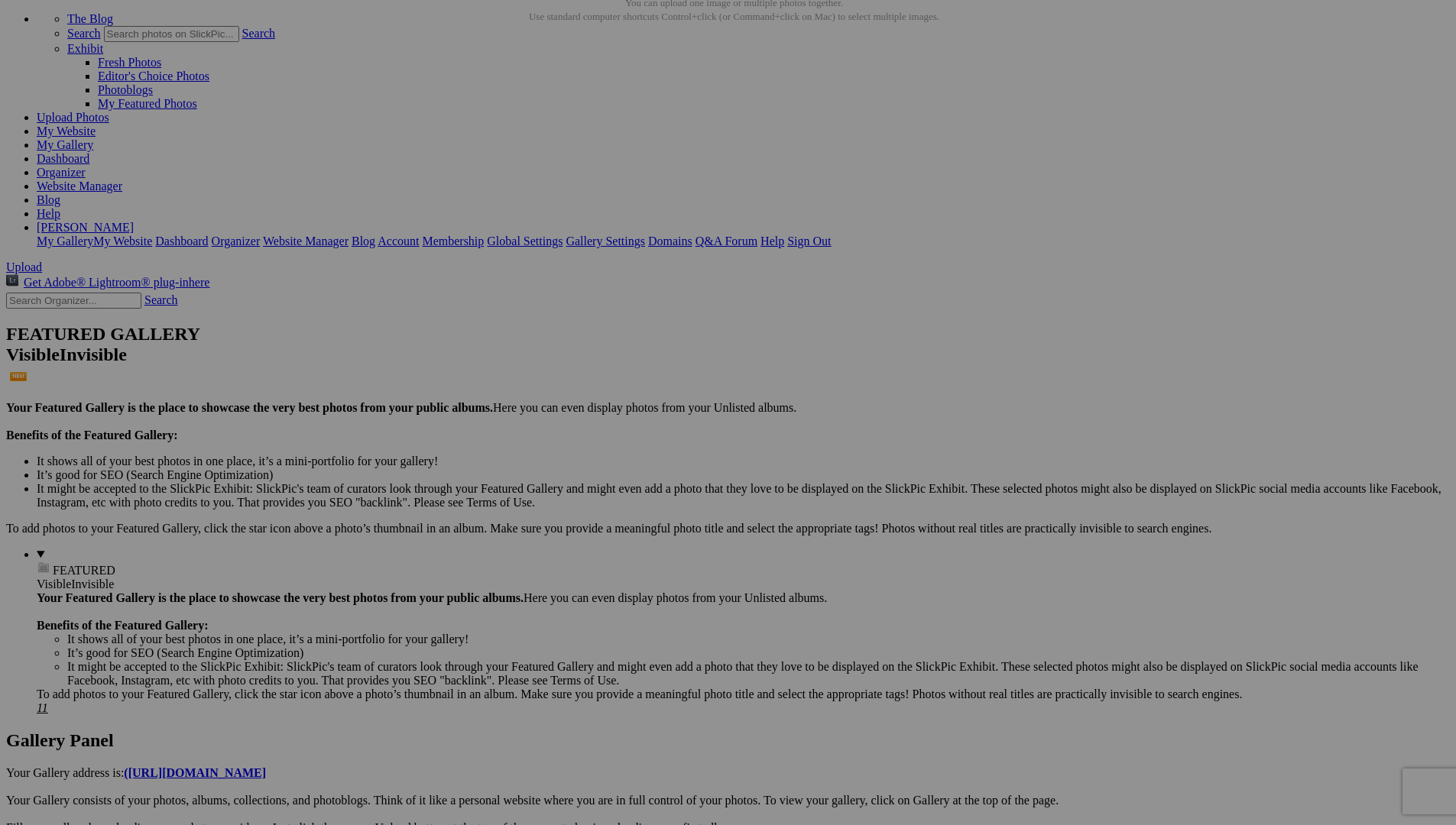
drag, startPoint x: 12, startPoint y: 395, endPoint x: 42, endPoint y: 374, distance: 36.6
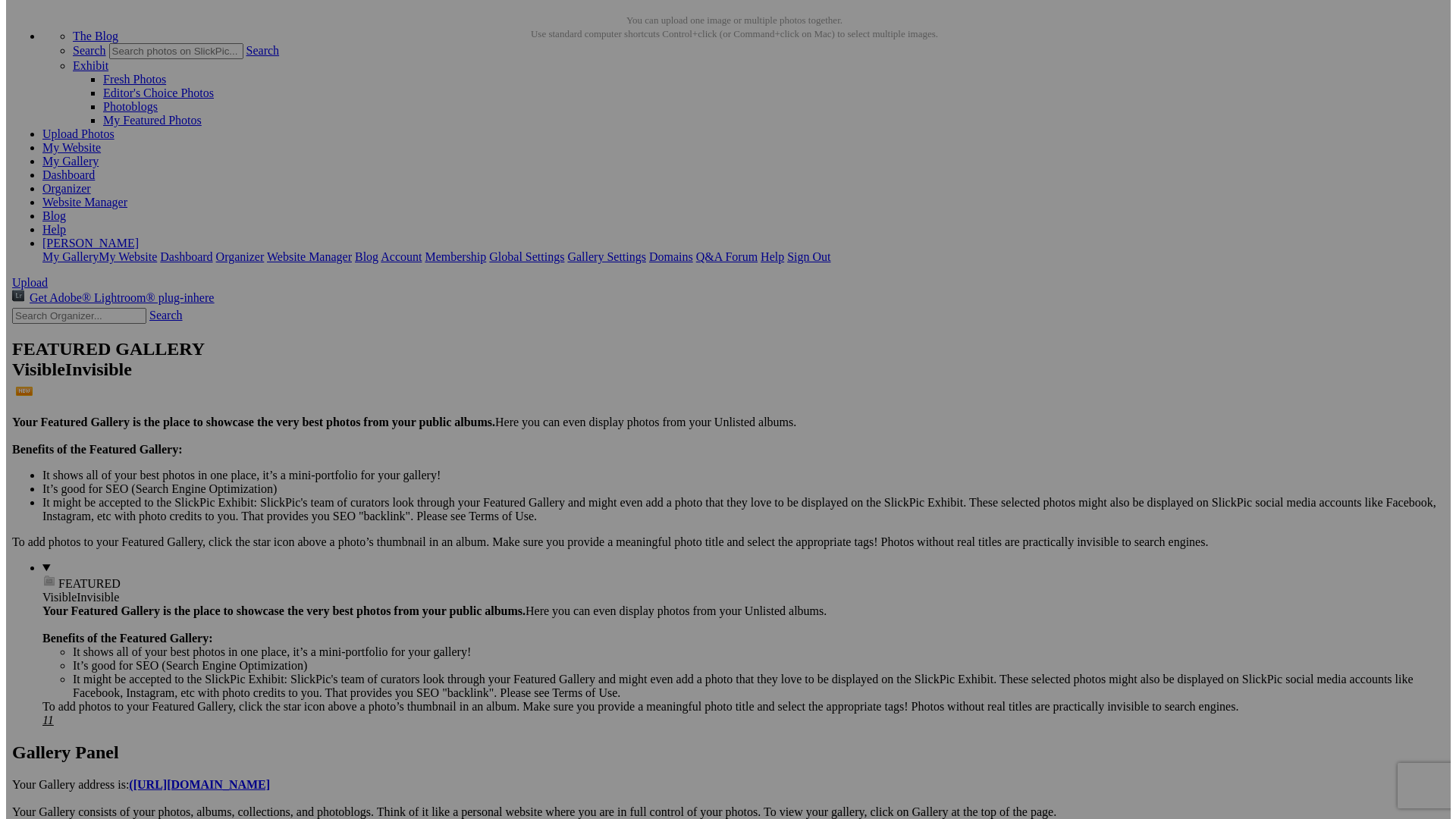
scroll to position [0, 0]
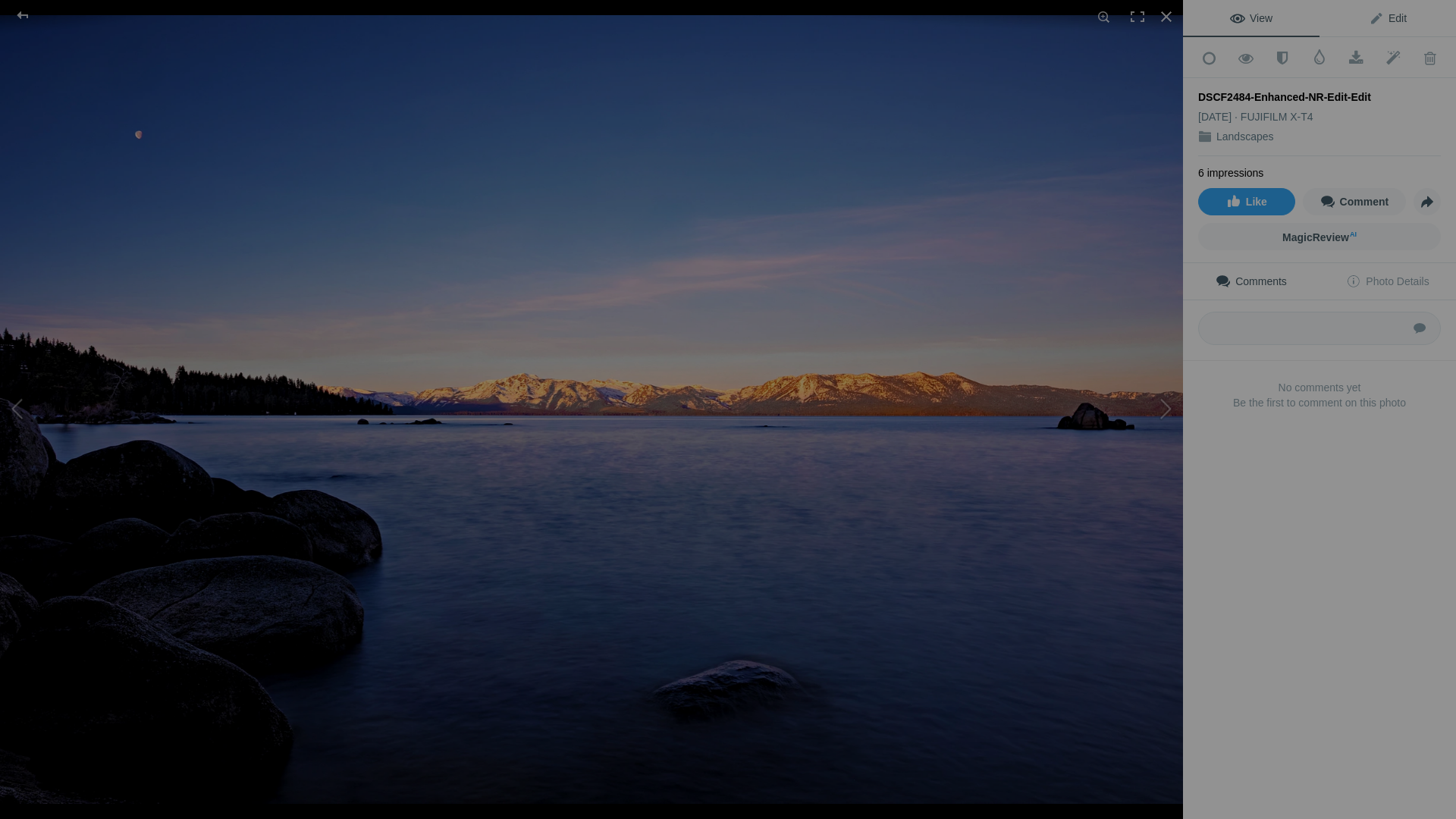
click at [1393, 20] on span "Edit" at bounding box center [1387, 18] width 38 height 12
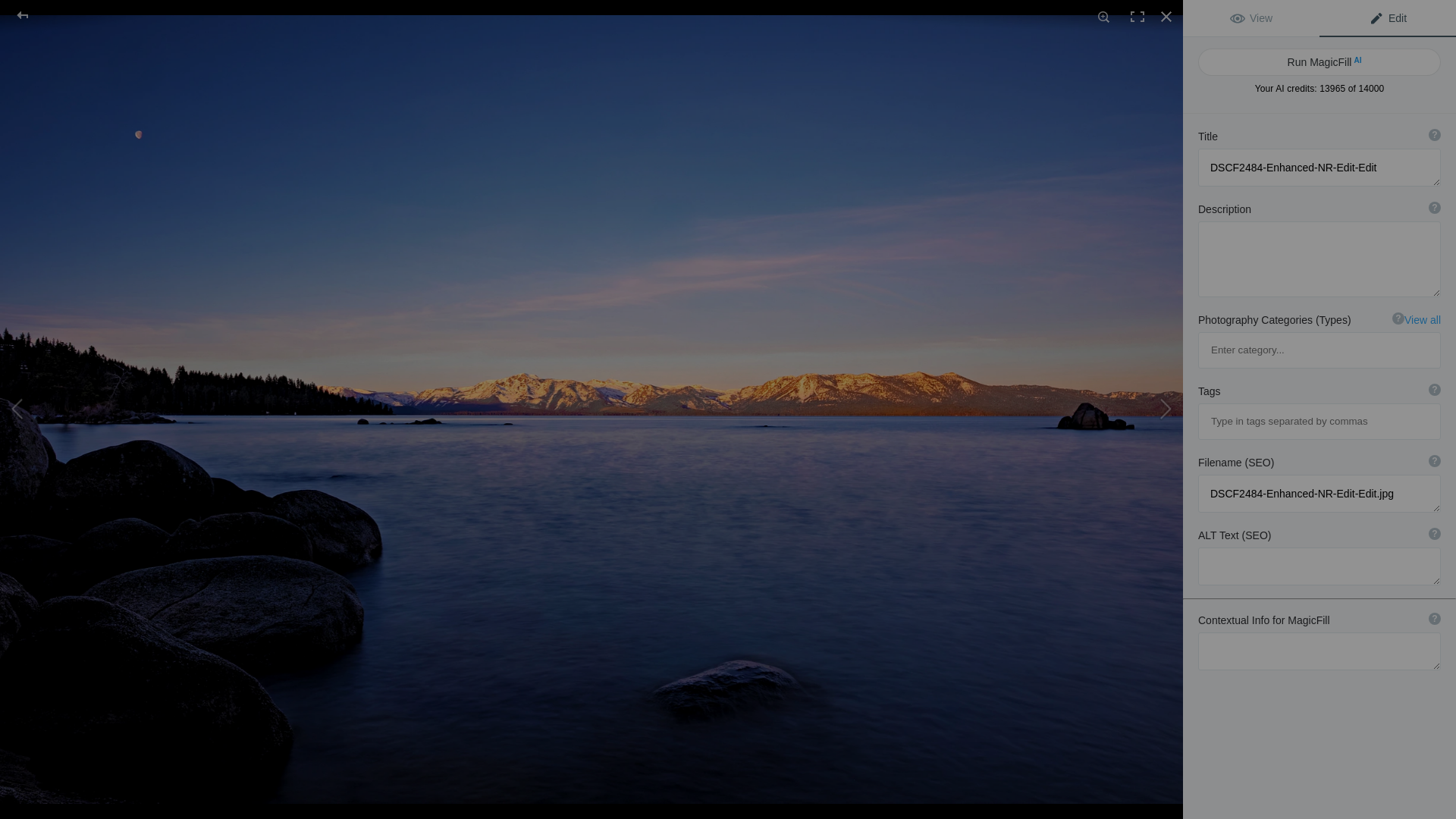
click at [1335, 56] on button "Run MagicFill AI" at bounding box center [1320, 62] width 243 height 27
type textarea "Serene Lake Tahoe Sunset Over Majestic Mountains"
type textarea "Experience the tranquil beauty of Lake Tahoe at sunset, where the sky transitio…"
type textarea "lake-tahoe-sunset-mountains.jpg"
type textarea "A tranquil sunset over Lake Tahoe, showcasing snow-capped mountains and smooth …"
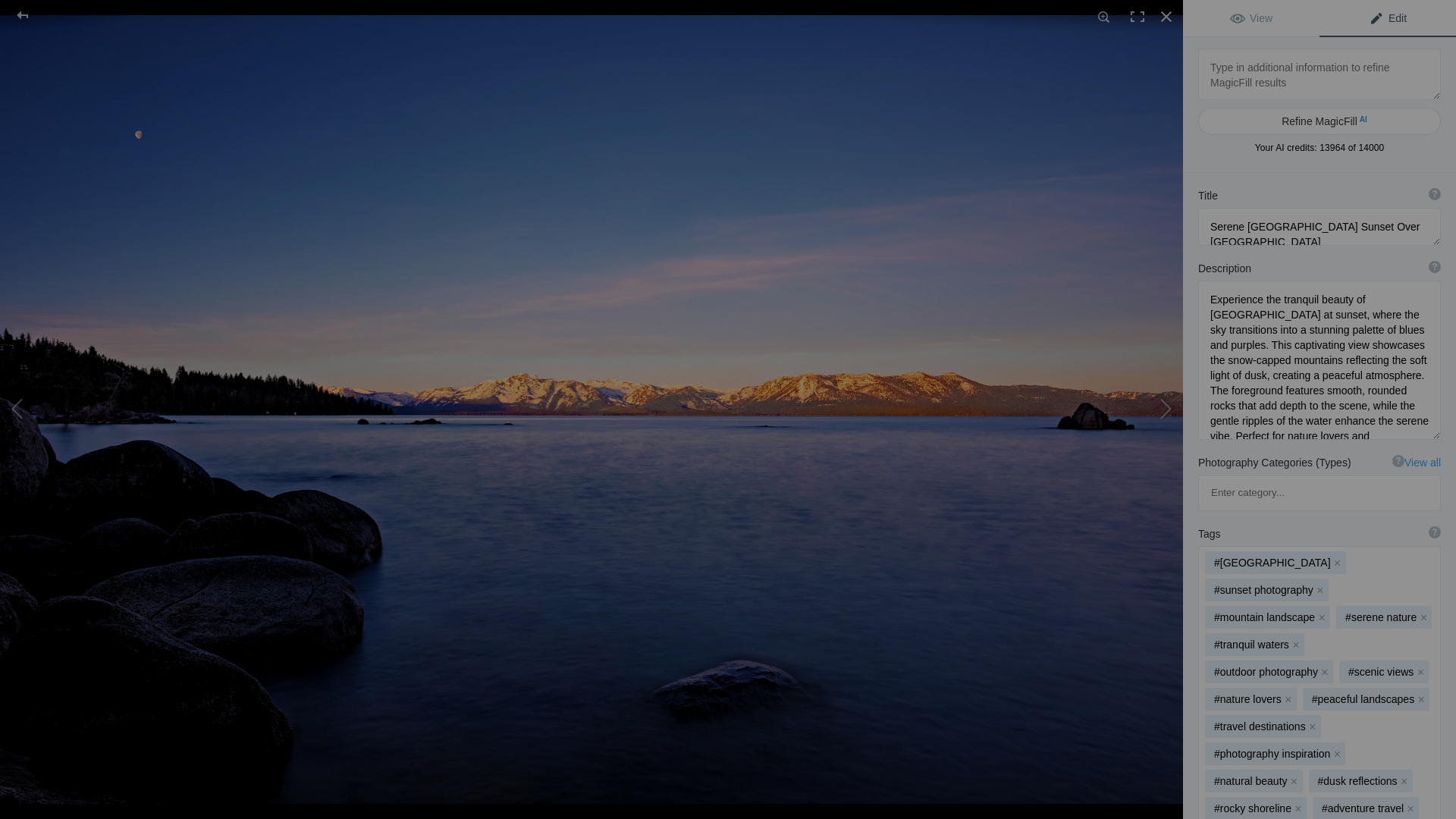
drag, startPoint x: 1424, startPoint y: 352, endPoint x: 1407, endPoint y: 321, distance: 35.4
click at [1425, 435] on textarea at bounding box center [1320, 360] width 243 height 159
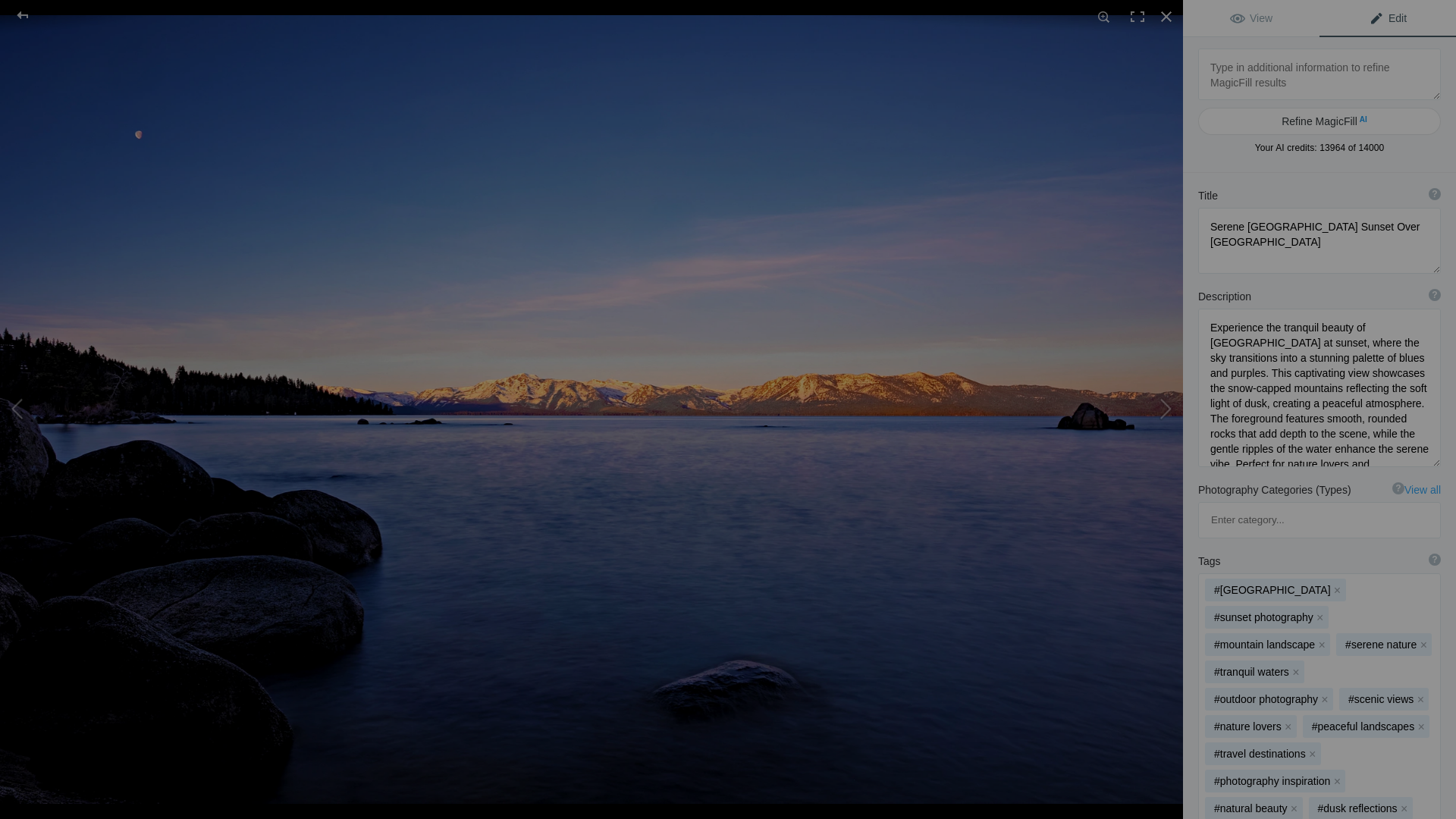
drag, startPoint x: 1426, startPoint y: 241, endPoint x: 1423, endPoint y: 269, distance: 28.2
click at [1425, 270] on textarea at bounding box center [1320, 240] width 243 height 66
click at [1284, 70] on textarea at bounding box center [1320, 74] width 243 height 52
type textarea "Sunrise"
click at [1376, 115] on button "Refine MagicFill AI" at bounding box center [1320, 121] width 243 height 27
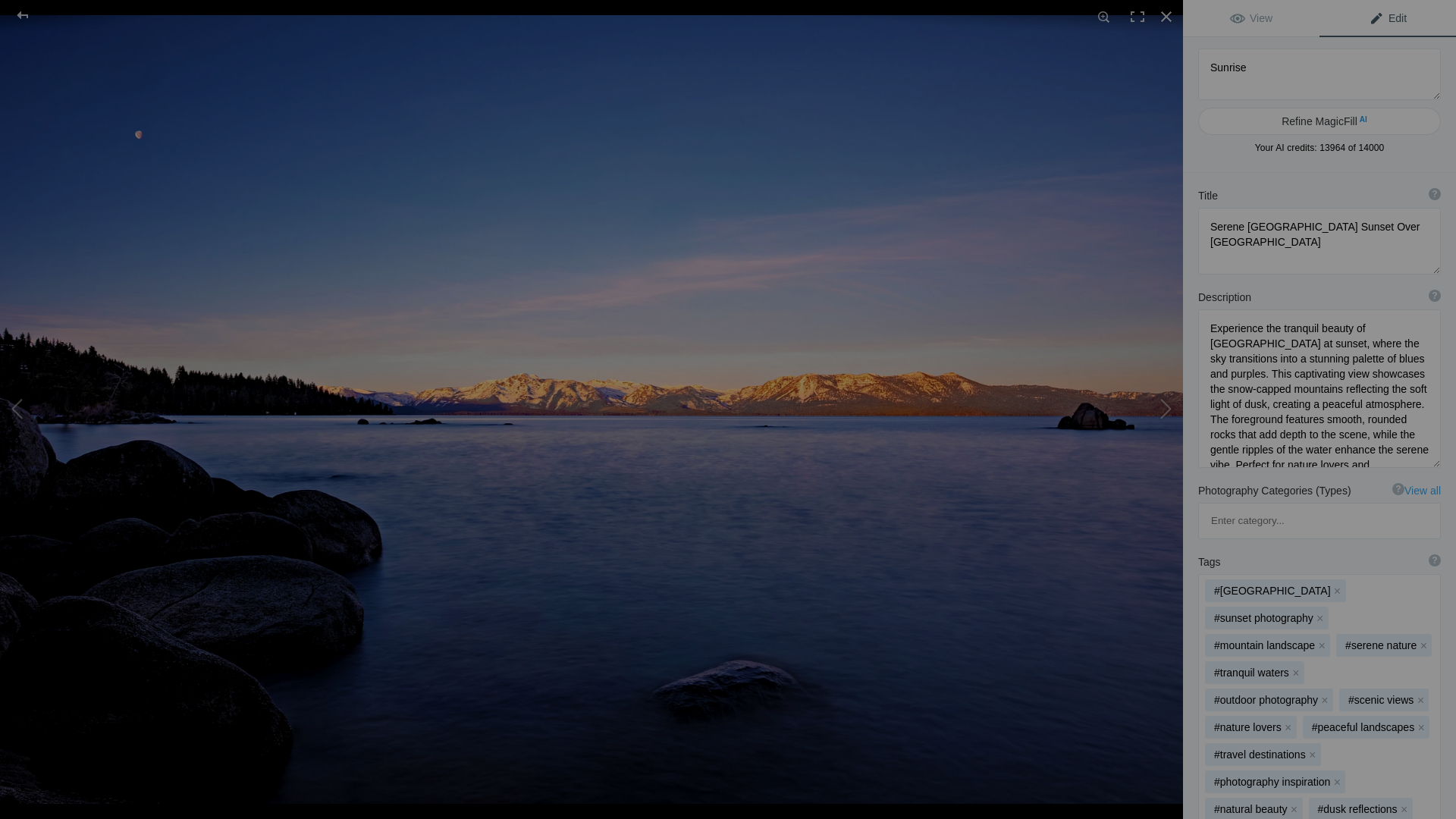
type textarea "Breathtaking Sunrise Over Lake Tahoe"
type textarea "Witness the stunning beauty of a sunrise over Lake Tahoe, where the first light…"
type textarea "lake-tahoe-sunrise.jpg"
type textarea "A stunning sunrise over Lake Tahoe, featuring vibrant colors in the sky and cal…"
click at [1291, 224] on textarea at bounding box center [1320, 241] width 243 height 67
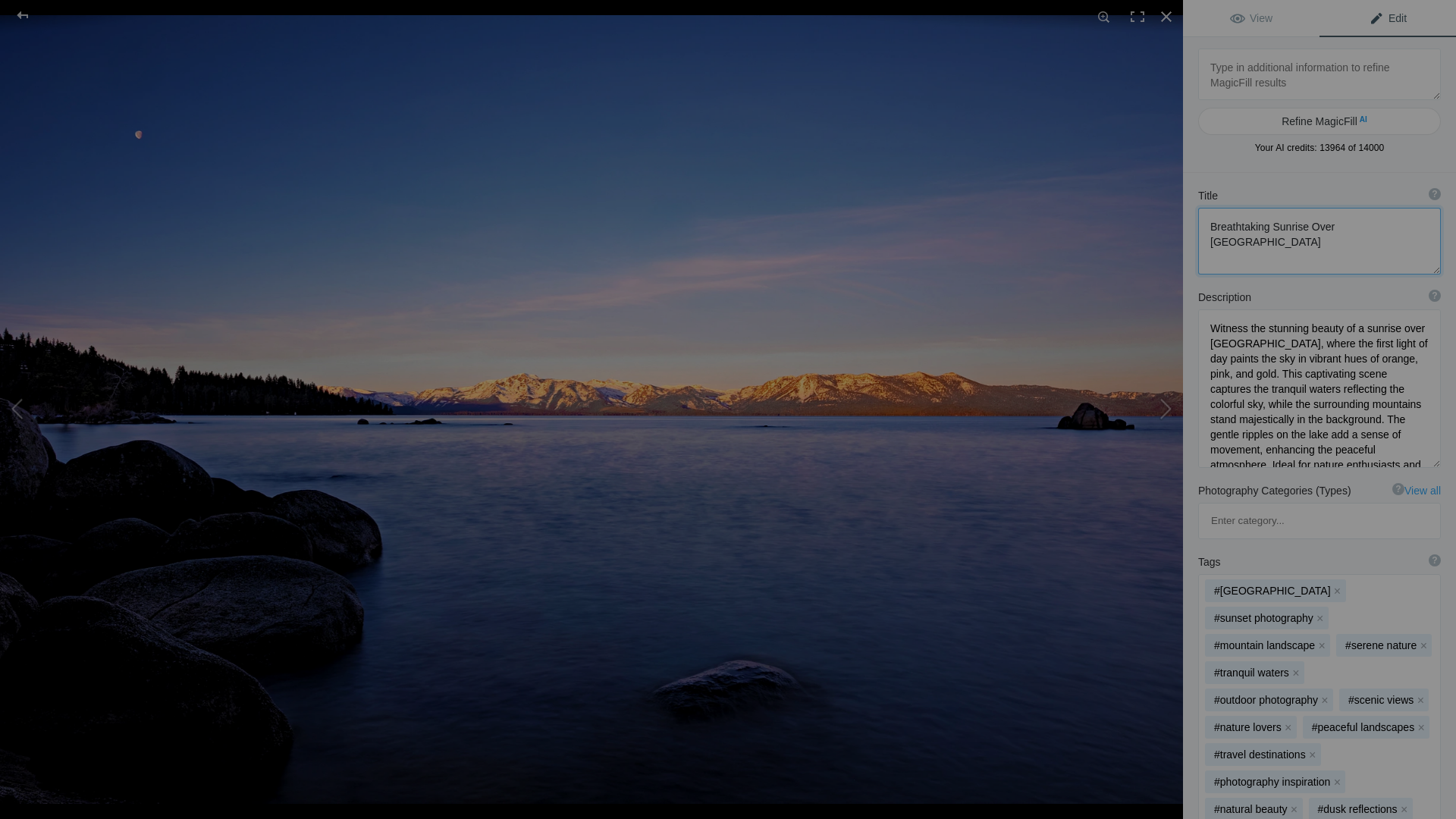
click at [1291, 224] on textarea at bounding box center [1320, 241] width 243 height 67
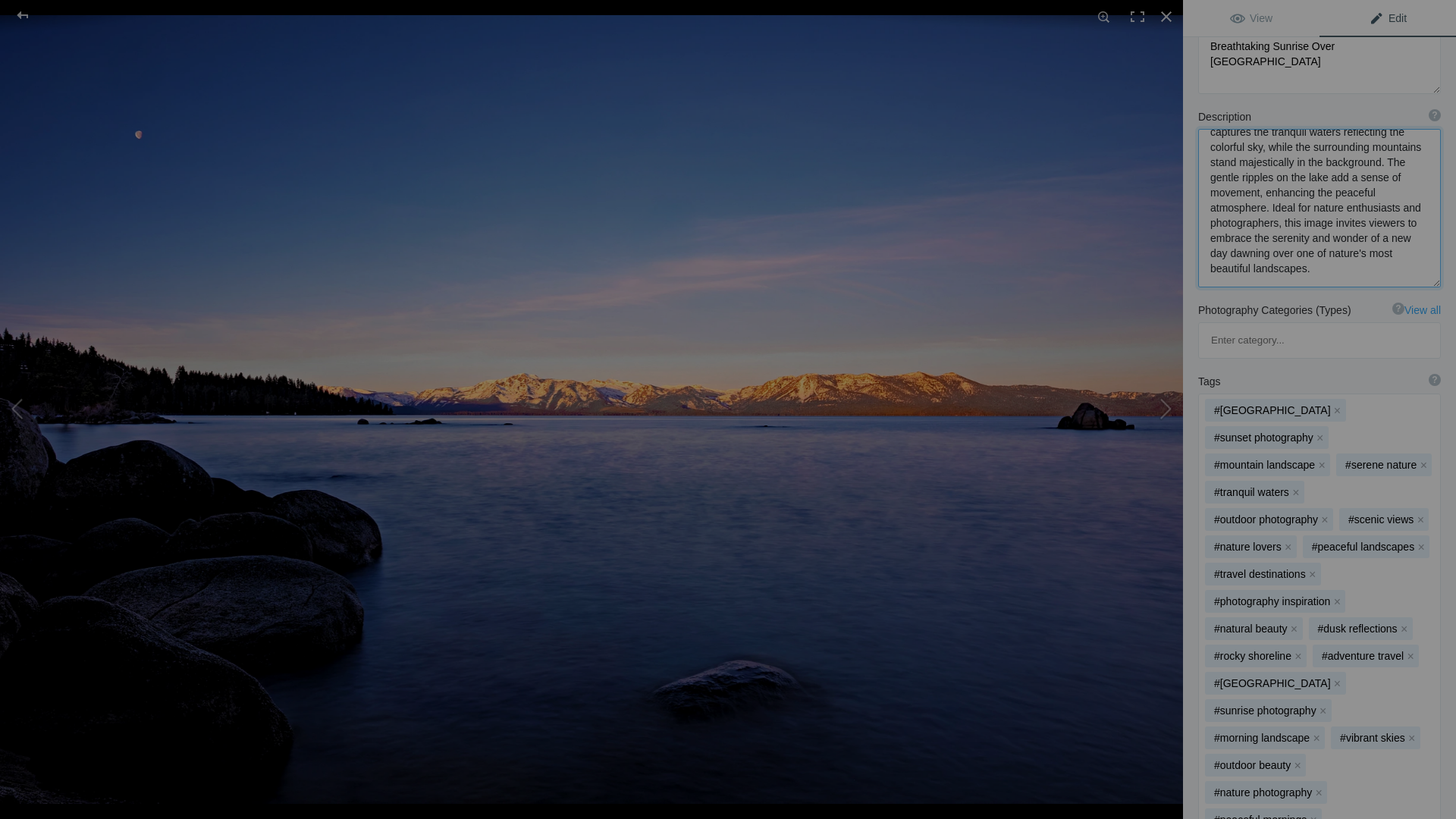
scroll to position [193, 0]
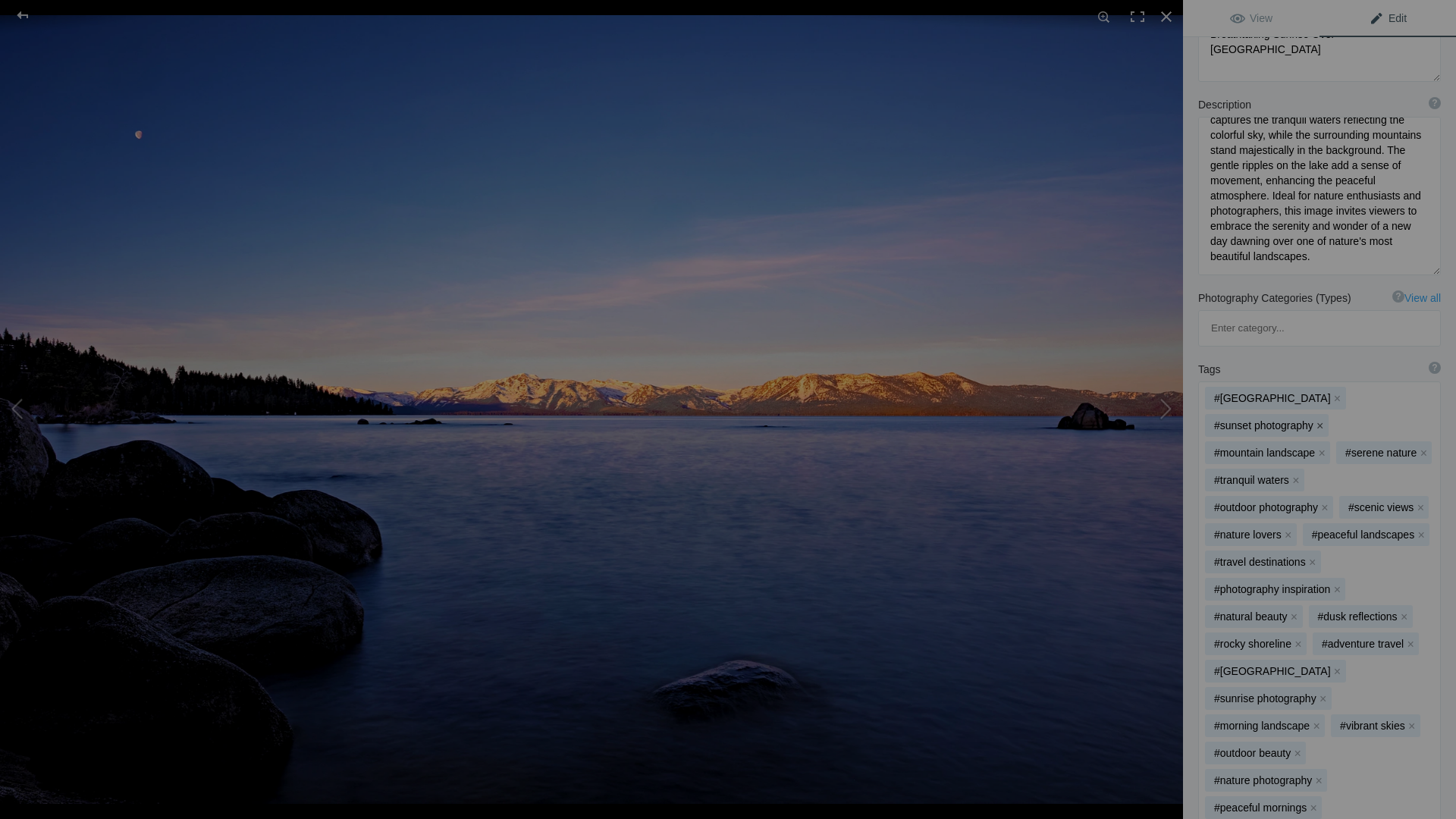
click at [1326, 420] on button "x" at bounding box center [1320, 425] width 11 height 11
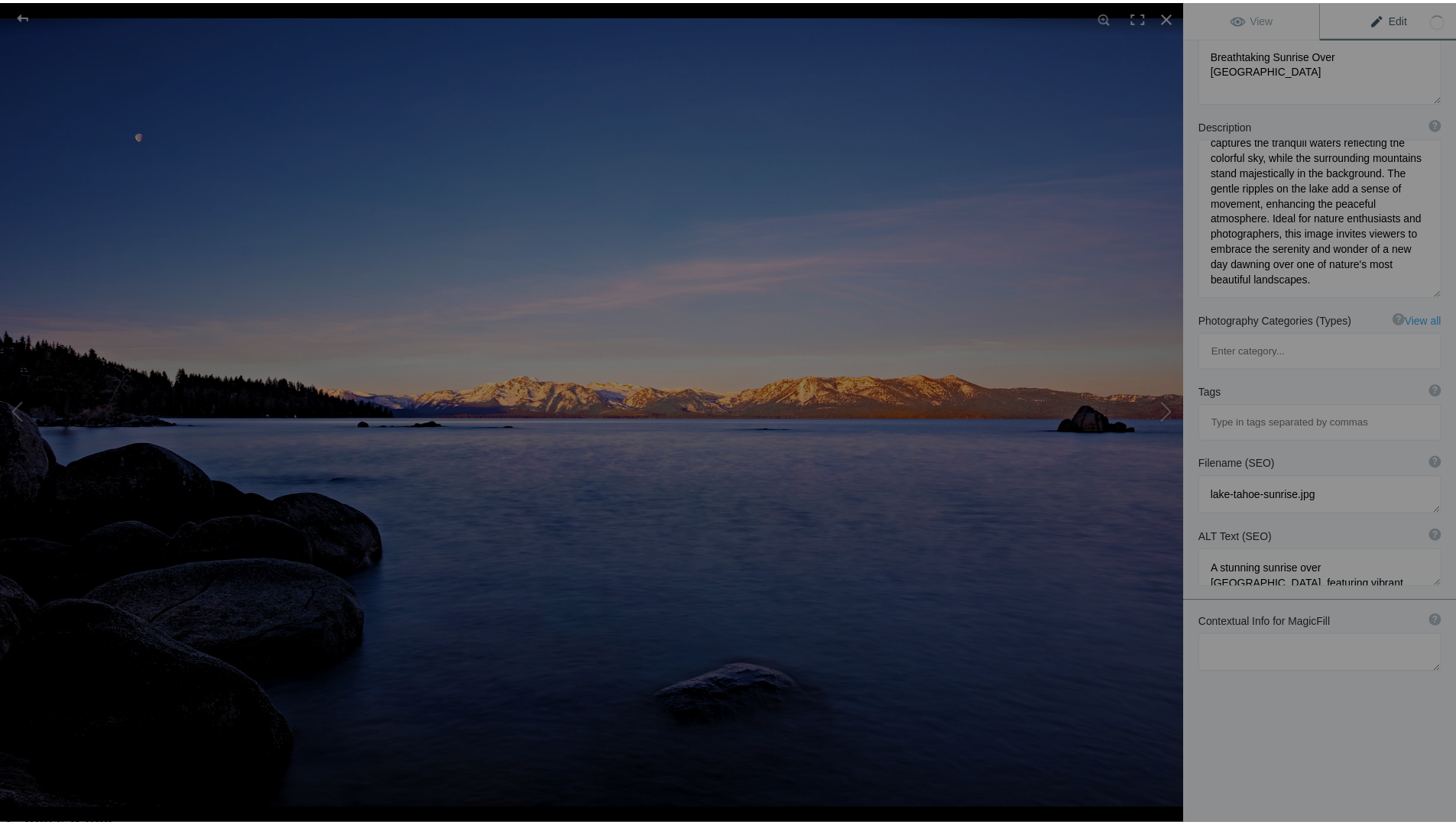
scroll to position [0, 0]
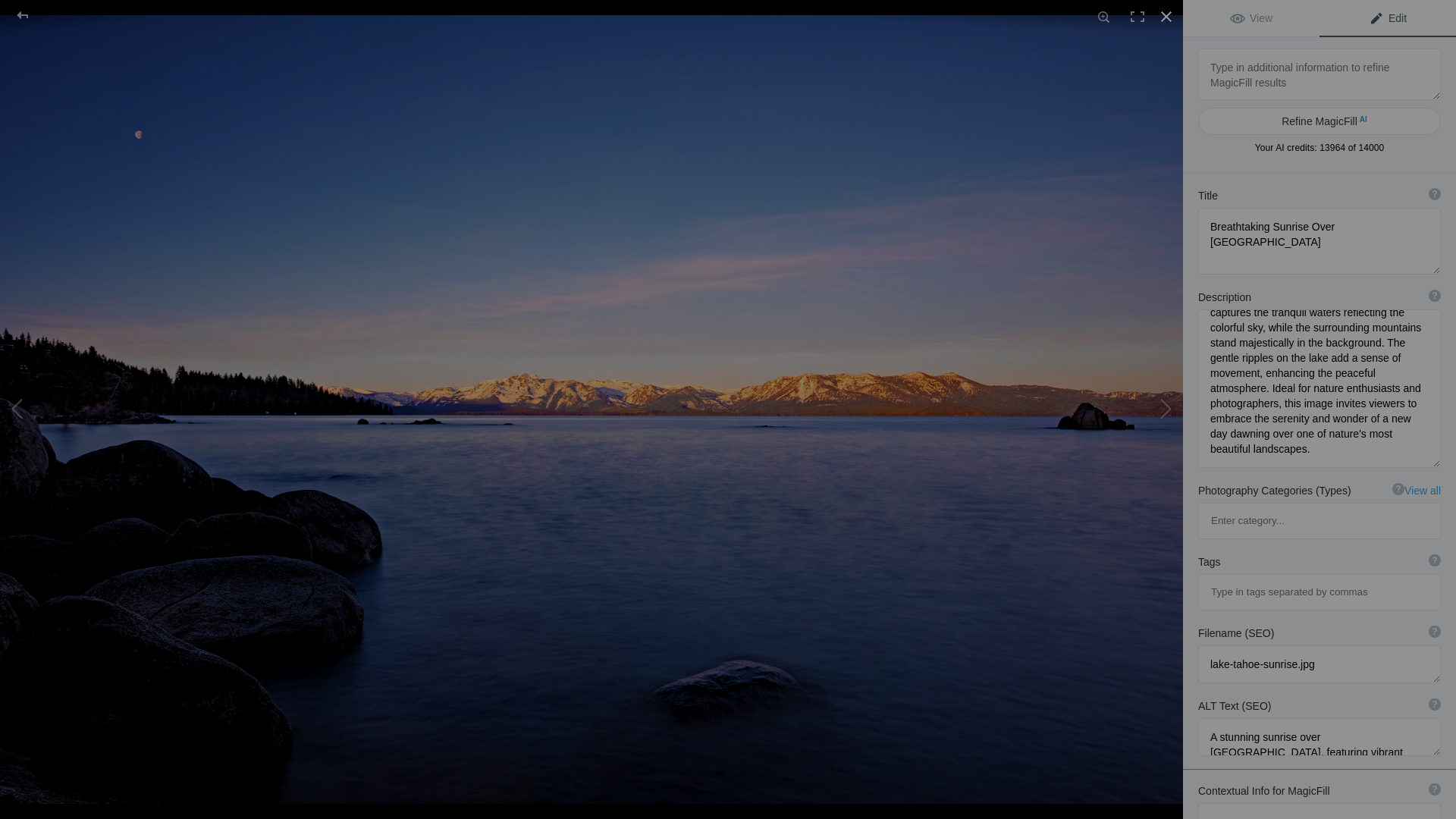
click at [1168, 13] on div at bounding box center [1166, 17] width 33 height 33
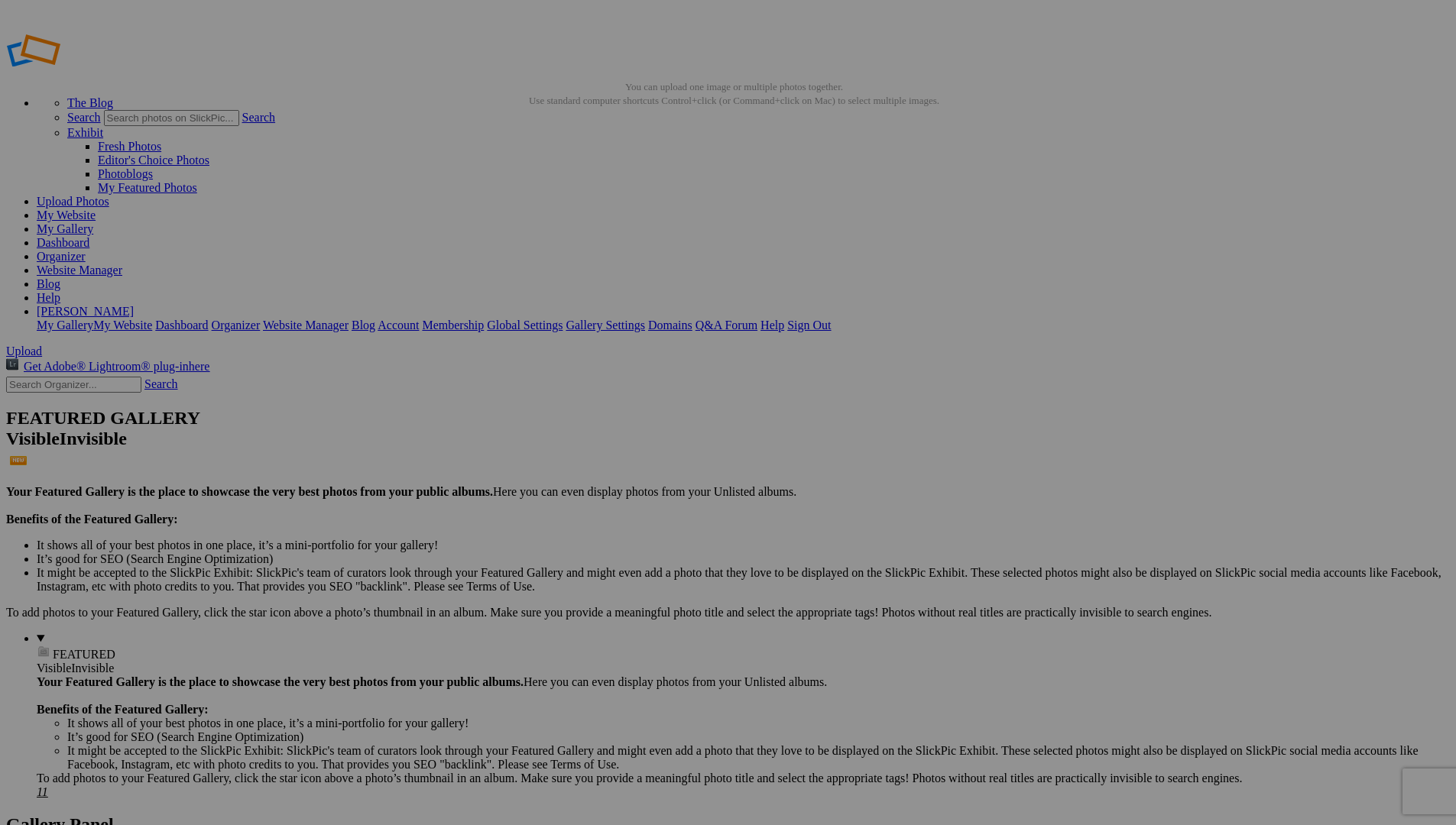
click at [93, 223] on link "My Gallery" at bounding box center [65, 229] width 57 height 13
click at [122, 263] on link "Website Manager" at bounding box center [79, 270] width 85 height 13
